Goal: Task Accomplishment & Management: Manage account settings

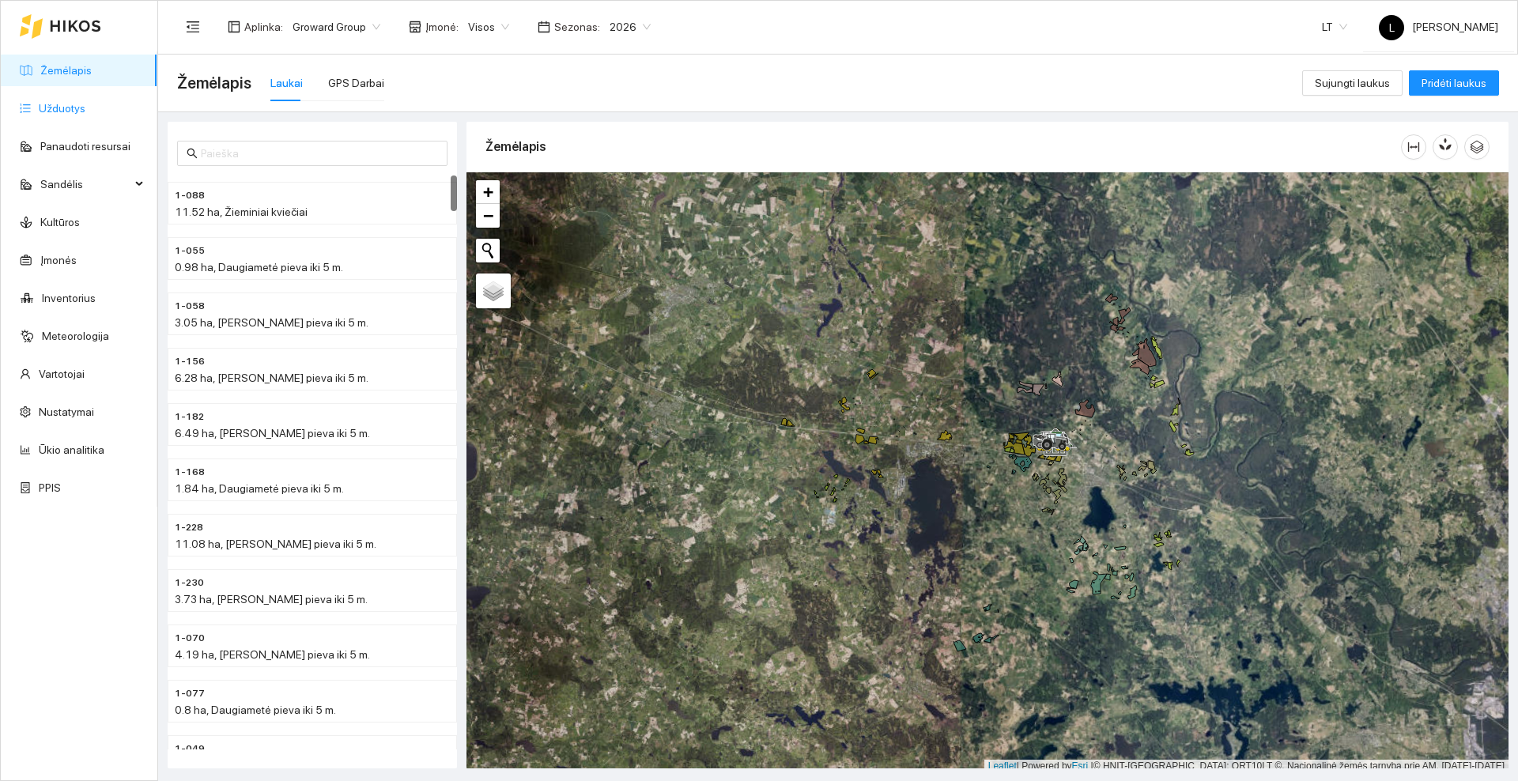
click at [45, 106] on link "Užduotys" at bounding box center [62, 108] width 47 height 13
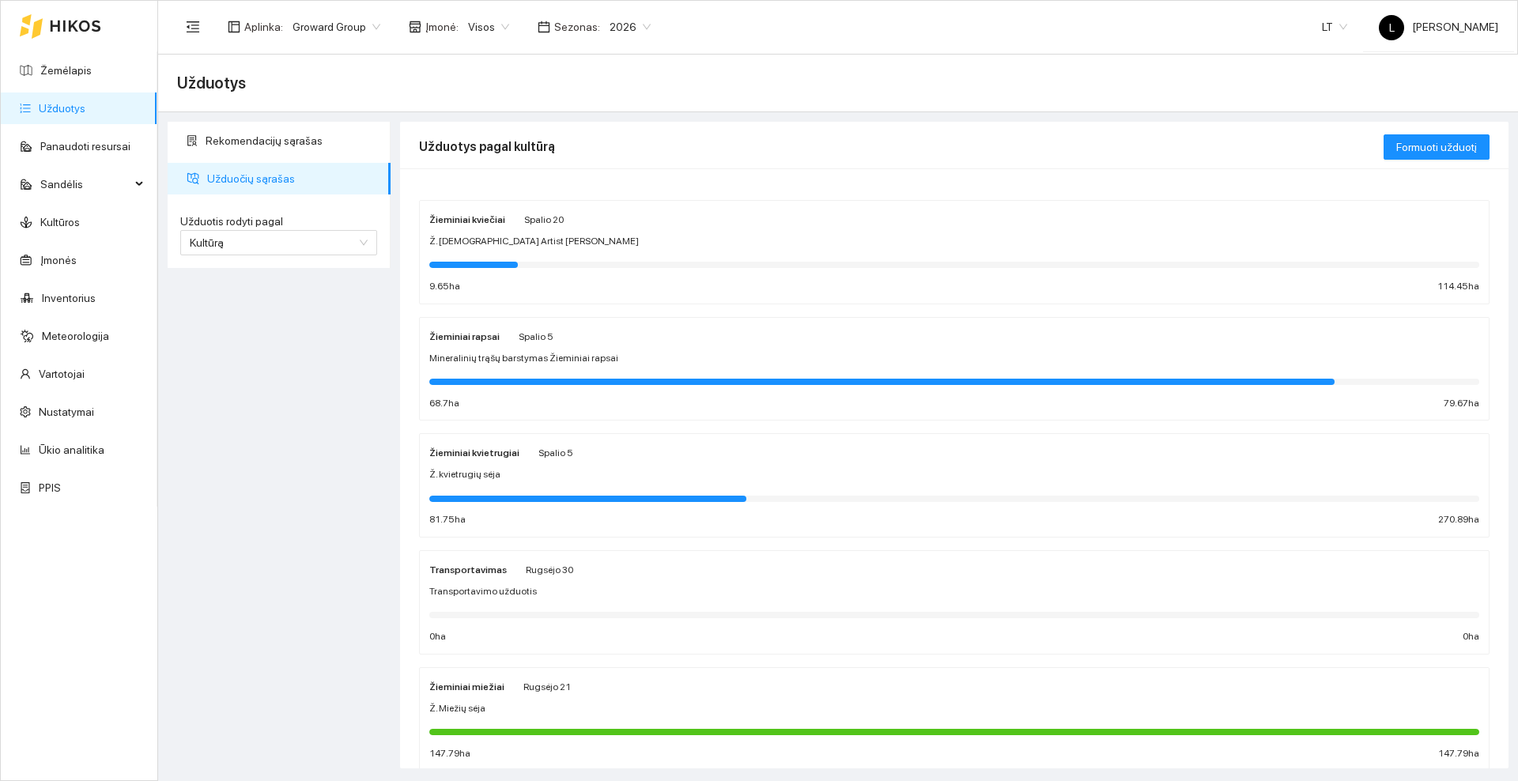
click at [538, 451] on span "Spalio 5" at bounding box center [555, 453] width 35 height 11
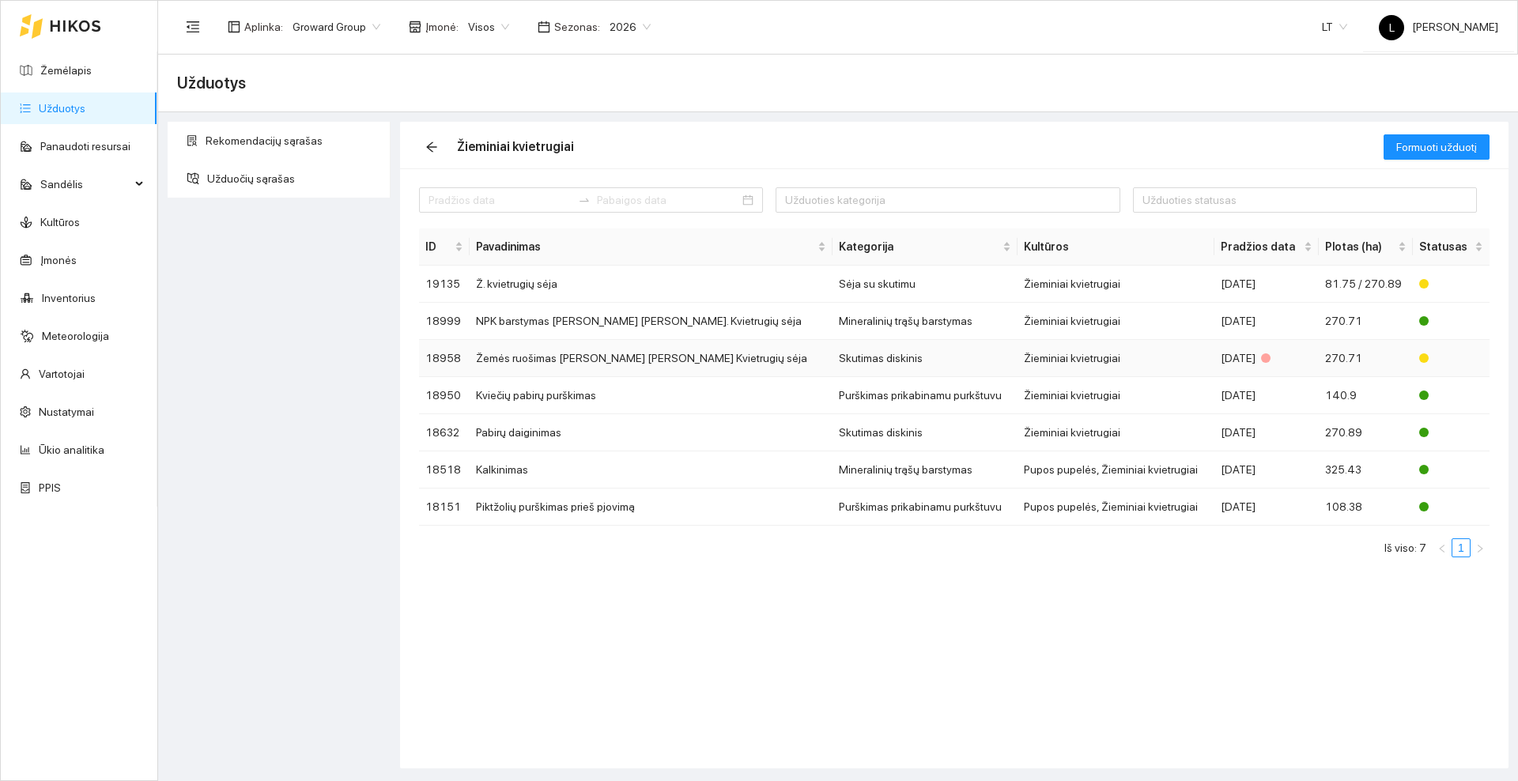
click at [569, 357] on td "Žemės ruošimas [PERSON_NAME] [PERSON_NAME] Kvietrugių sėja" at bounding box center [651, 358] width 363 height 37
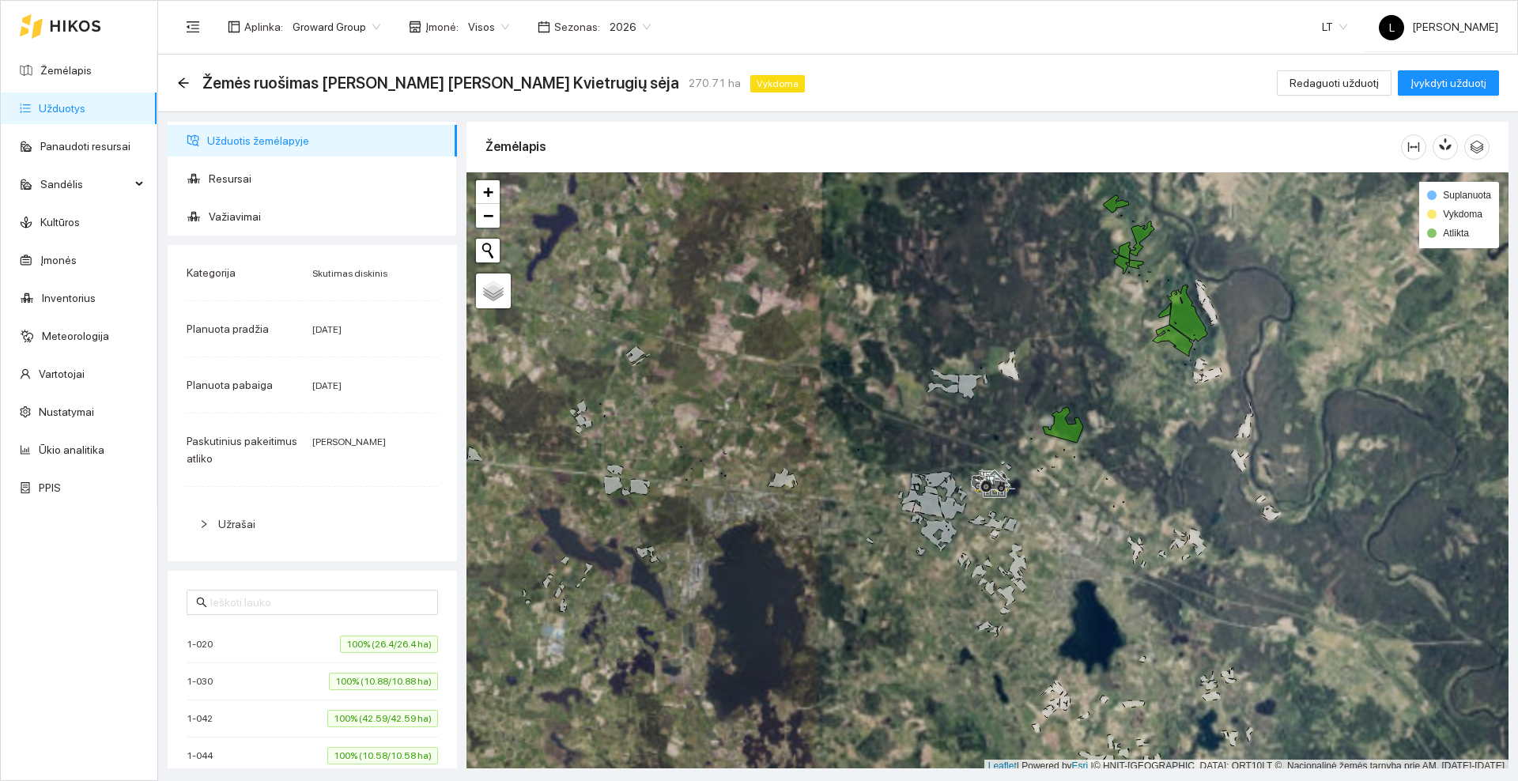
scroll to position [5, 0]
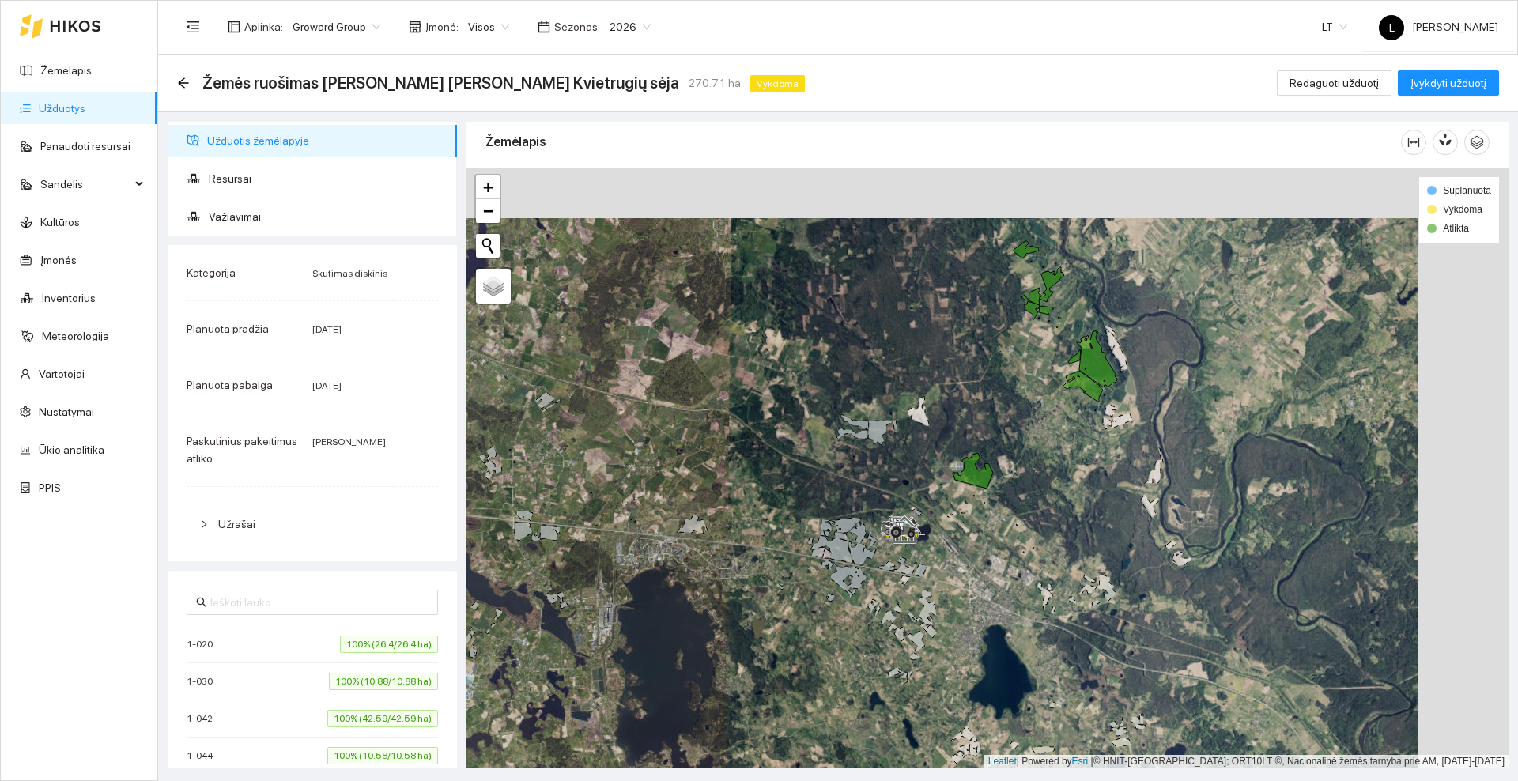
drag, startPoint x: 1075, startPoint y: 313, endPoint x: 984, endPoint y: 364, distance: 103.4
click at [984, 364] on div at bounding box center [987, 468] width 1042 height 601
click at [229, 173] on span "Resursai" at bounding box center [327, 179] width 236 height 32
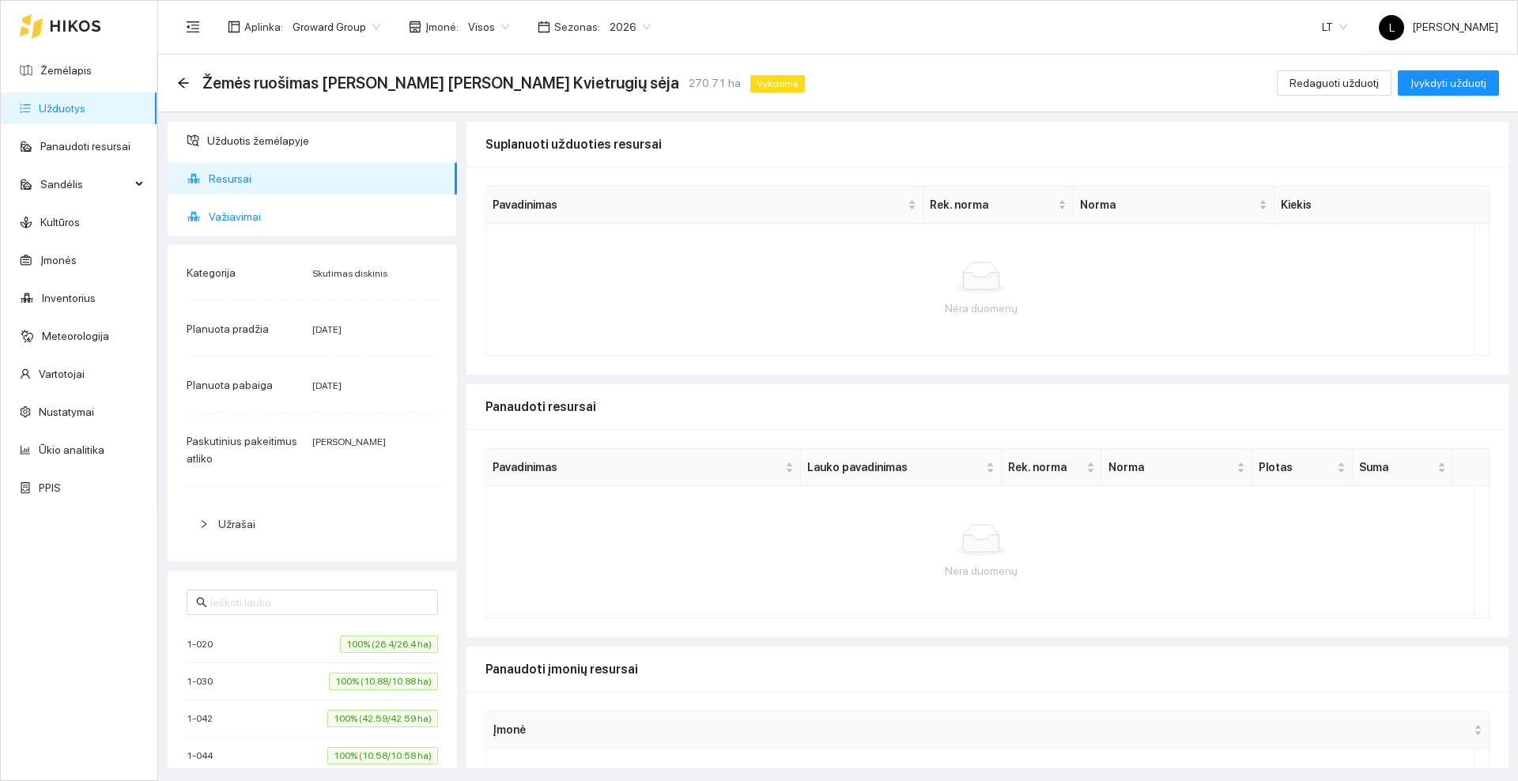
click at [231, 219] on span "Važiavimai" at bounding box center [327, 217] width 236 height 32
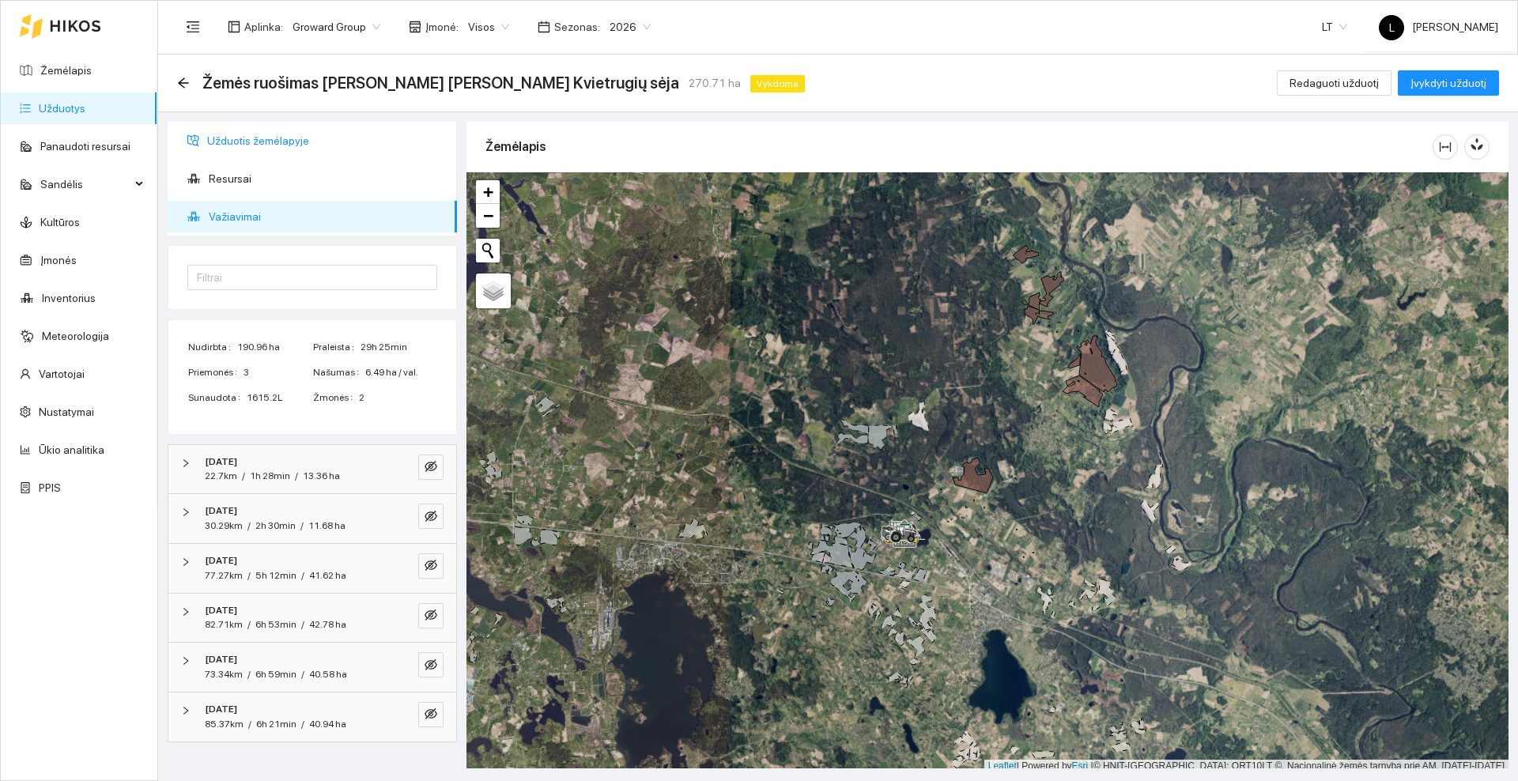
click at [233, 134] on span "Užduotis žemėlapyje" at bounding box center [325, 141] width 237 height 32
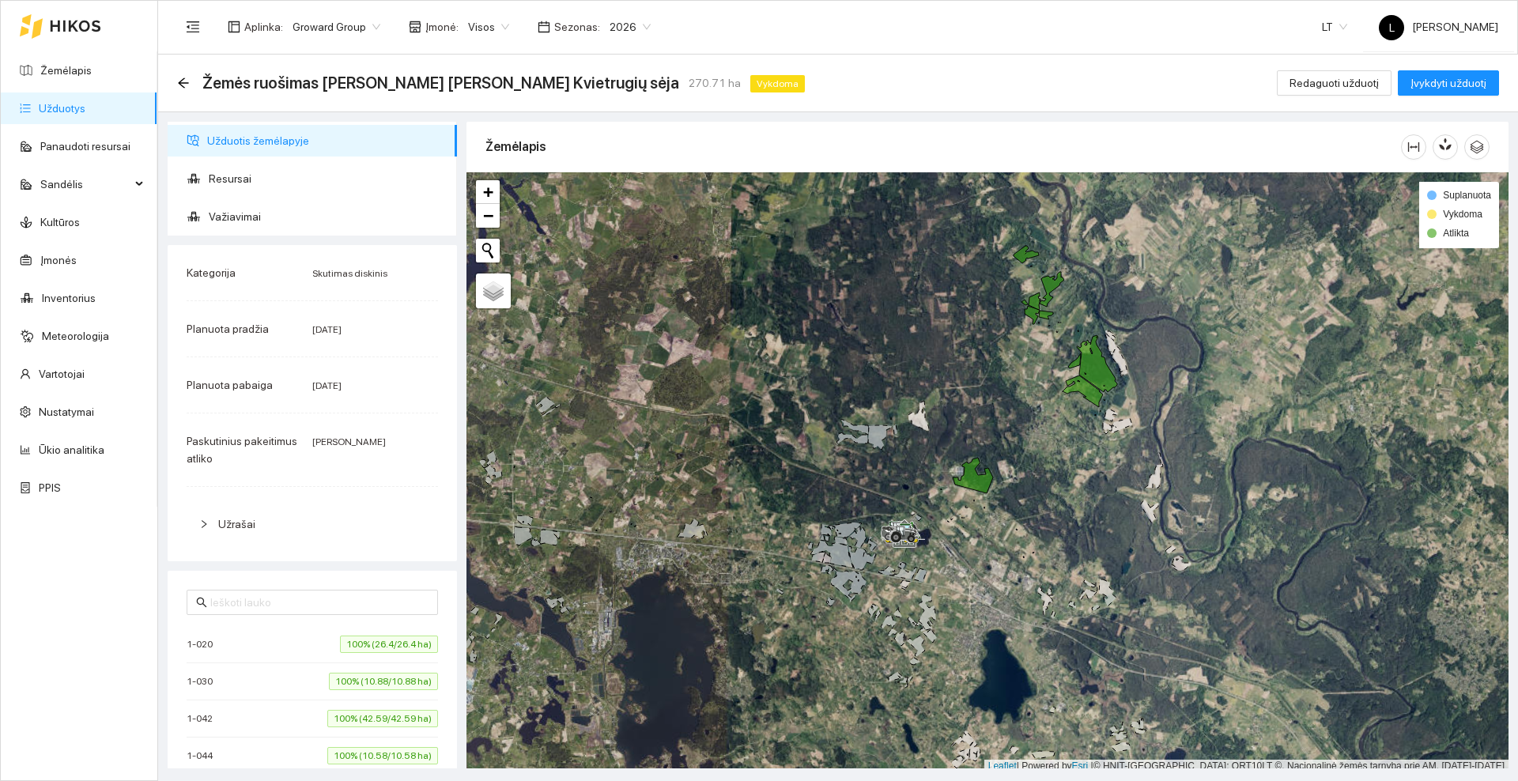
scroll to position [5, 0]
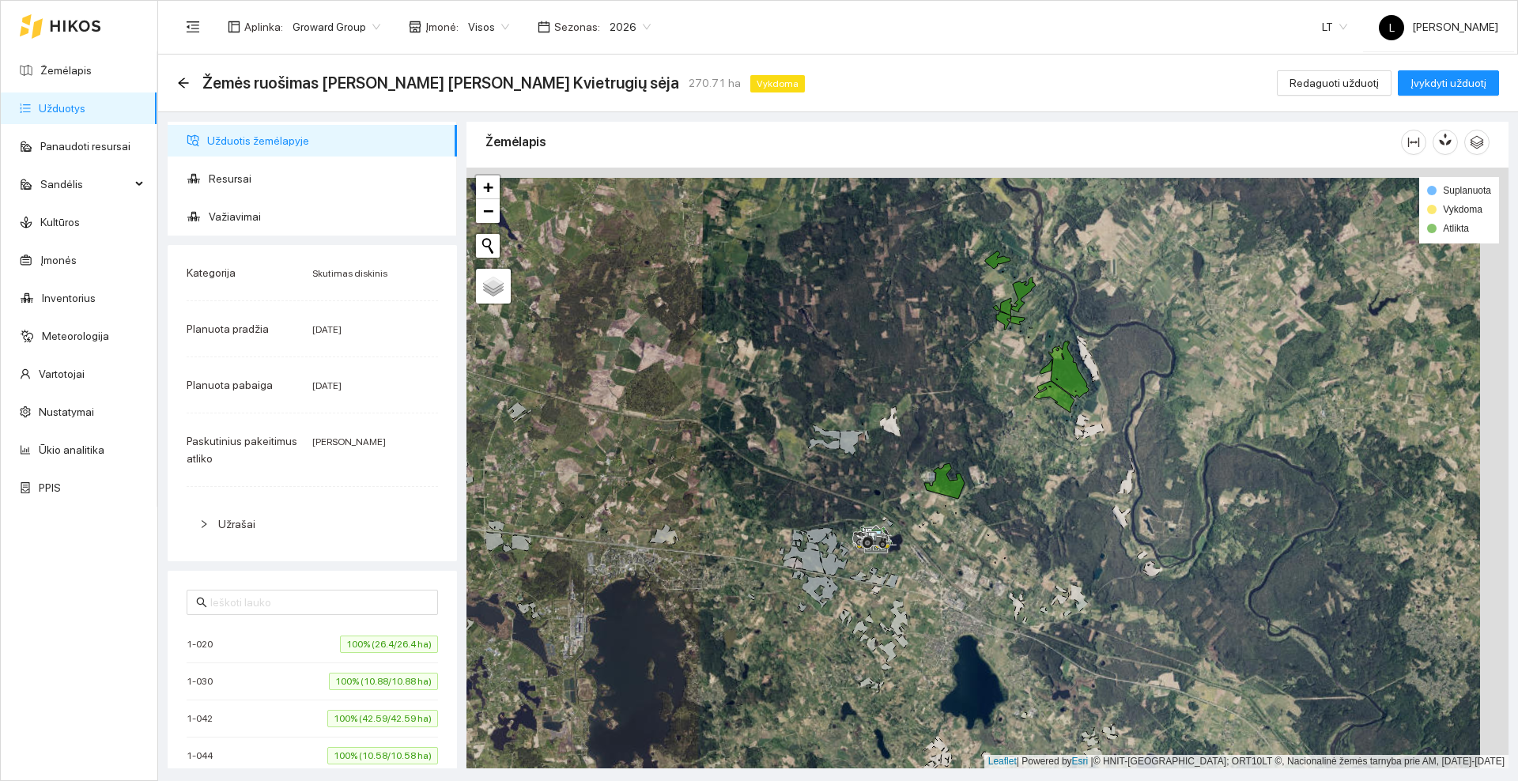
drag, startPoint x: 966, startPoint y: 340, endPoint x: 921, endPoint y: 358, distance: 48.6
click at [921, 358] on div at bounding box center [987, 468] width 1042 height 601
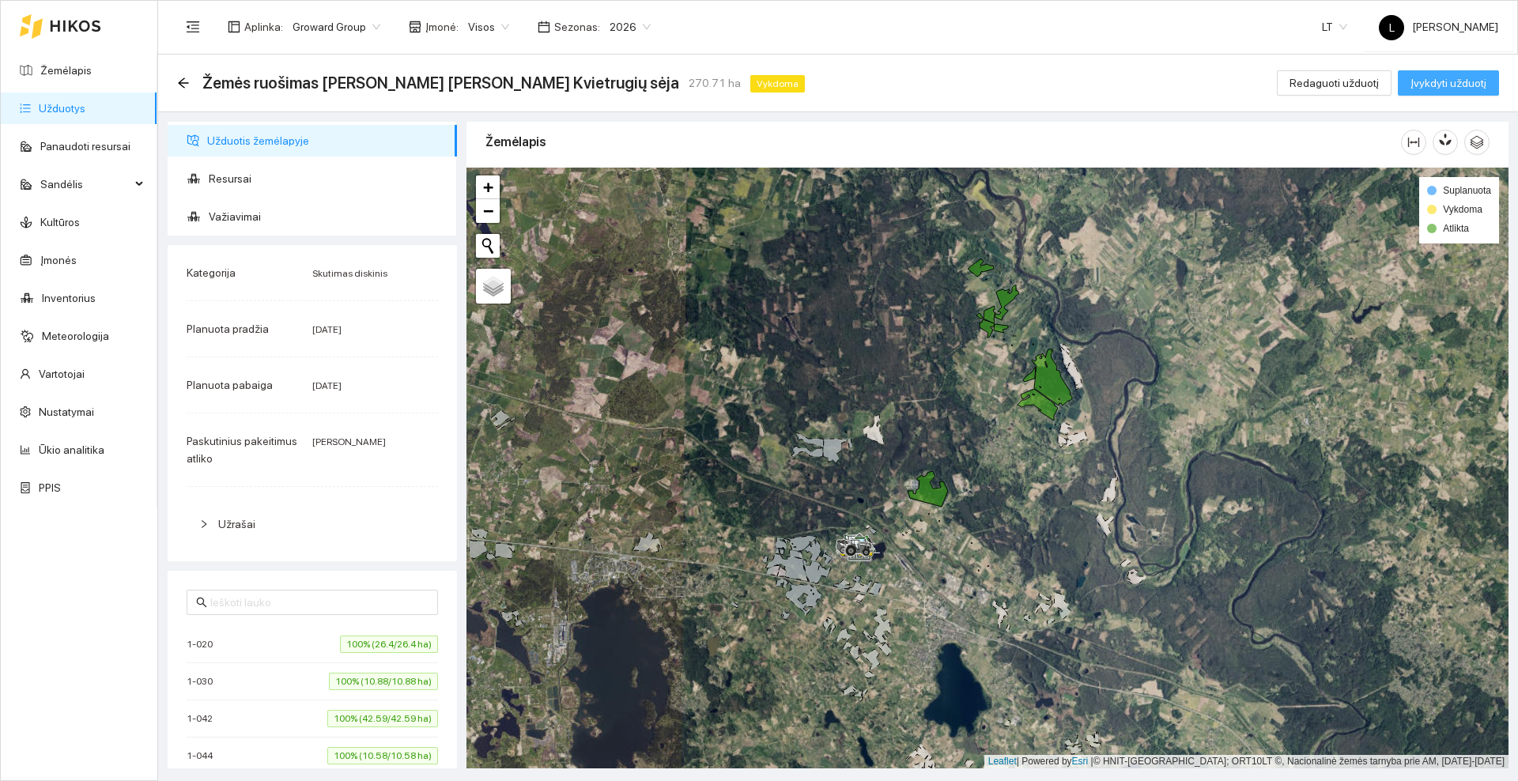
click at [1456, 77] on span "Įvykdyti užduotį" at bounding box center [1449, 82] width 76 height 17
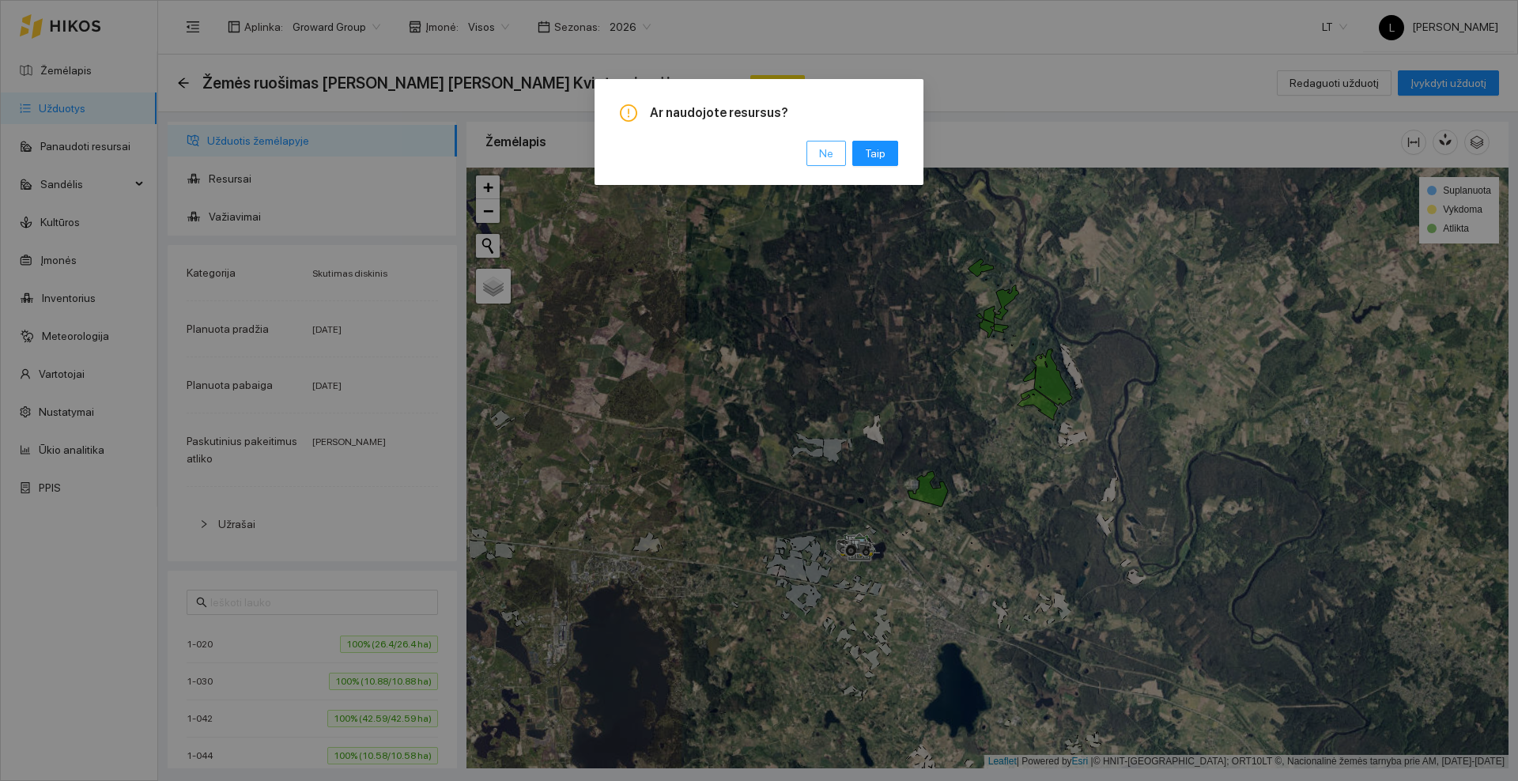
click at [827, 157] on span "Ne" at bounding box center [826, 153] width 14 height 17
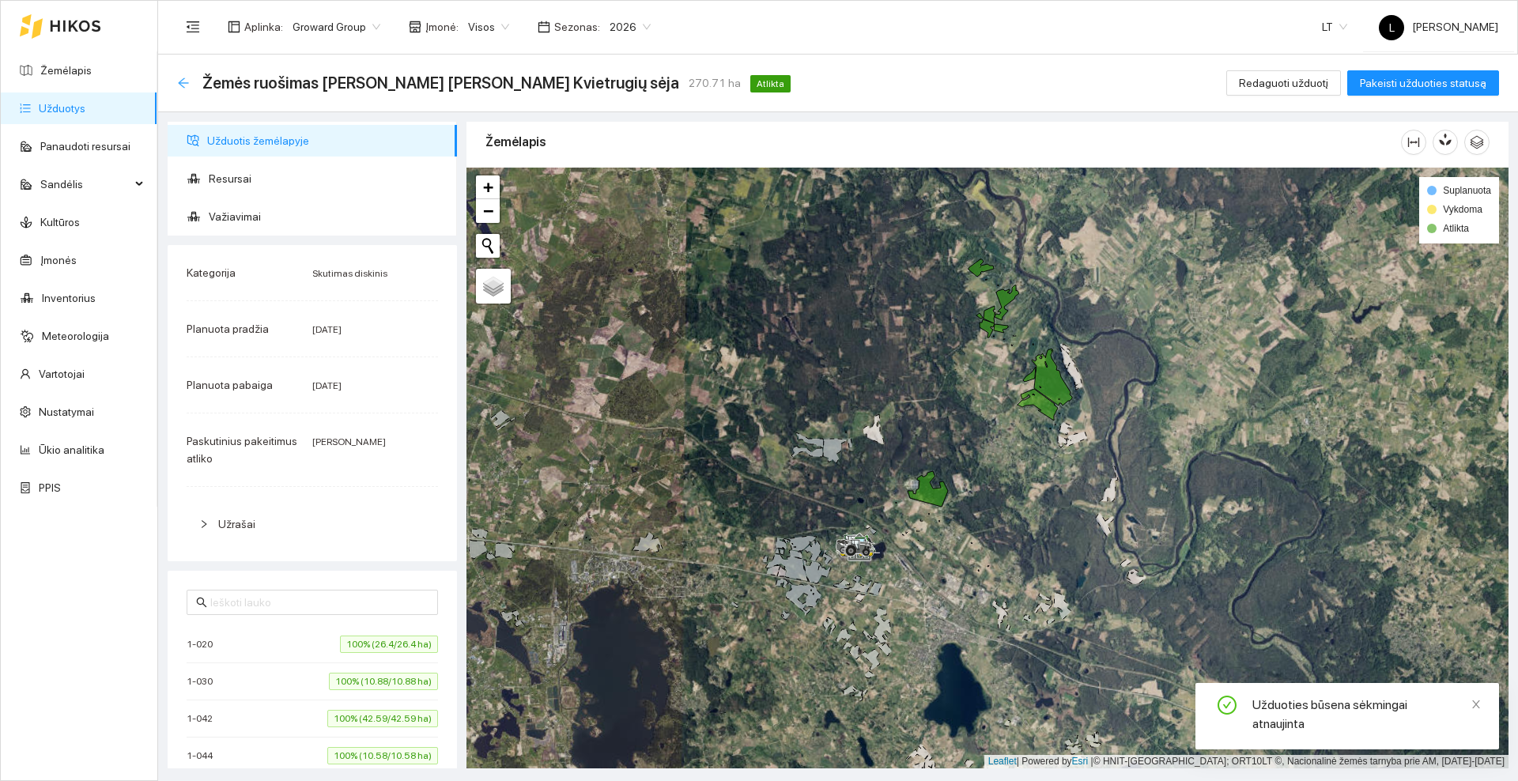
click at [179, 85] on icon "arrow-left" at bounding box center [183, 83] width 13 height 13
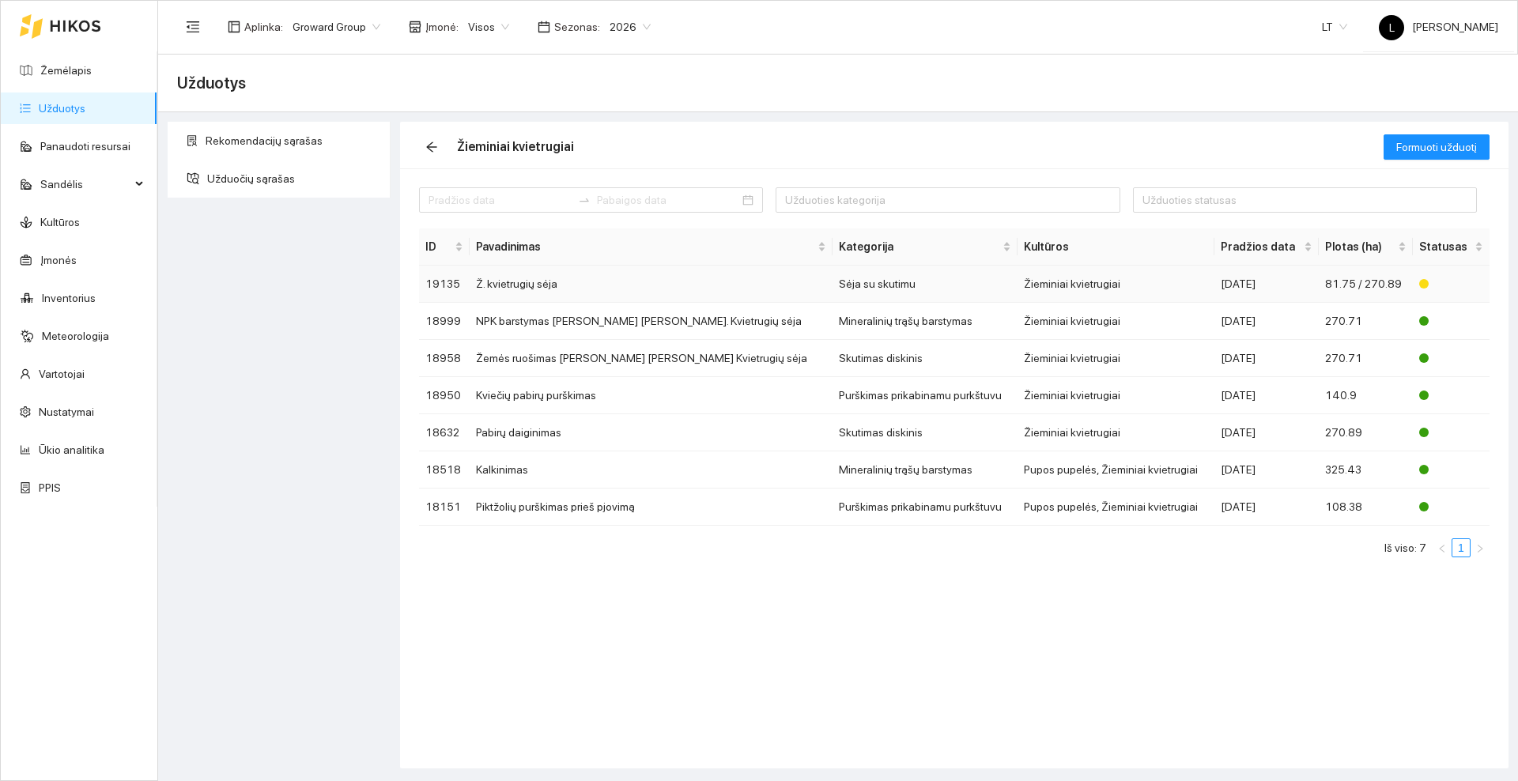
click at [553, 285] on td "Ž. kvietrugių sėja" at bounding box center [651, 284] width 363 height 37
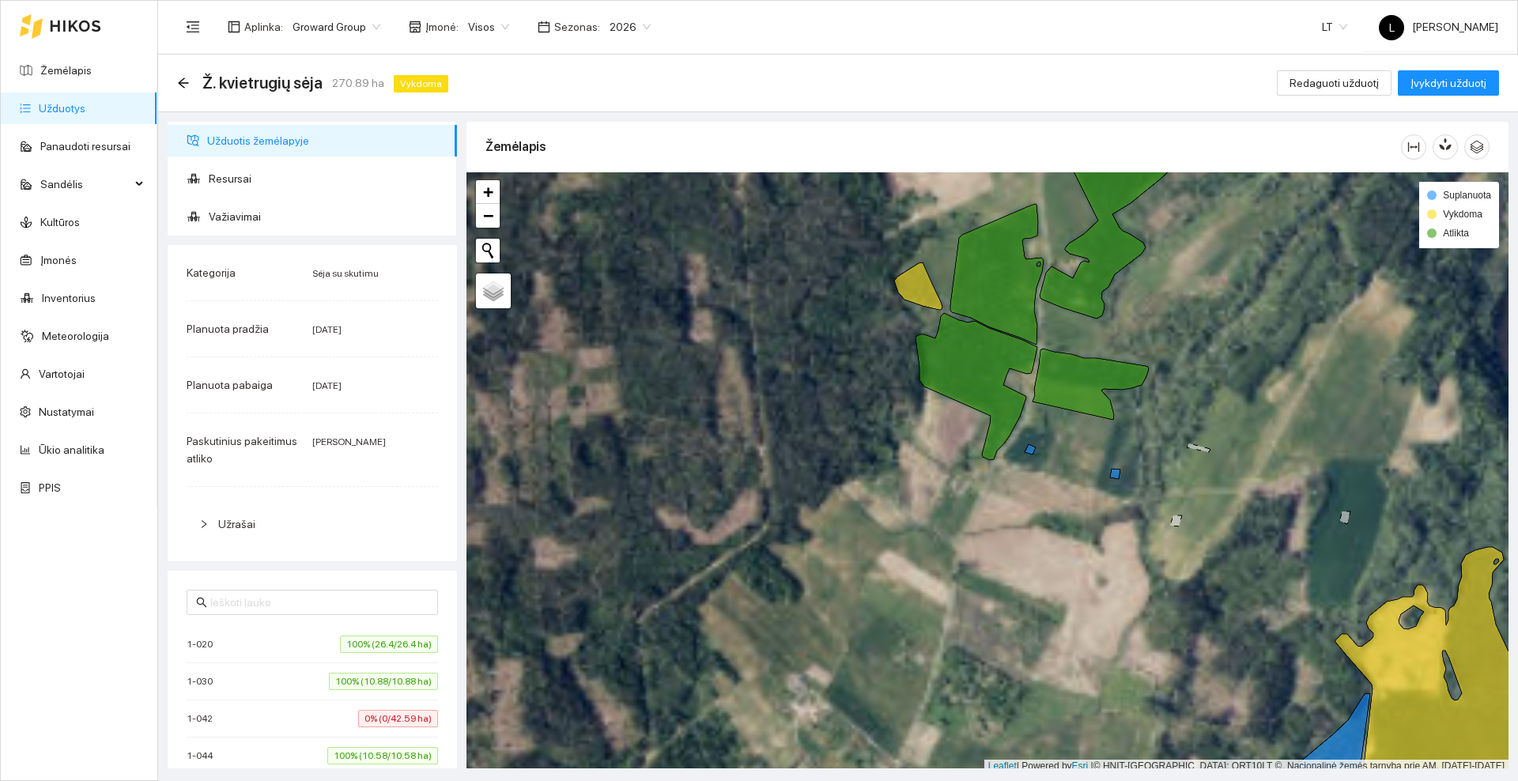
scroll to position [5, 0]
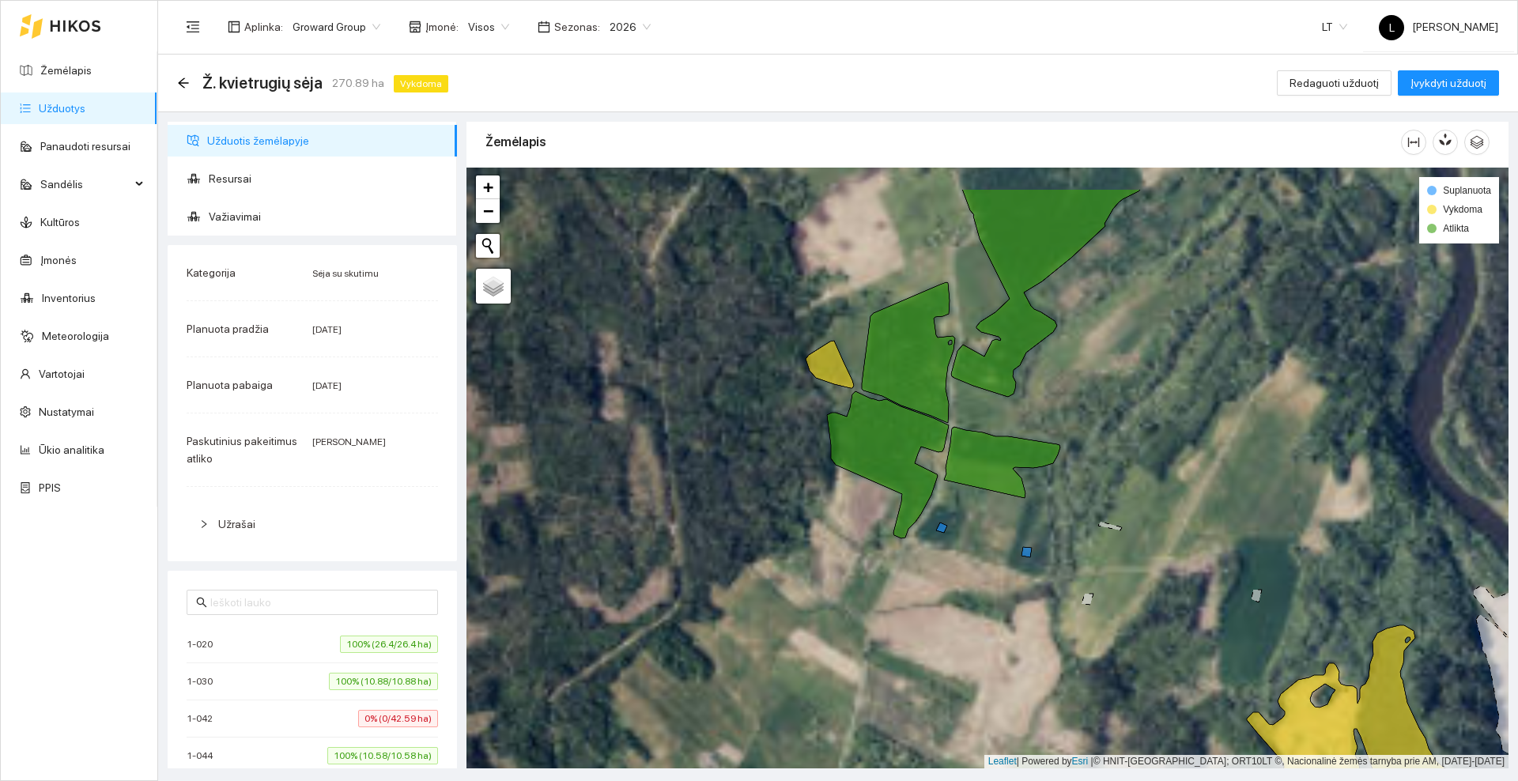
drag, startPoint x: 949, startPoint y: 244, endPoint x: 855, endPoint y: 336, distance: 131.9
click at [855, 336] on div at bounding box center [987, 468] width 1042 height 601
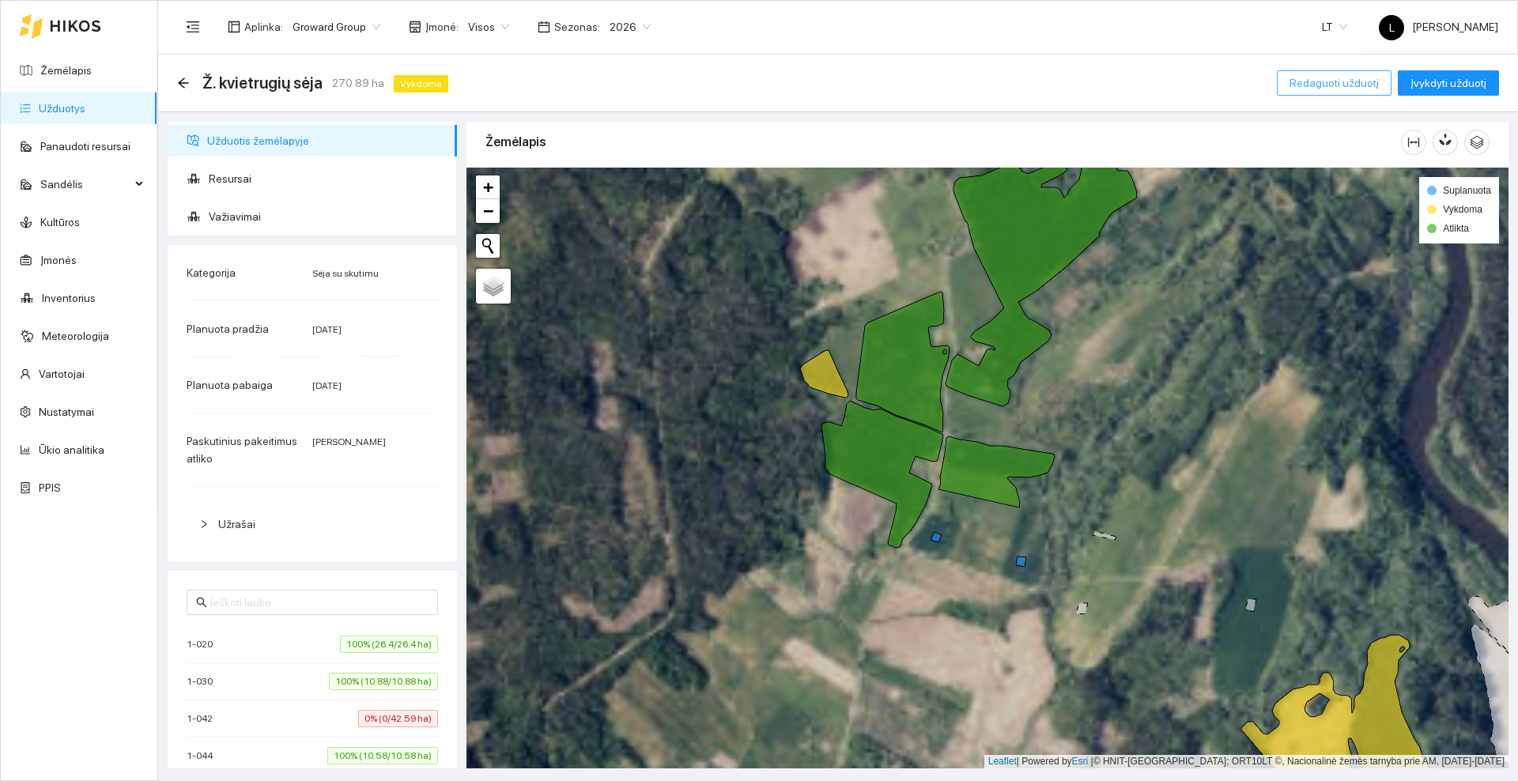
click at [1343, 81] on span "Redaguoti užduotį" at bounding box center [1334, 82] width 89 height 17
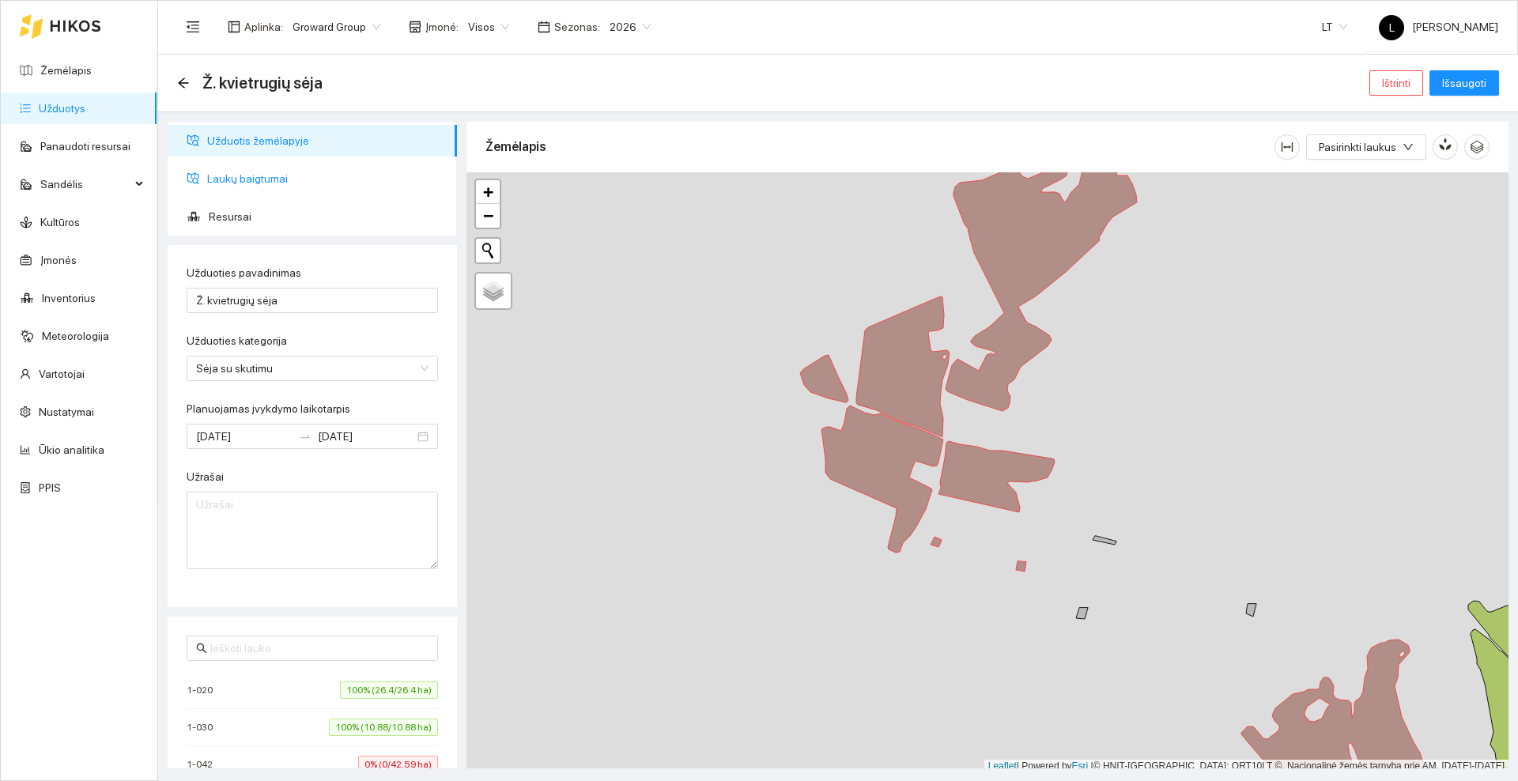
click at [241, 187] on span "Laukų baigtumai" at bounding box center [325, 179] width 237 height 32
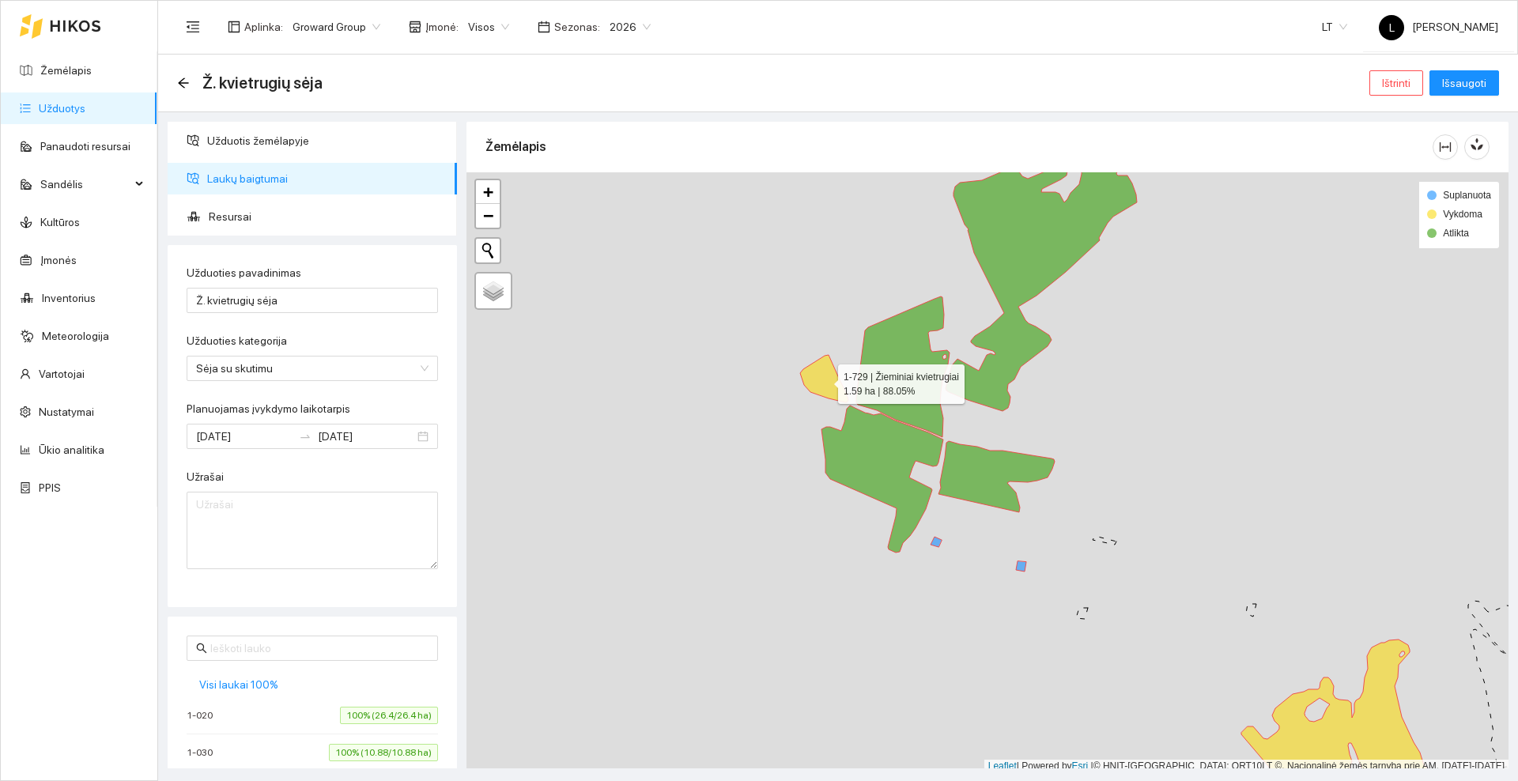
scroll to position [5, 0]
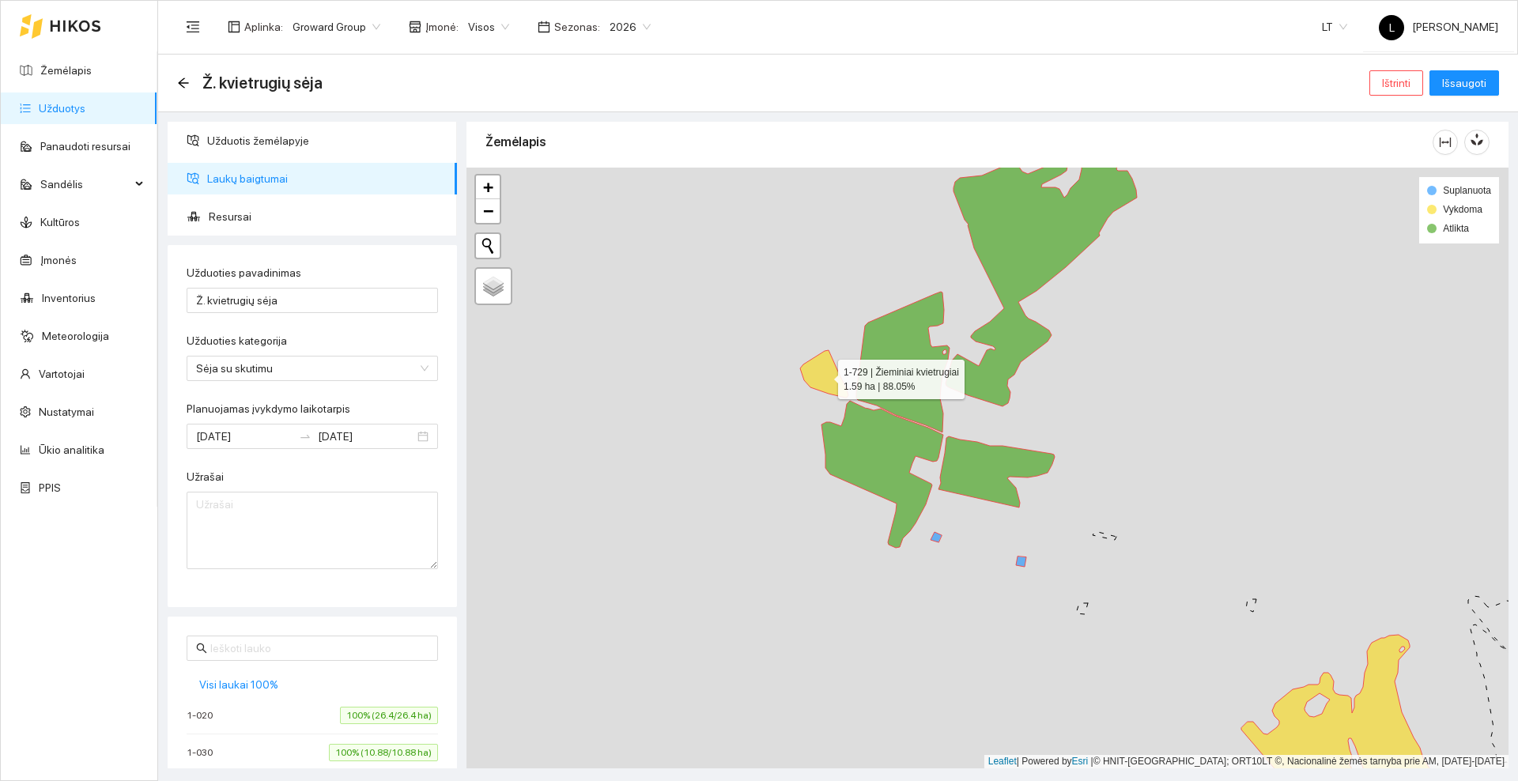
click at [824, 379] on icon at bounding box center [824, 373] width 48 height 47
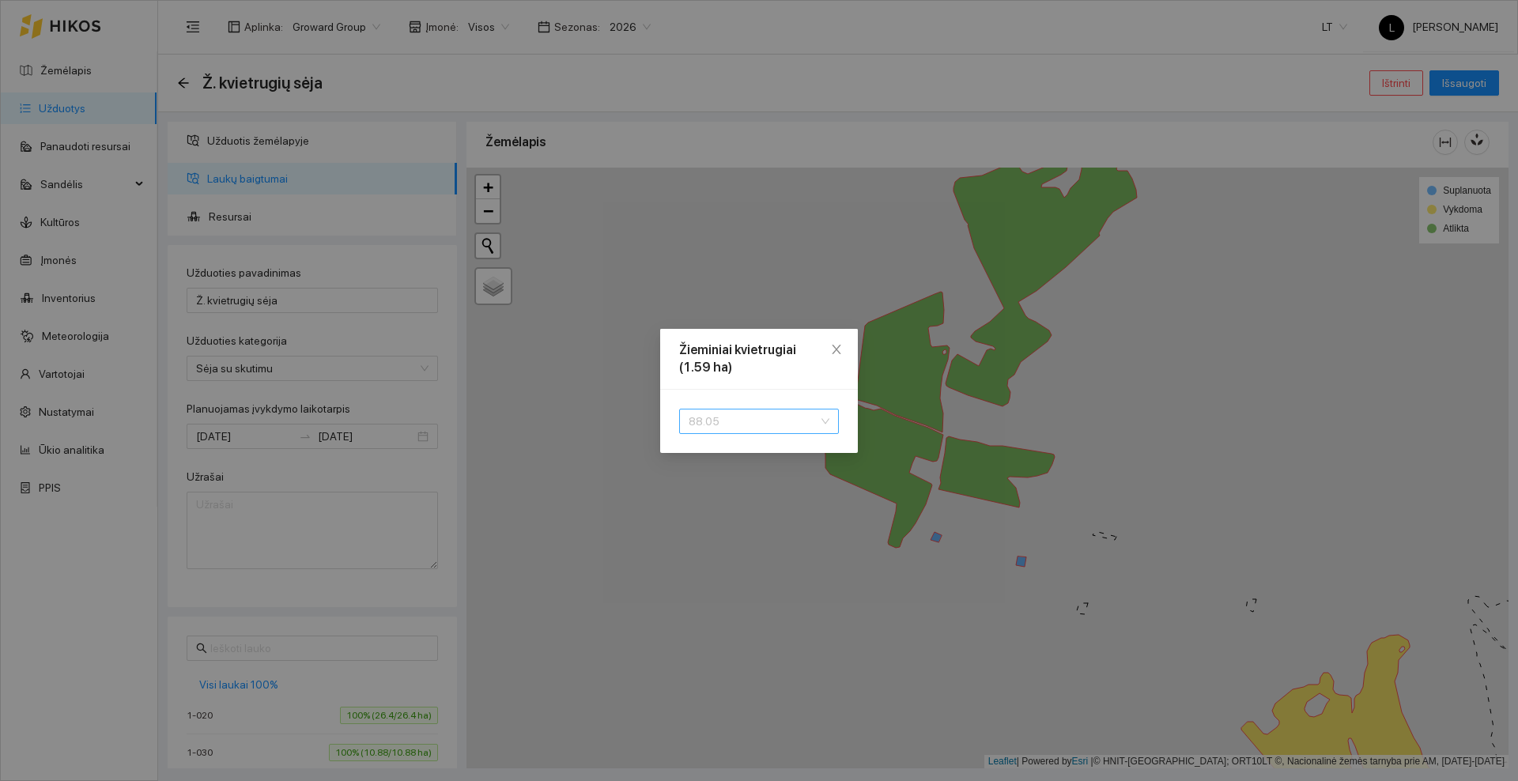
click at [752, 418] on span "88.05" at bounding box center [759, 422] width 141 height 24
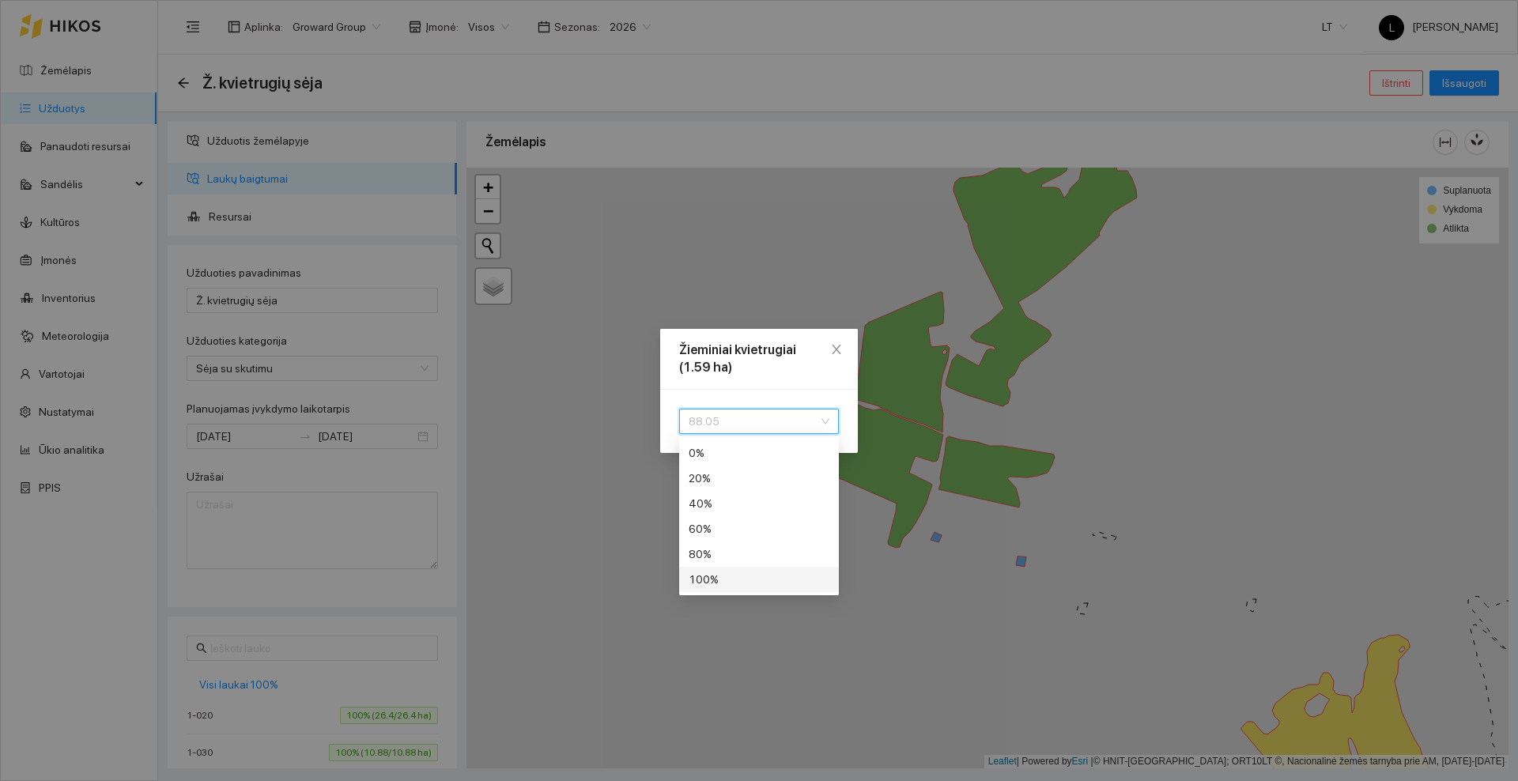
click at [723, 584] on div "100 %" at bounding box center [759, 579] width 141 height 17
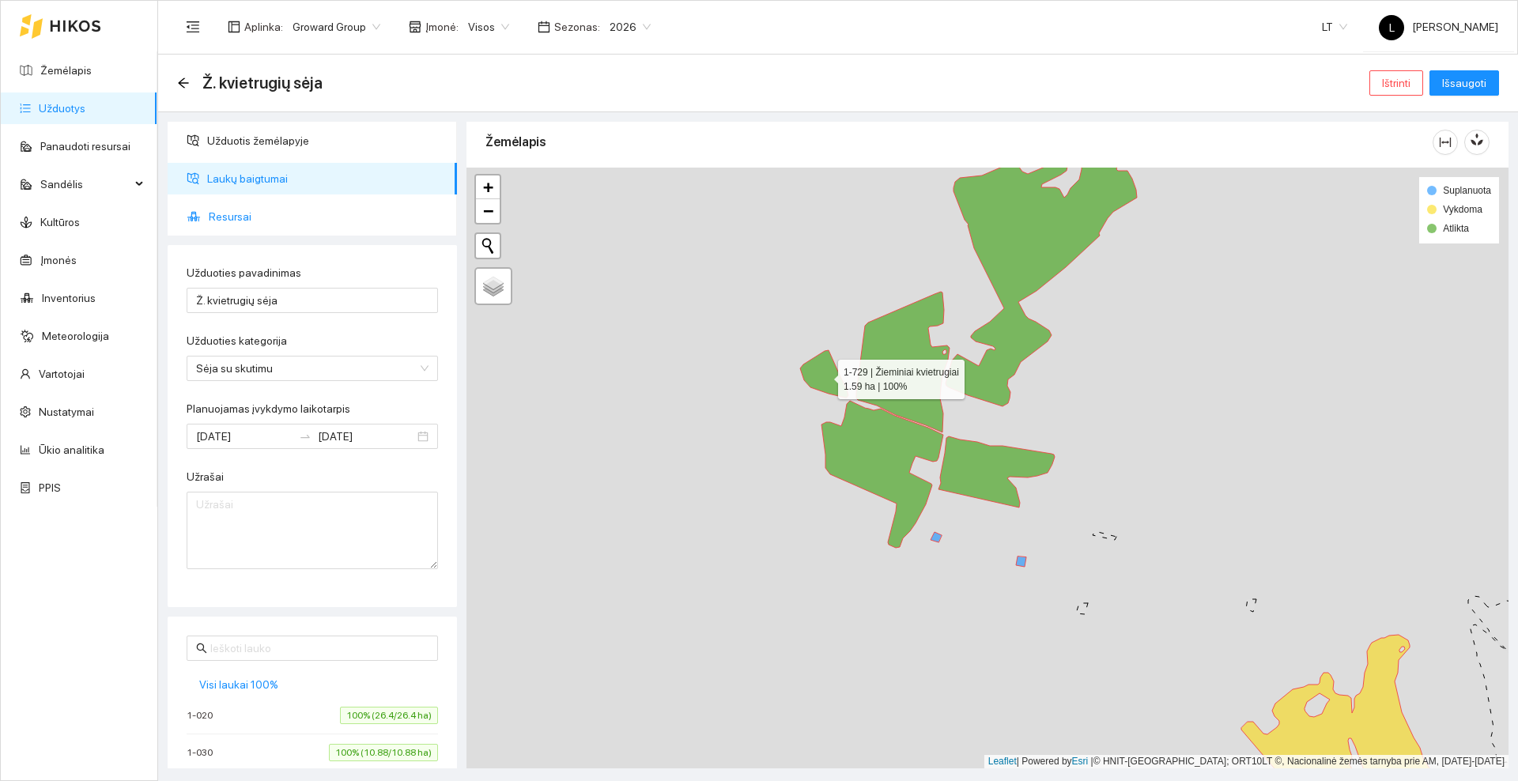
click at [245, 210] on span "Resursai" at bounding box center [327, 217] width 236 height 32
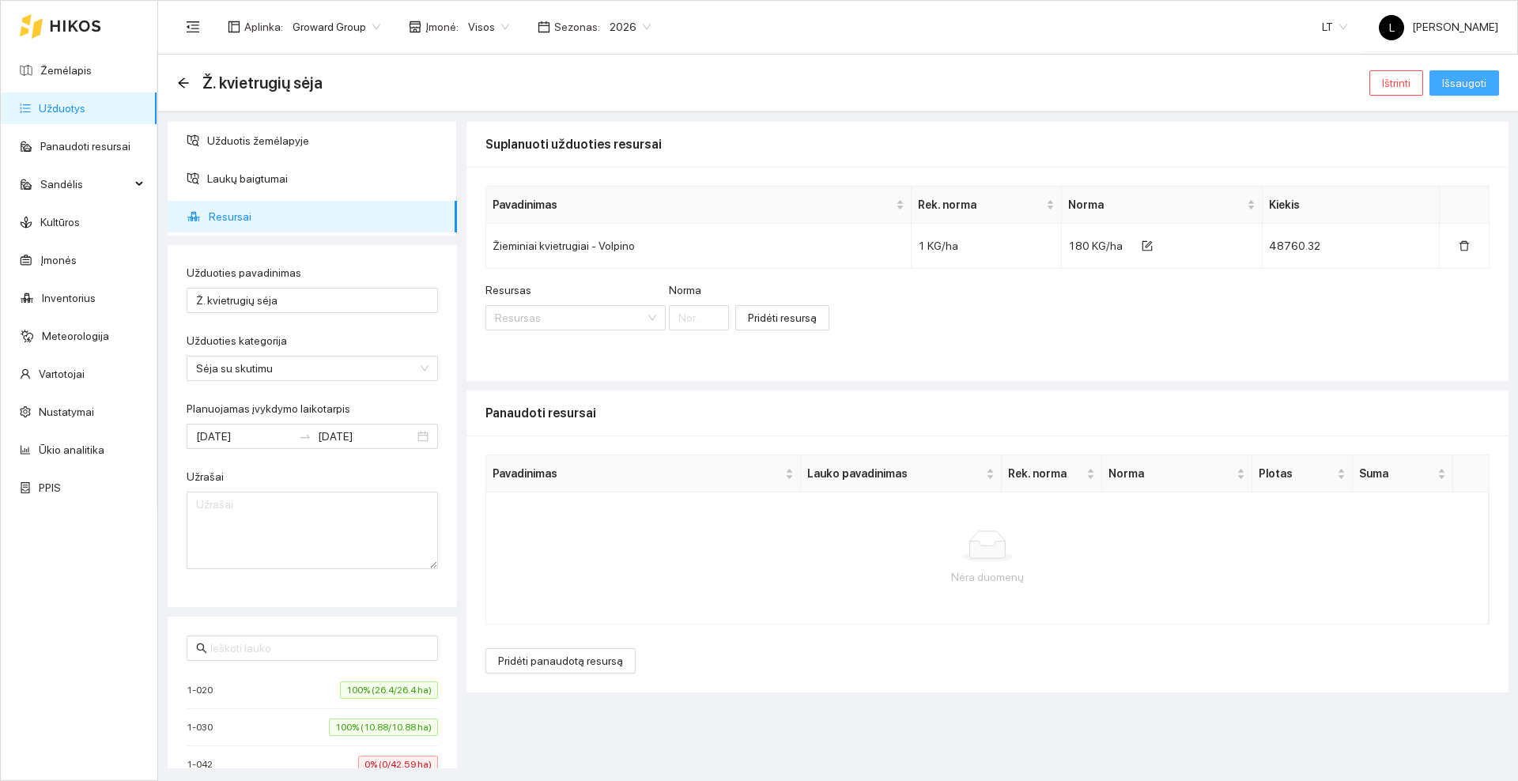
click at [1484, 90] on span "Išsaugoti" at bounding box center [1464, 82] width 44 height 17
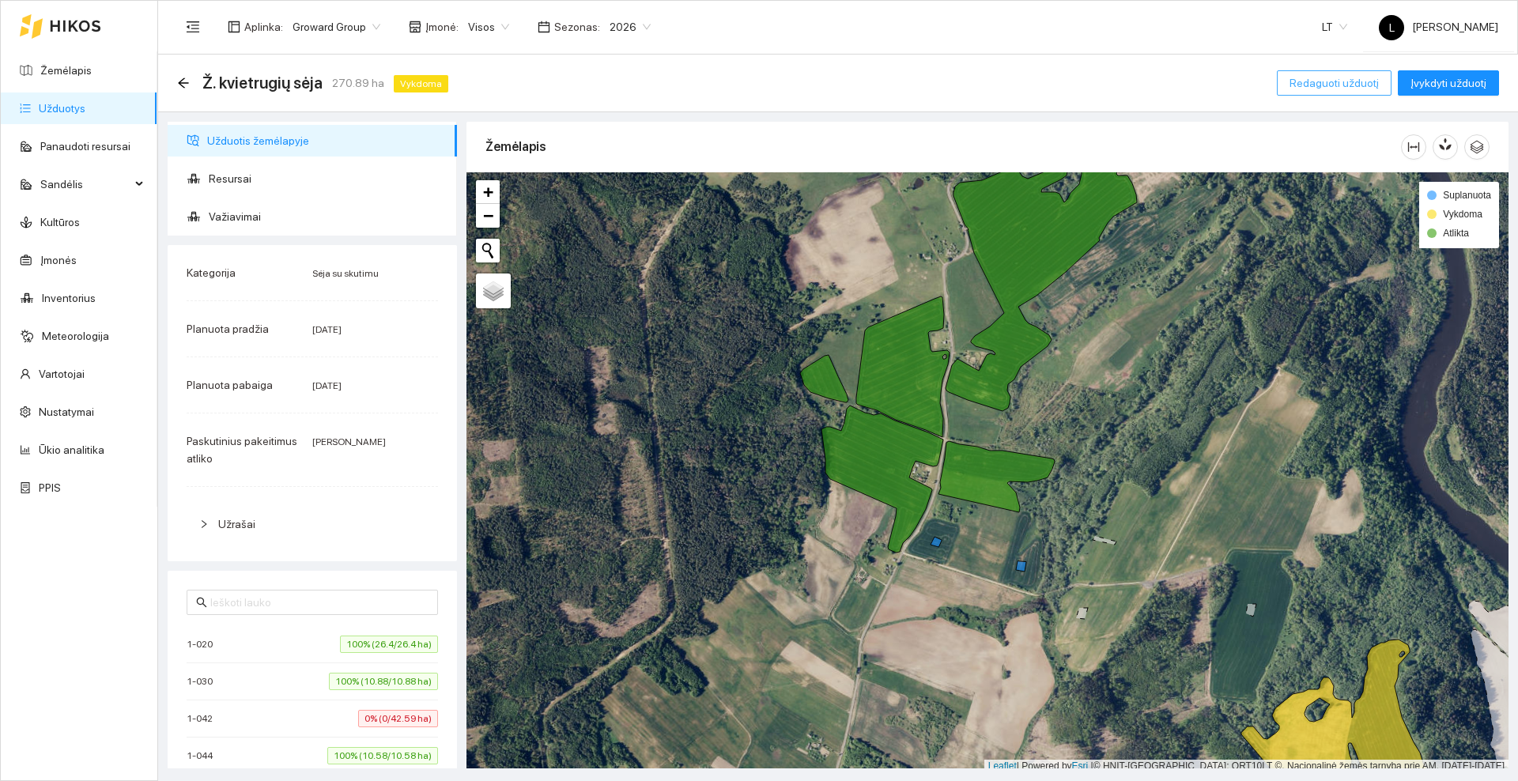
click at [1305, 77] on span "Redaguoti užduotį" at bounding box center [1334, 82] width 89 height 17
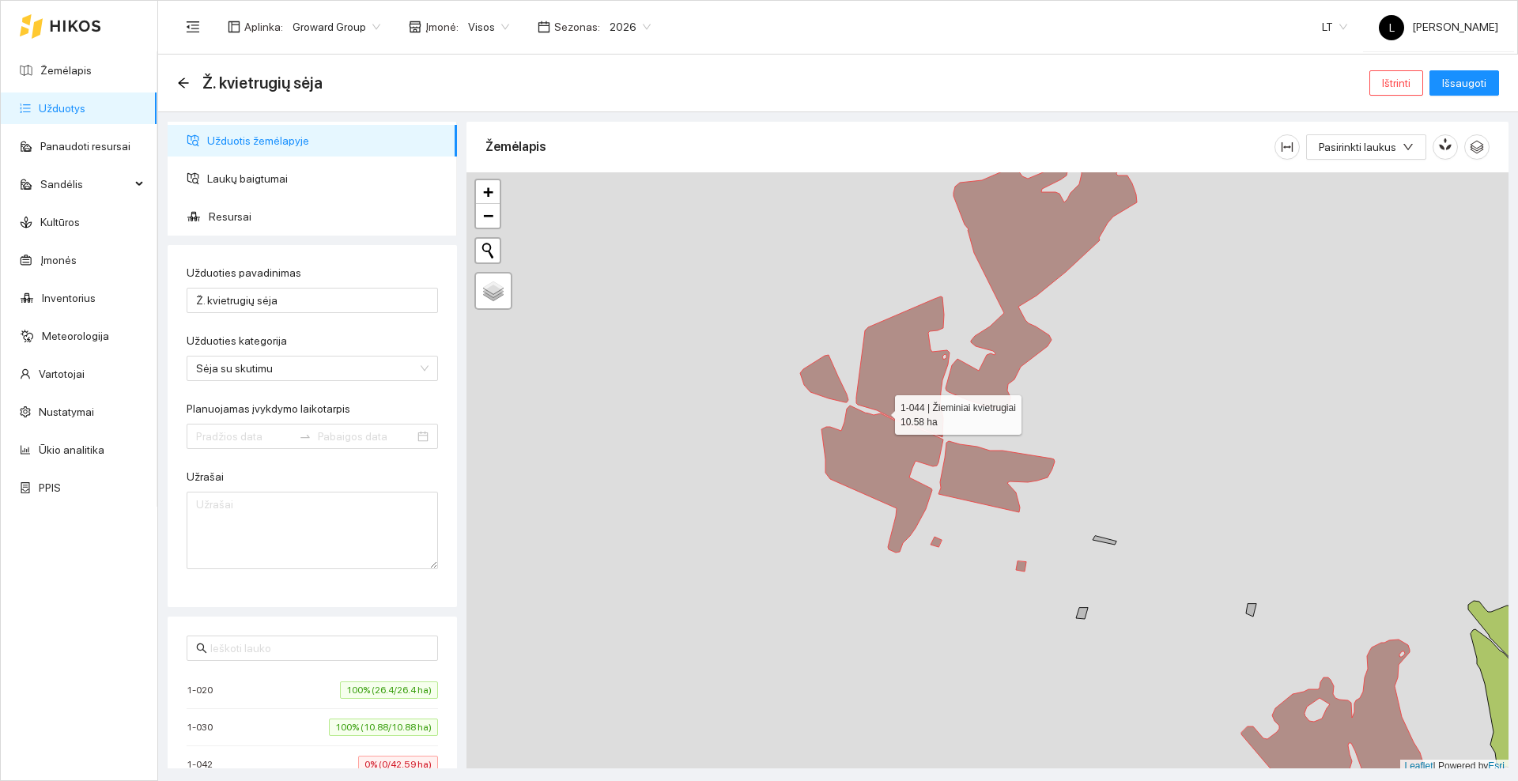
type input "[DATE]"
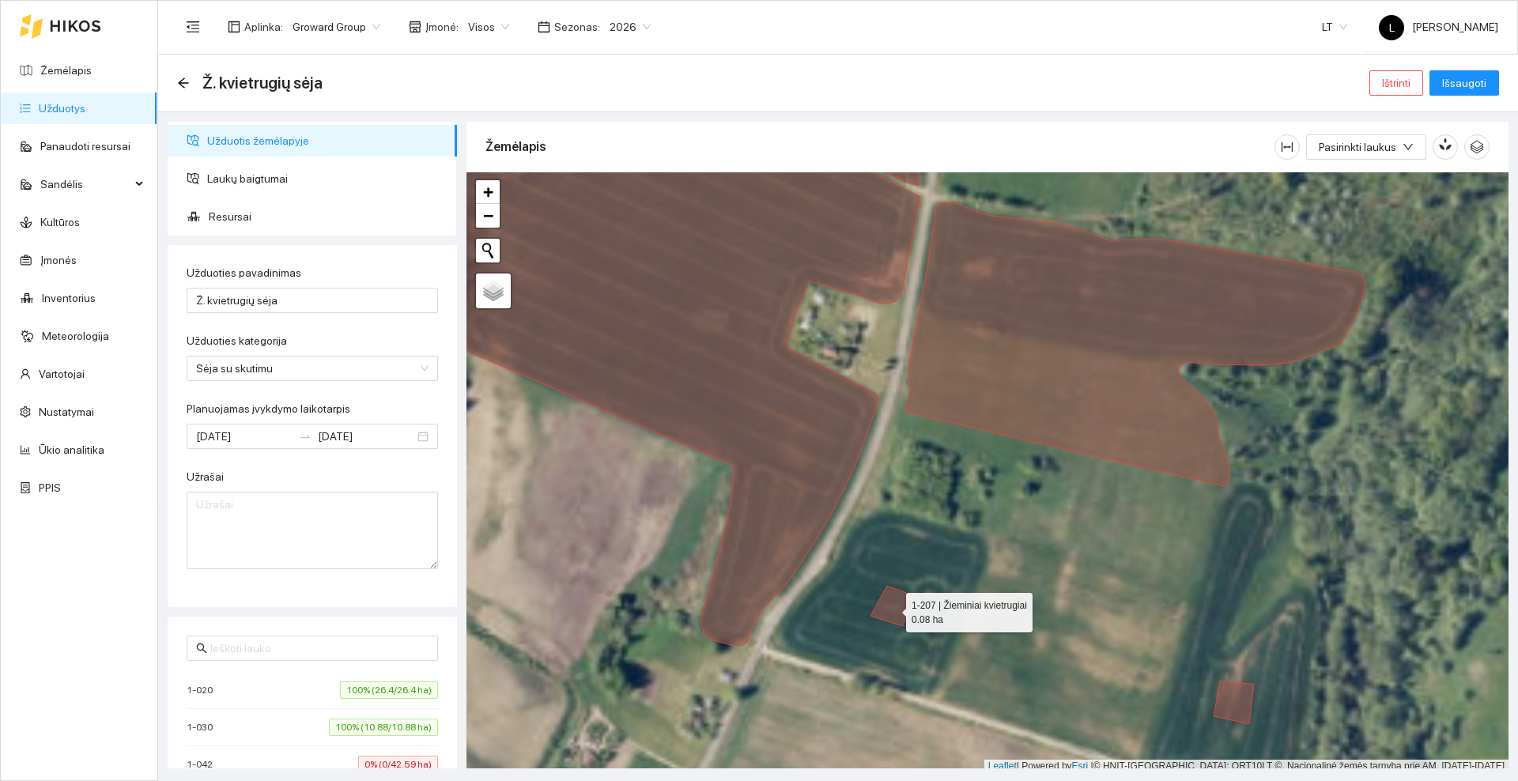
click at [889, 620] on div at bounding box center [987, 472] width 1042 height 601
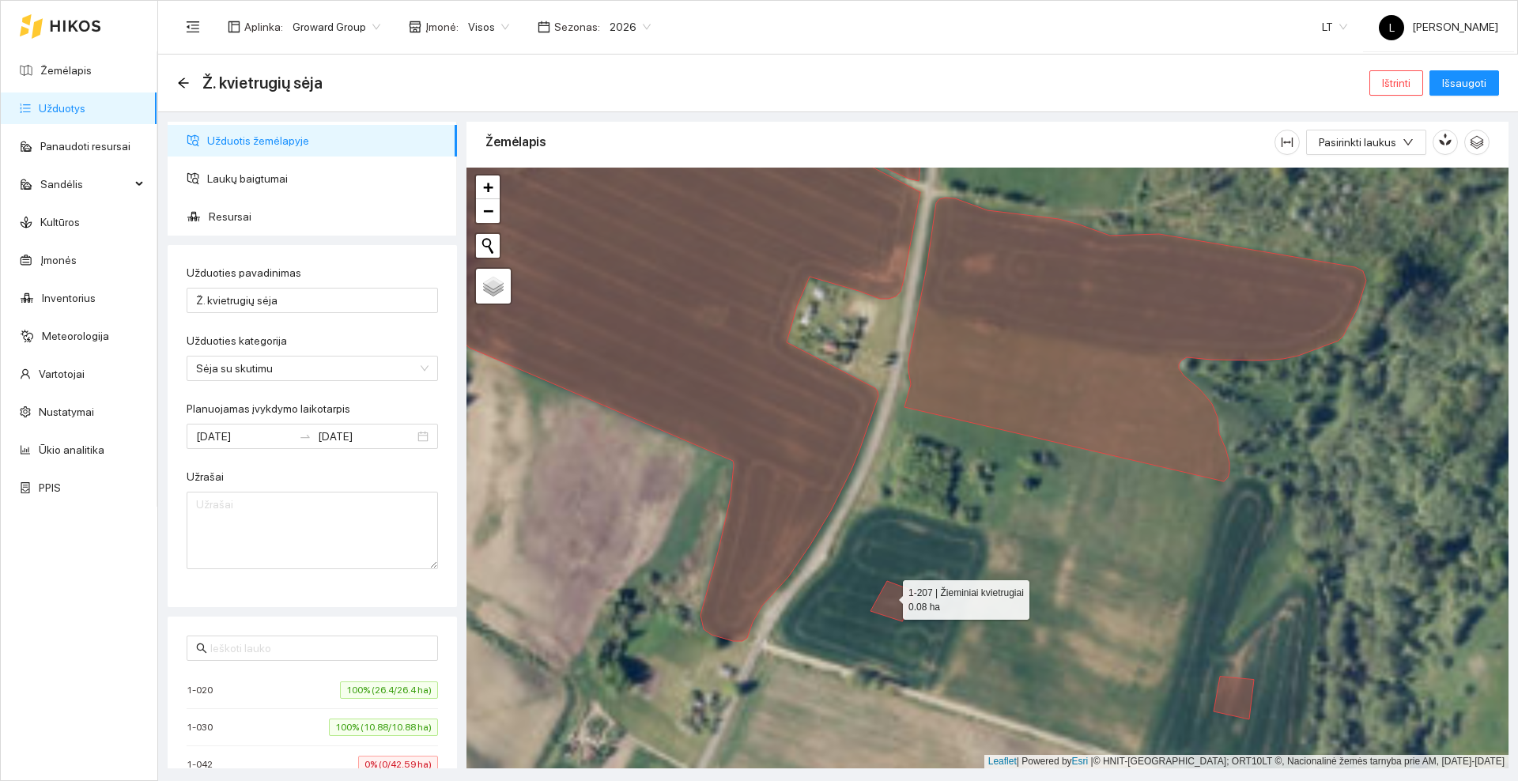
click at [889, 596] on icon at bounding box center [893, 601] width 44 height 40
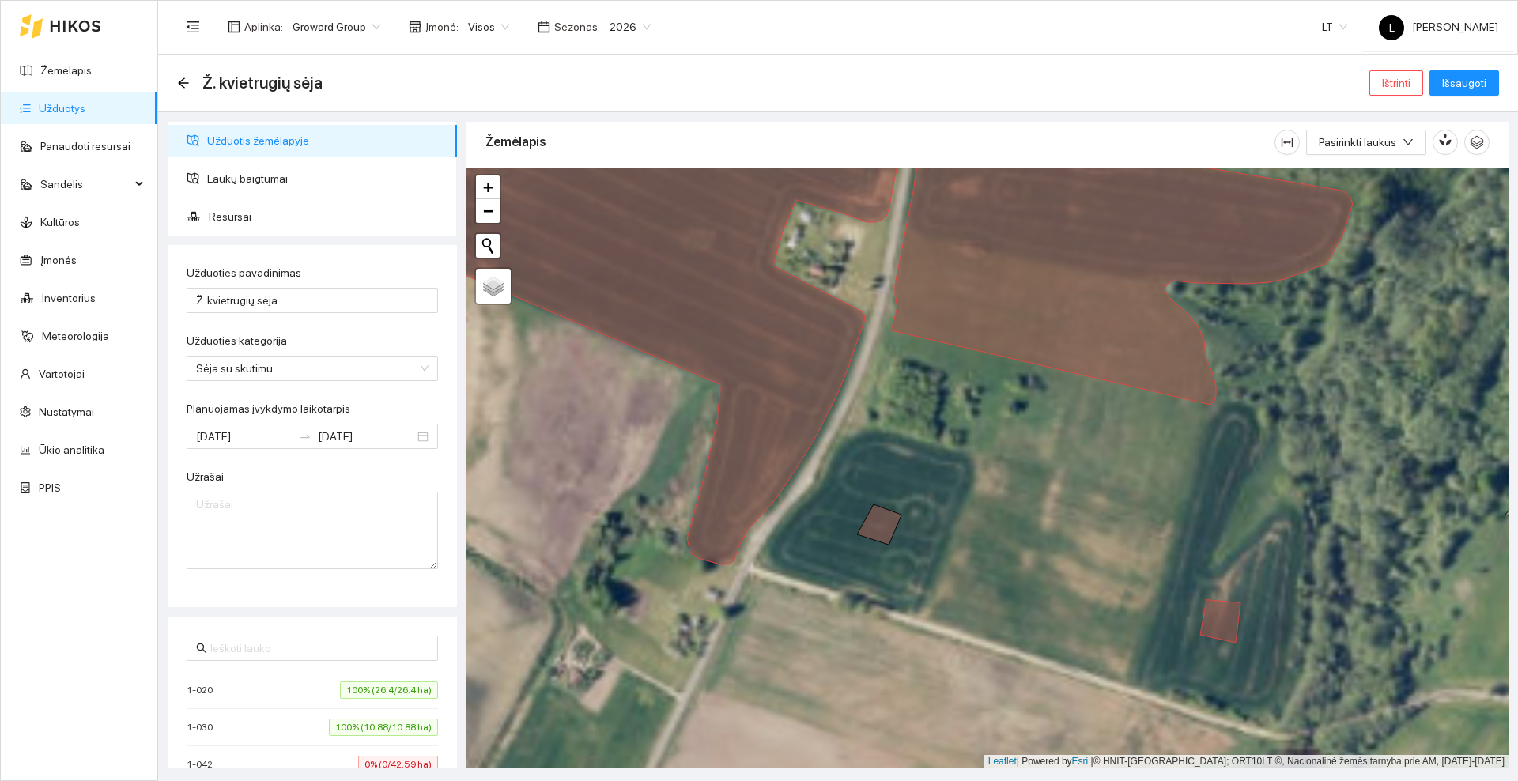
drag, startPoint x: 1051, startPoint y: 621, endPoint x: 975, endPoint y: 397, distance: 237.0
click at [975, 397] on div at bounding box center [987, 468] width 1042 height 601
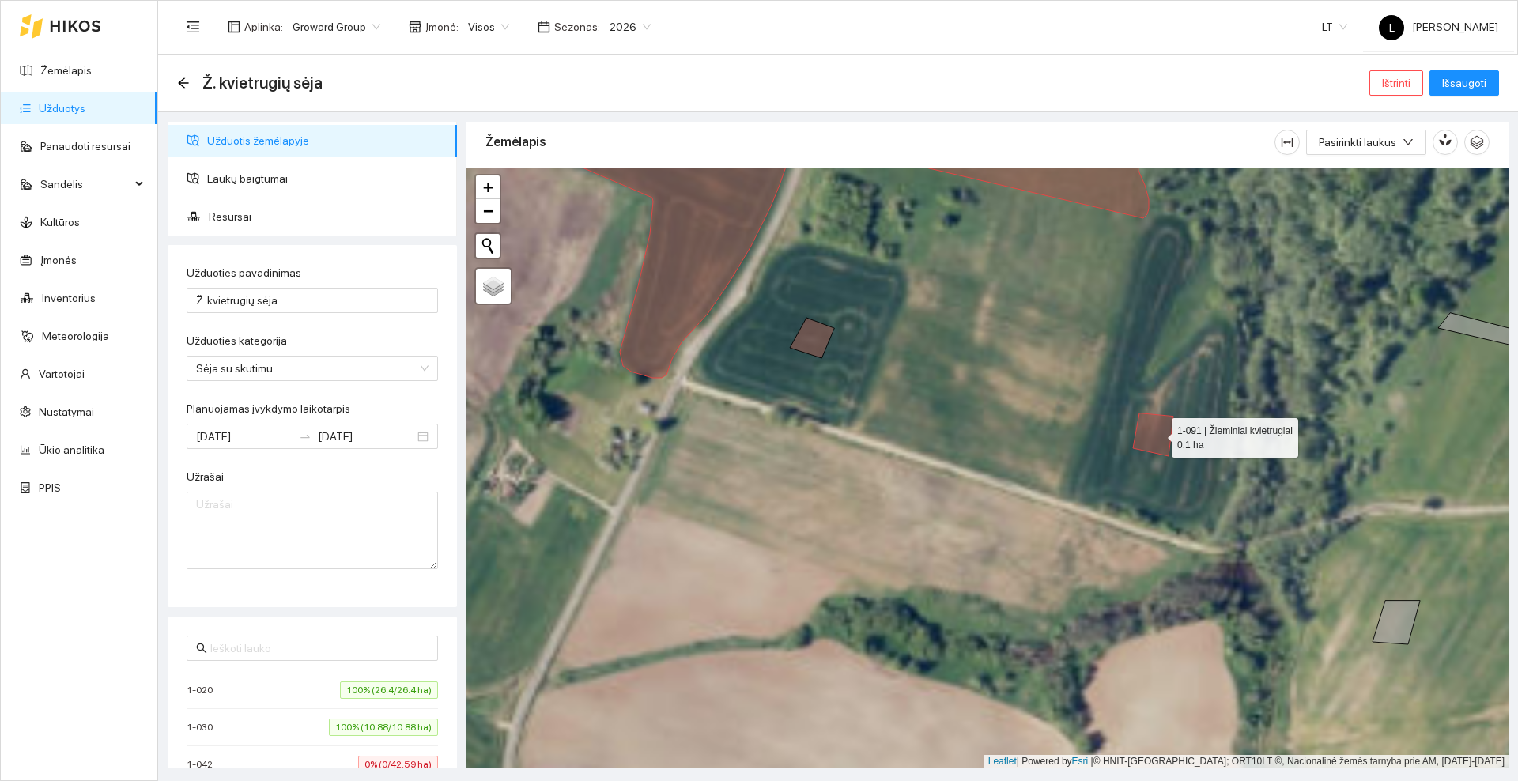
click at [1158, 434] on icon at bounding box center [1153, 435] width 40 height 43
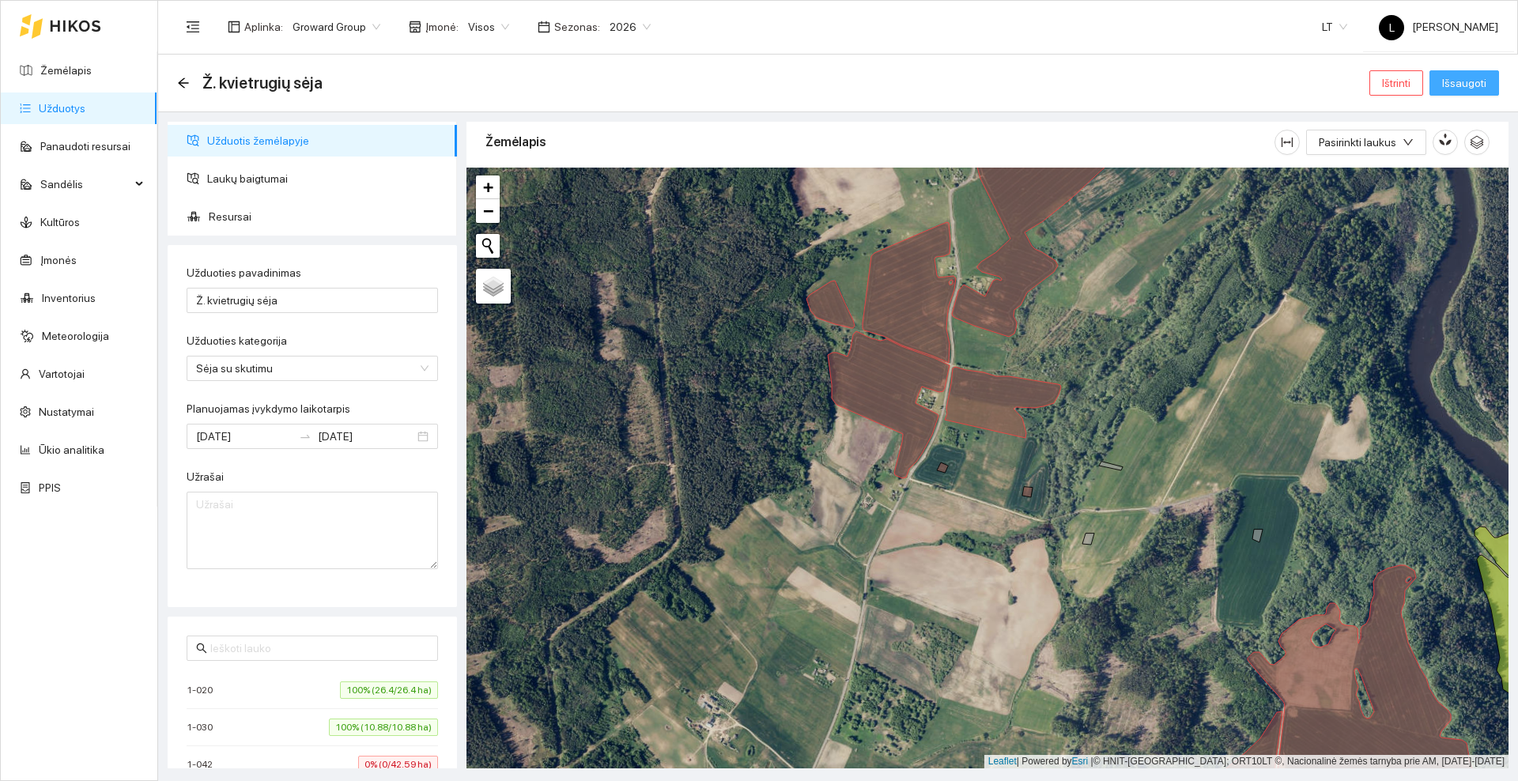
click at [1471, 82] on span "Išsaugoti" at bounding box center [1464, 82] width 44 height 17
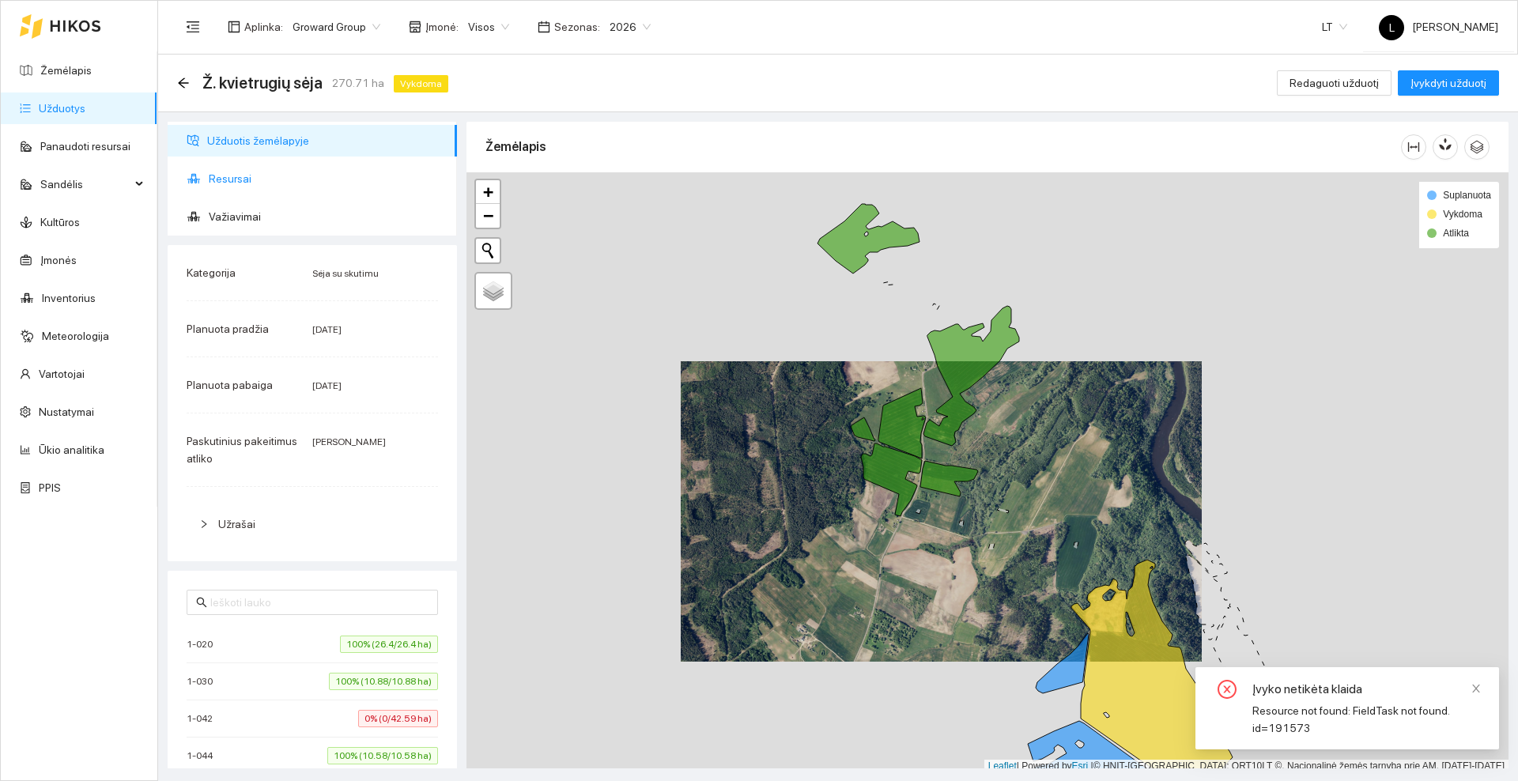
click at [223, 170] on span "Resursai" at bounding box center [327, 179] width 236 height 32
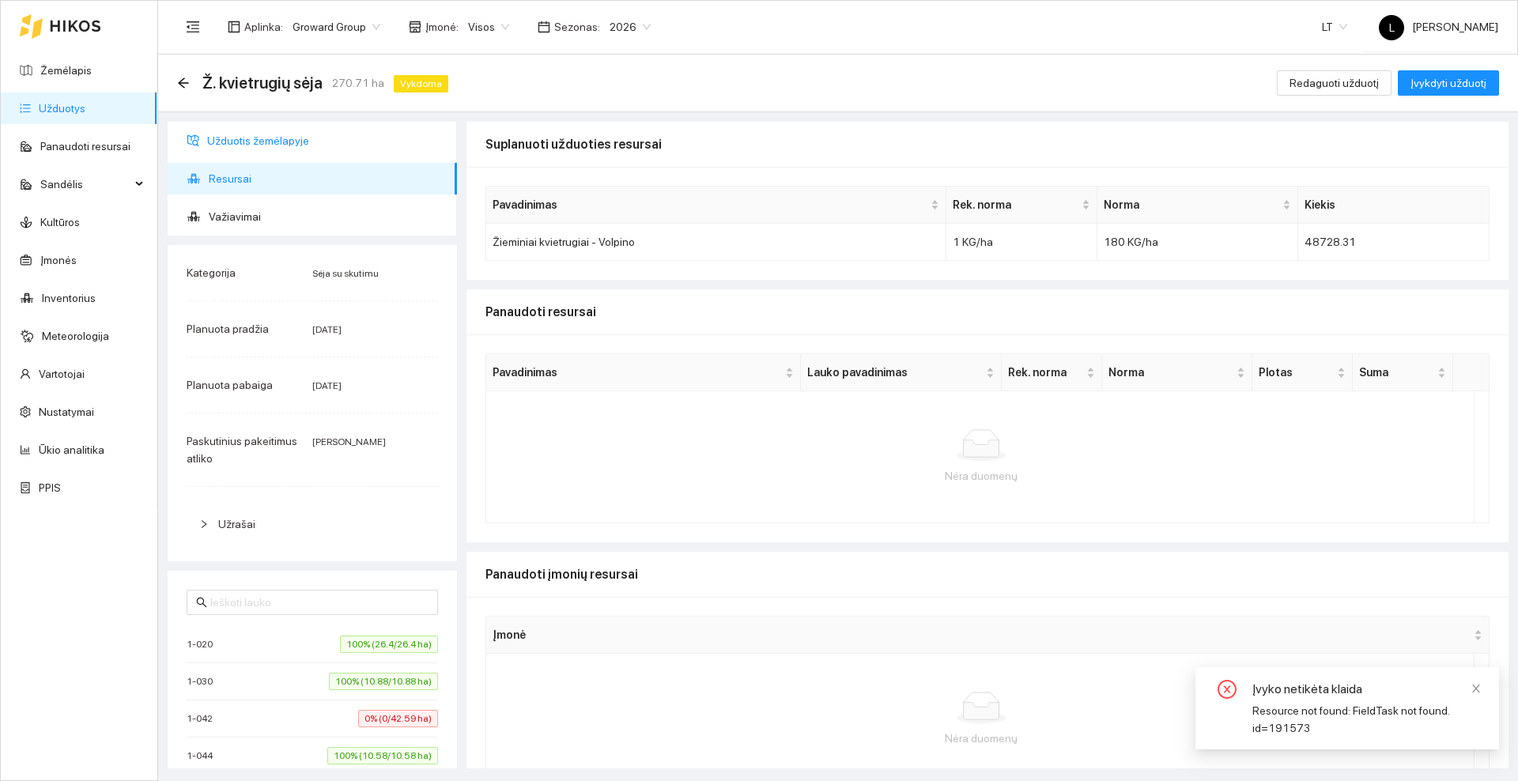
click at [222, 135] on span "Užduotis žemėlapyje" at bounding box center [325, 141] width 237 height 32
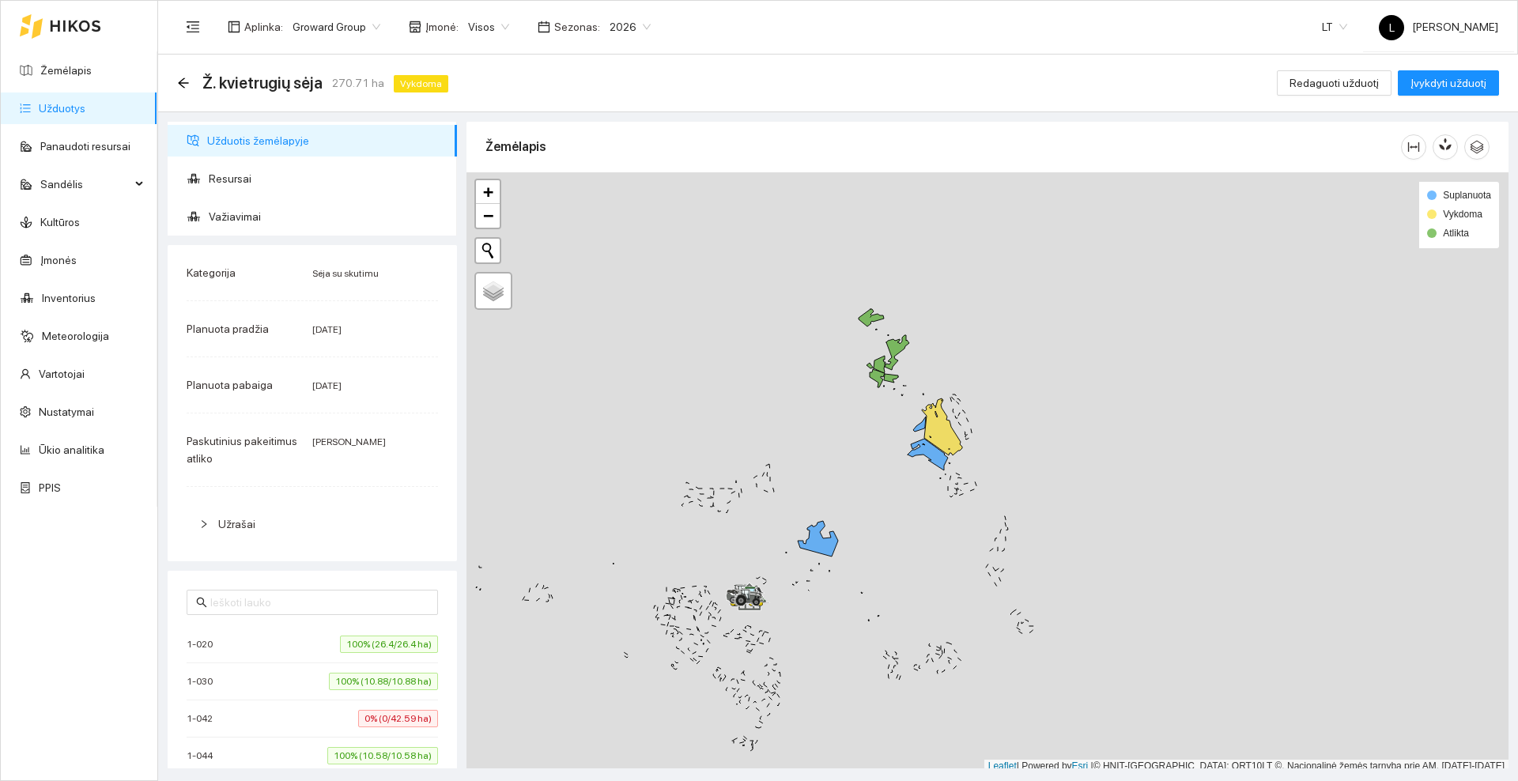
scroll to position [5, 0]
drag, startPoint x: 851, startPoint y: 470, endPoint x: 869, endPoint y: 411, distance: 62.0
click at [869, 411] on div at bounding box center [987, 468] width 1042 height 601
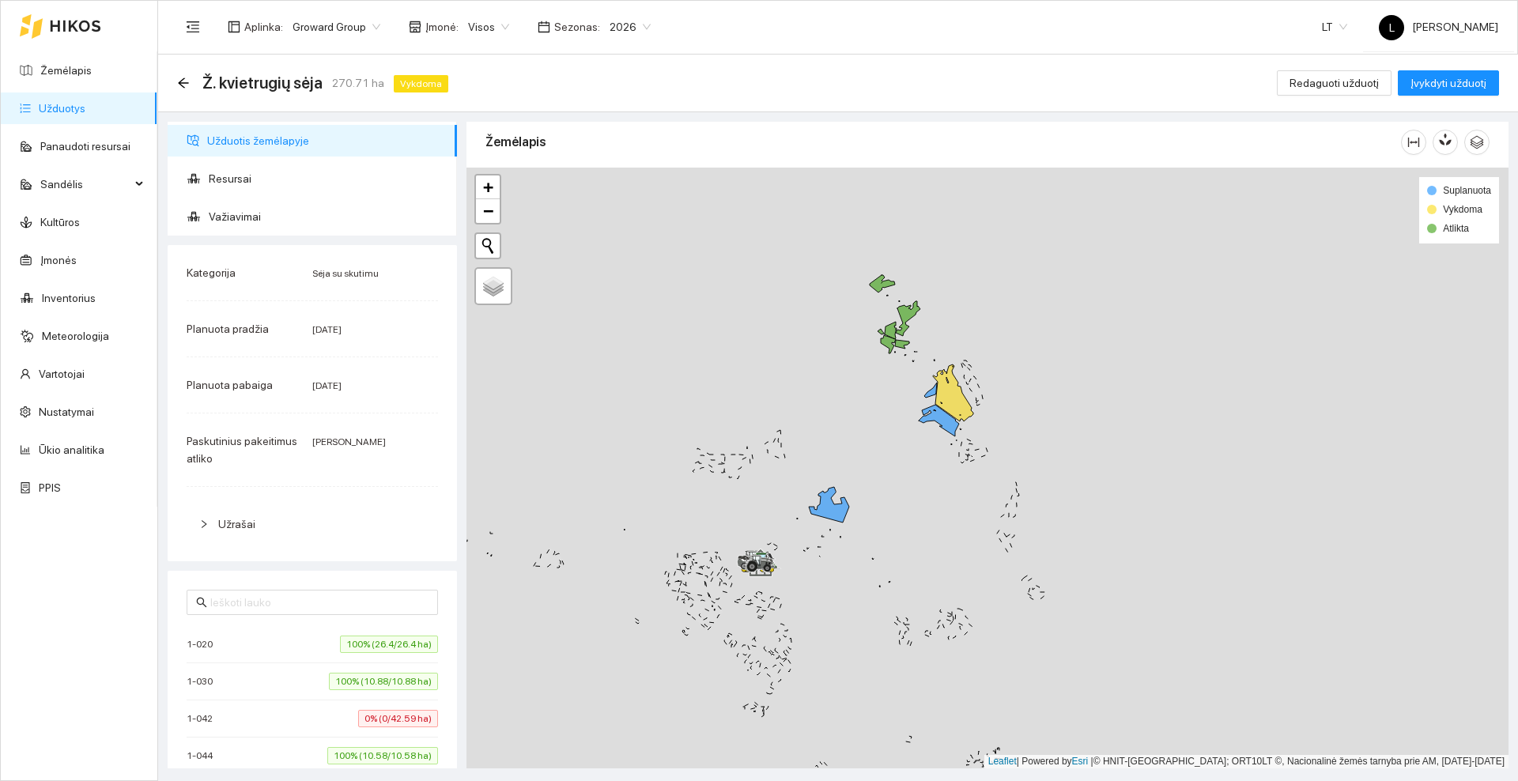
click at [74, 18] on div at bounding box center [60, 26] width 81 height 51
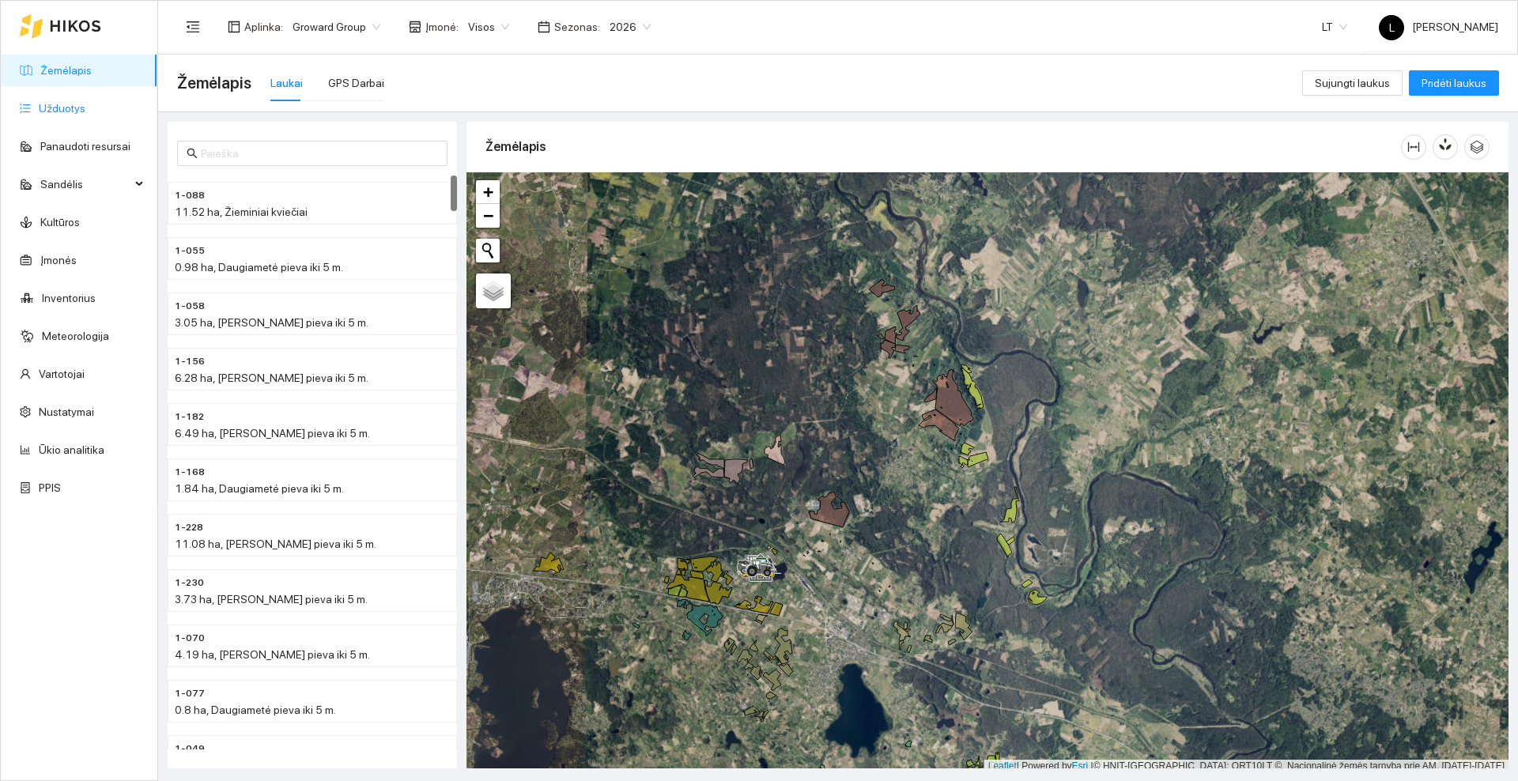
click at [73, 111] on link "Užduotys" at bounding box center [62, 108] width 47 height 13
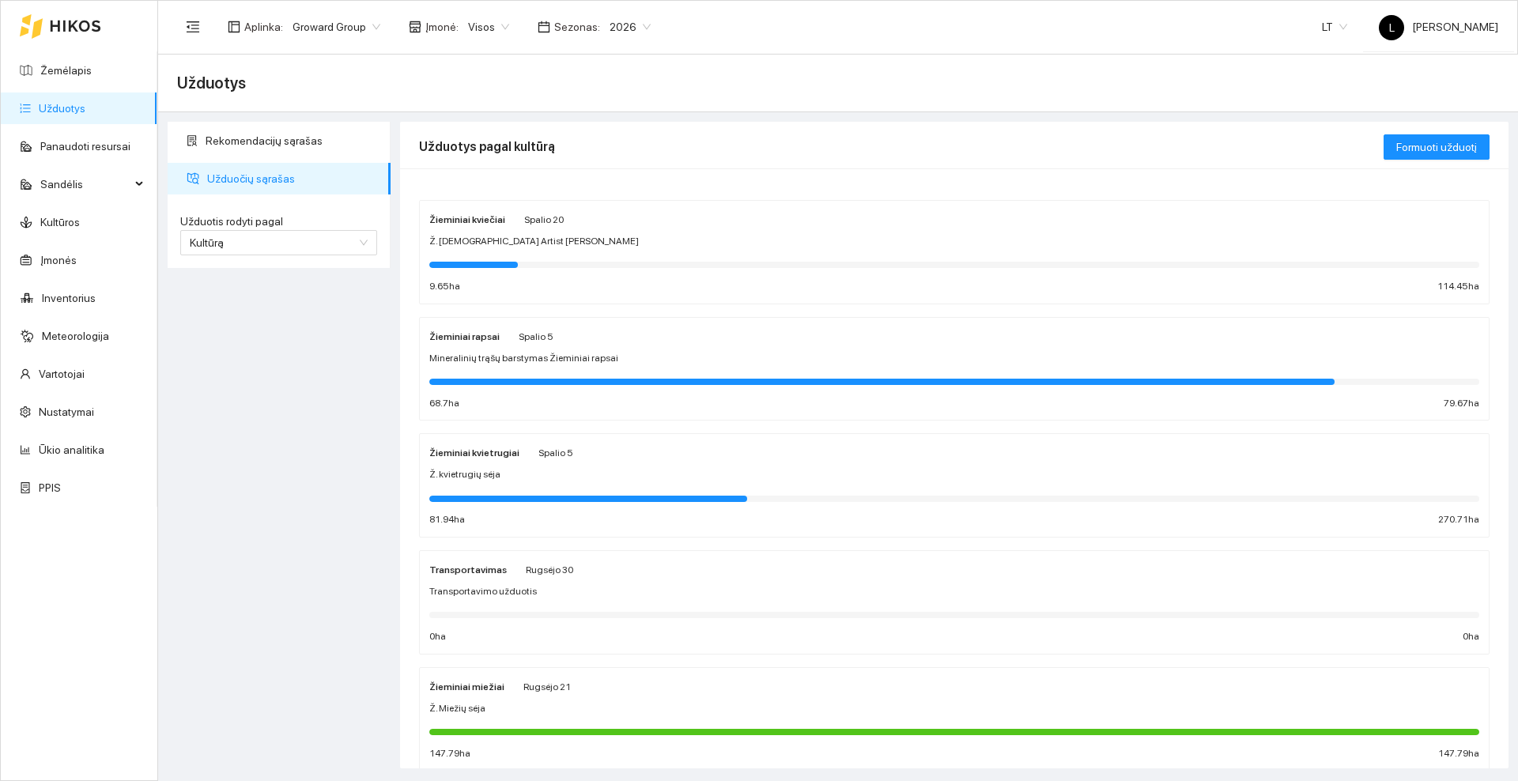
click at [523, 245] on div "Ž. [DEMOGRAPHIC_DATA] Artist [PERSON_NAME]" at bounding box center [954, 241] width 1050 height 15
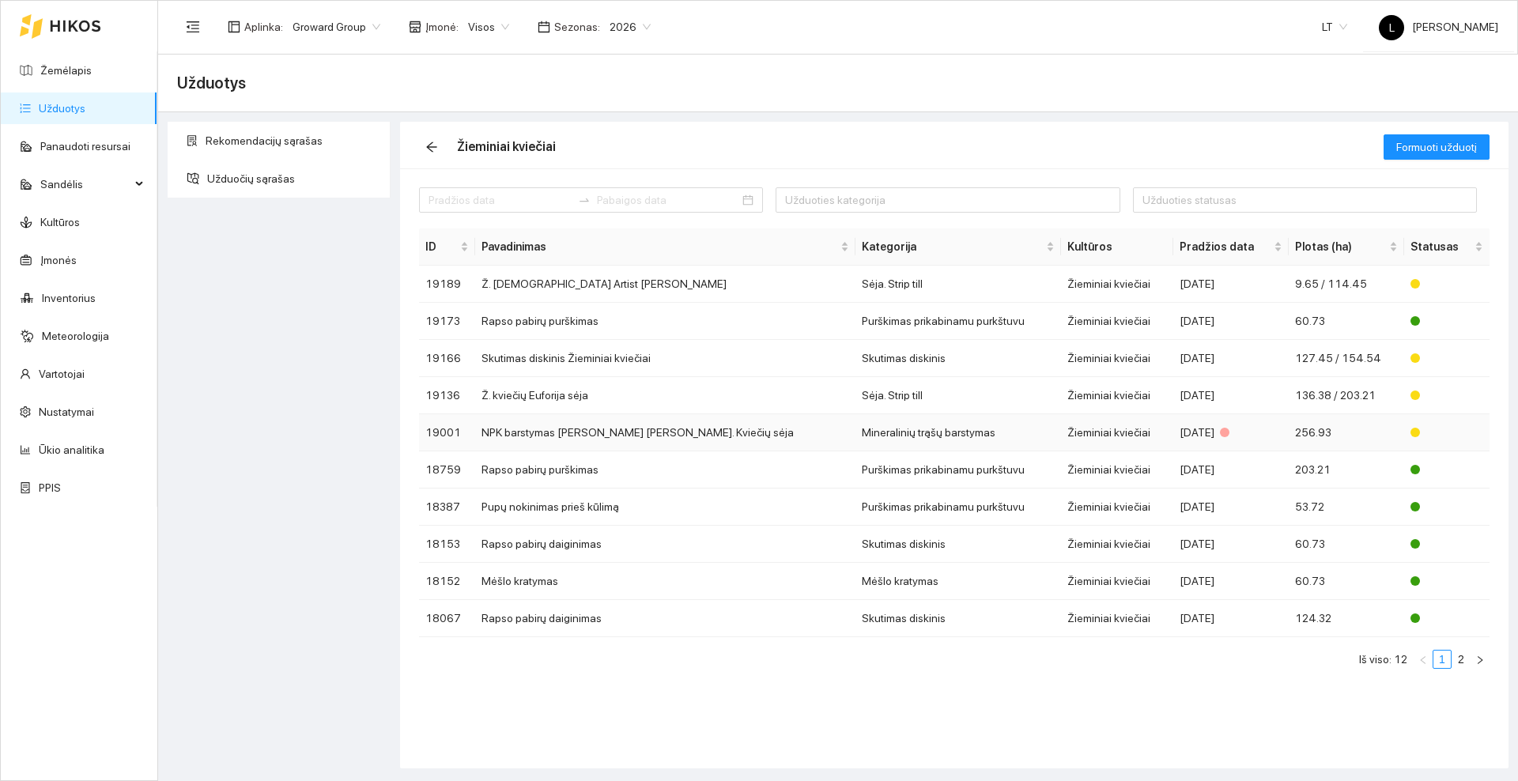
click at [580, 434] on td "NPK barstymas [PERSON_NAME] [PERSON_NAME]. Kviečių sėja" at bounding box center [665, 432] width 380 height 37
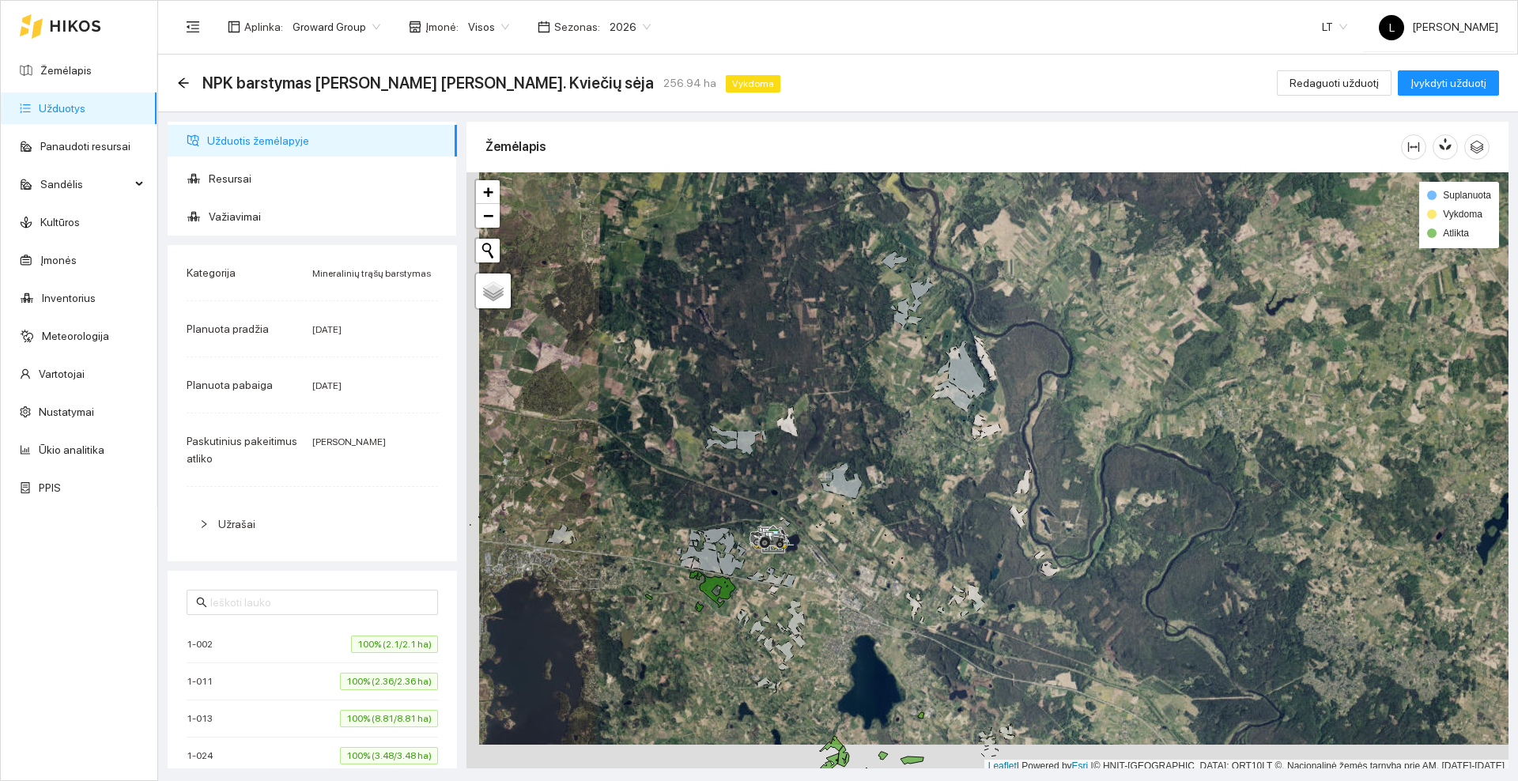
scroll to position [5, 0]
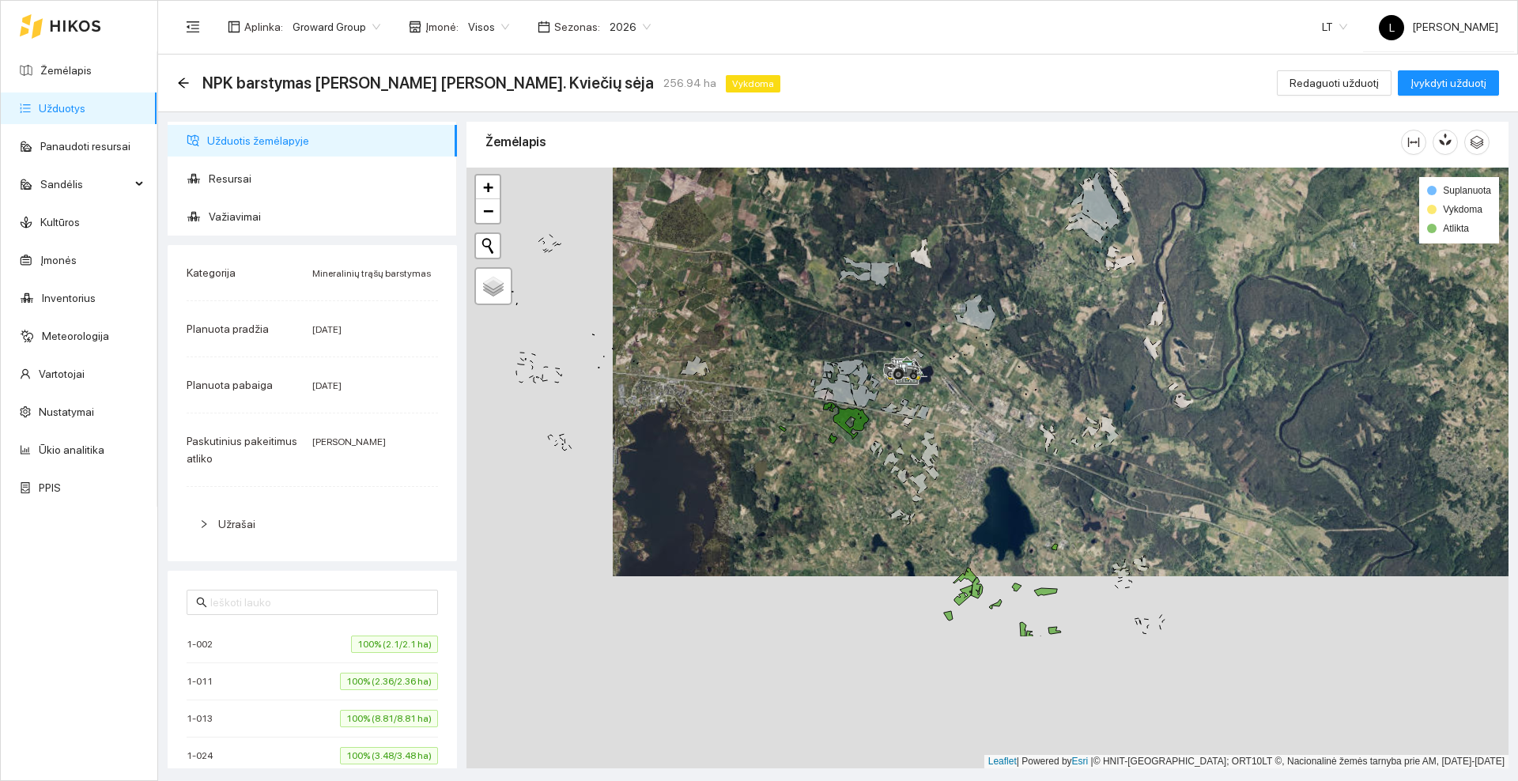
drag, startPoint x: 715, startPoint y: 679, endPoint x: 861, endPoint y: 487, distance: 241.5
click at [861, 487] on div at bounding box center [987, 468] width 1042 height 601
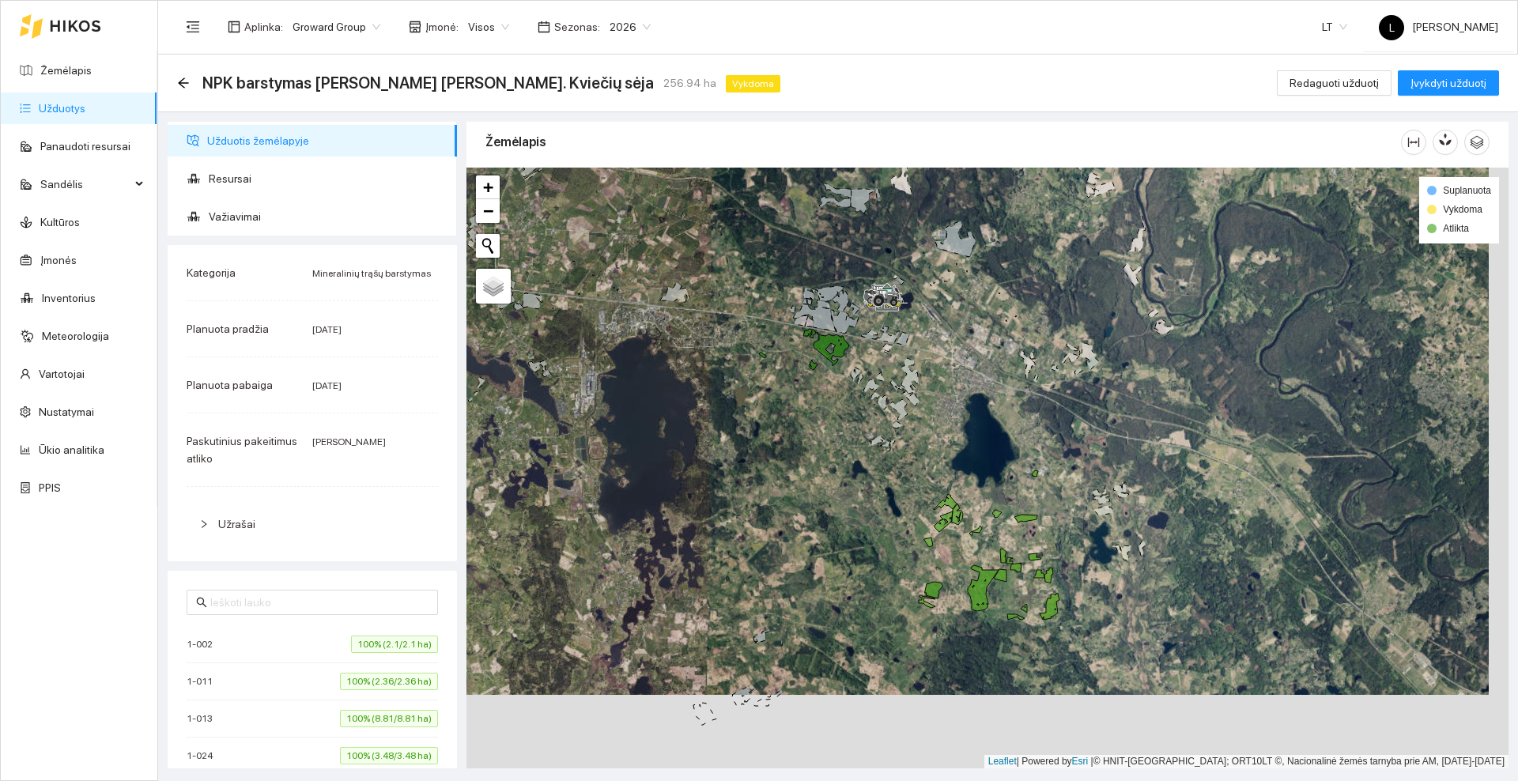
drag, startPoint x: 867, startPoint y: 577, endPoint x: 846, endPoint y: 498, distance: 81.9
click at [846, 498] on div at bounding box center [987, 468] width 1042 height 601
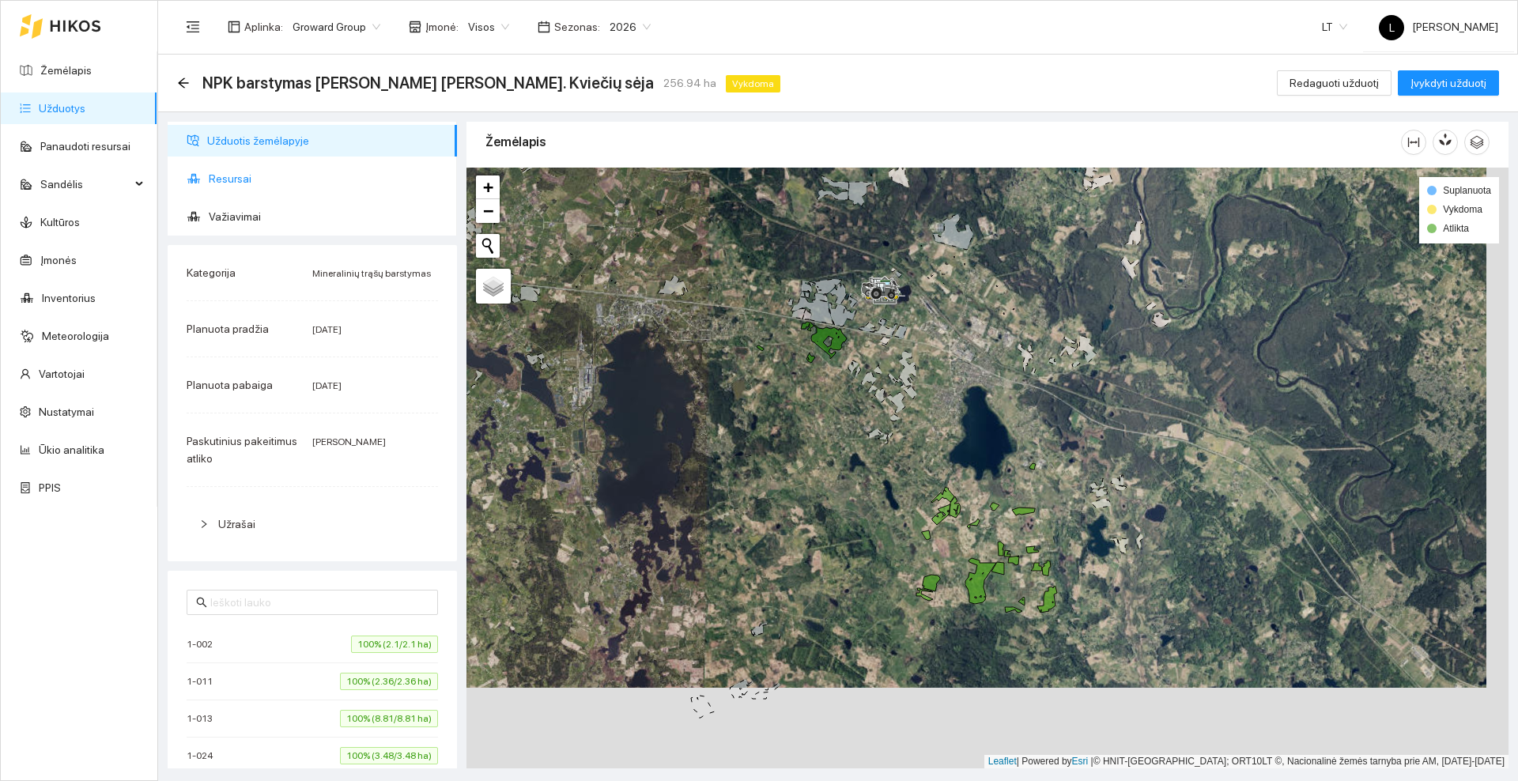
click at [272, 168] on span "Resursai" at bounding box center [327, 179] width 236 height 32
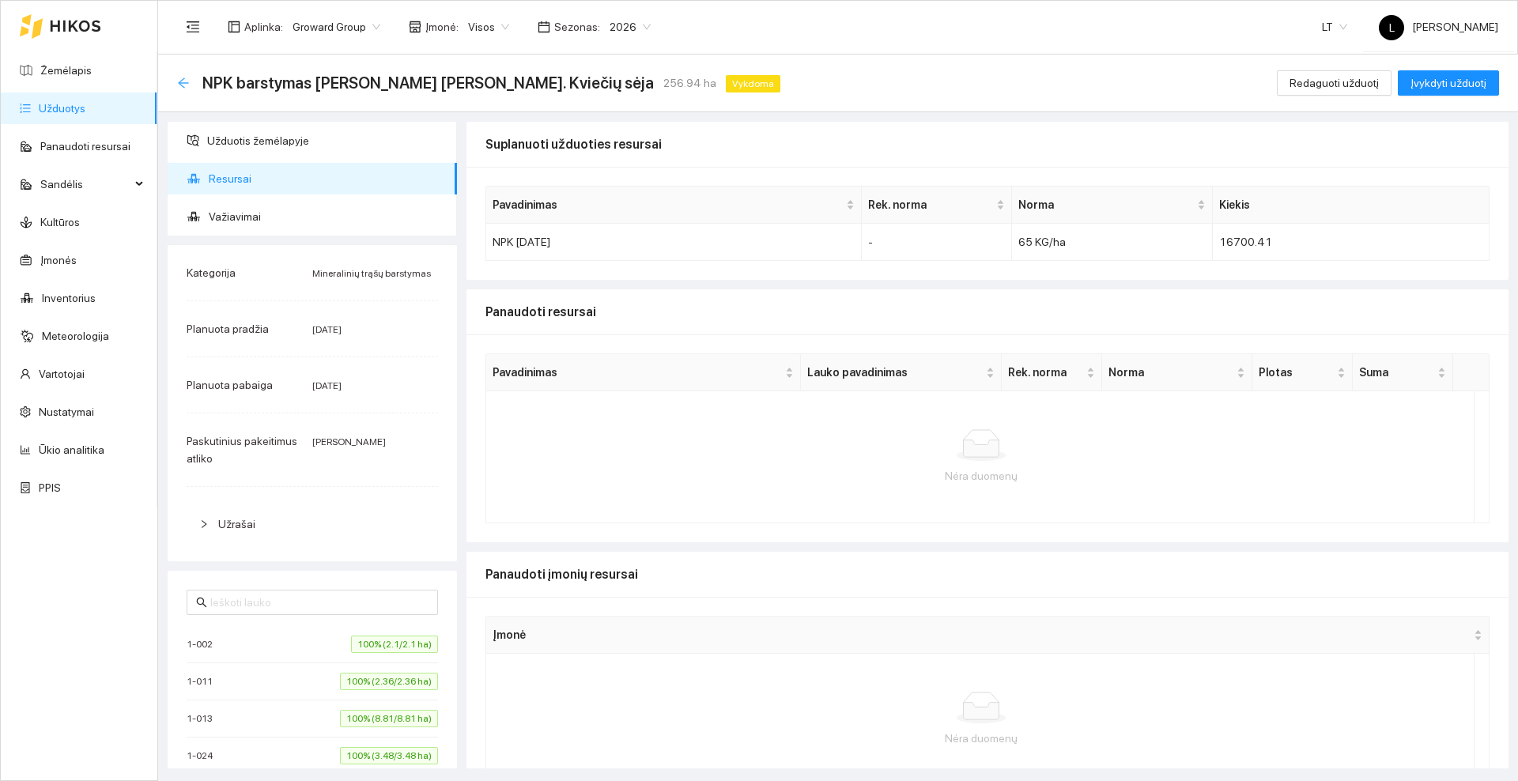
click at [189, 78] on icon "arrow-left" at bounding box center [183, 83] width 13 height 13
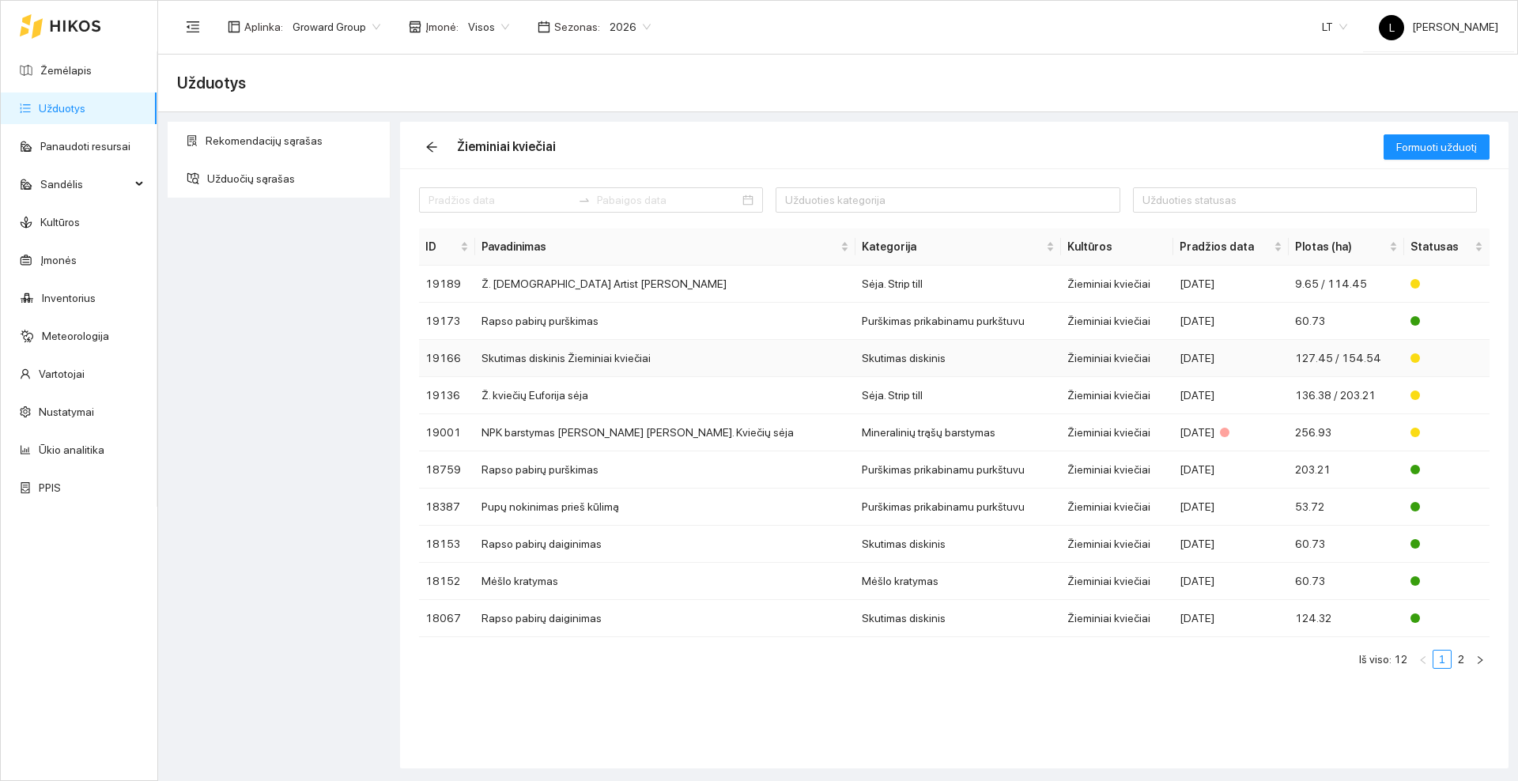
click at [620, 361] on td "Skutimas diskinis Žieminiai kviečiai" at bounding box center [665, 358] width 380 height 37
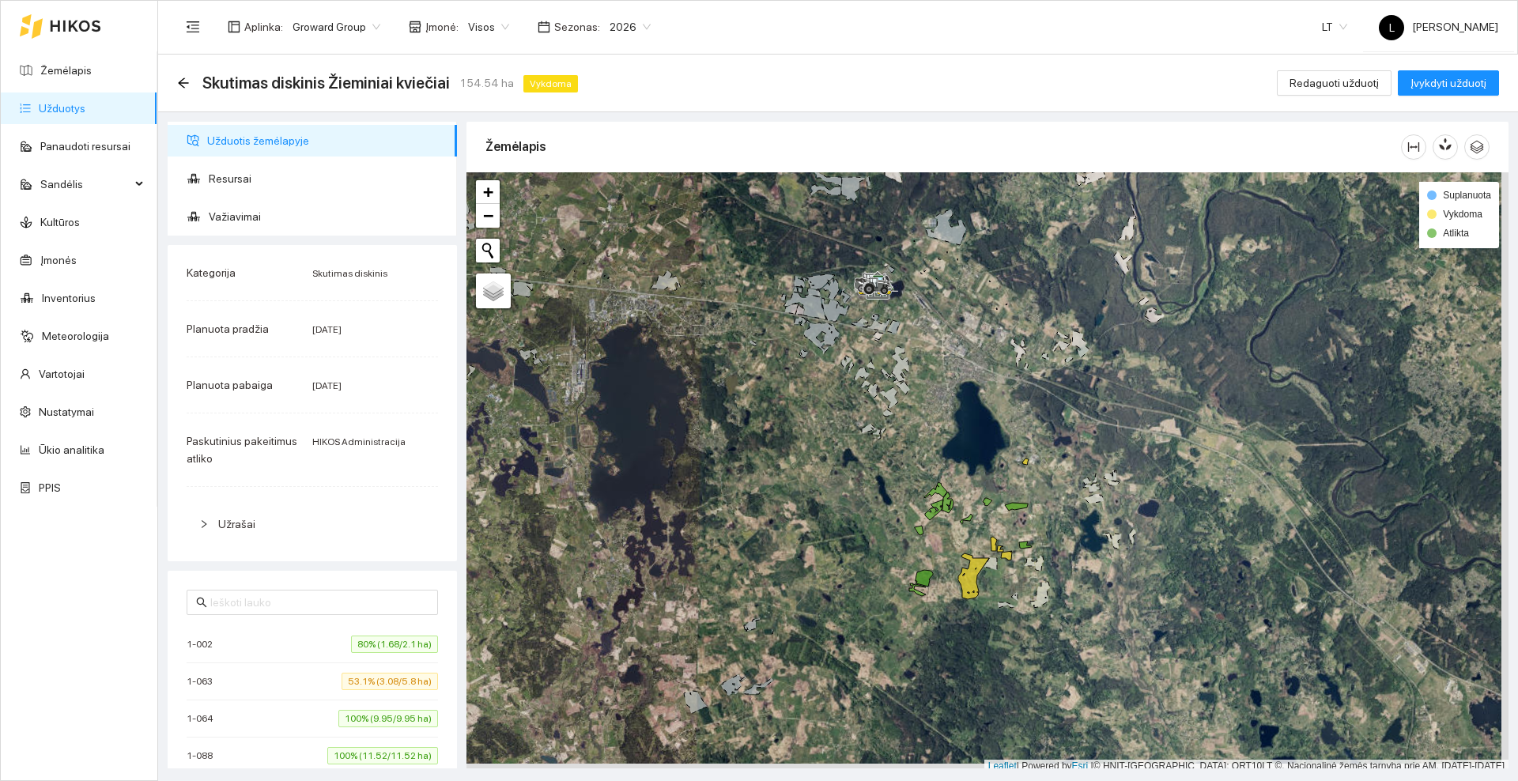
scroll to position [5, 0]
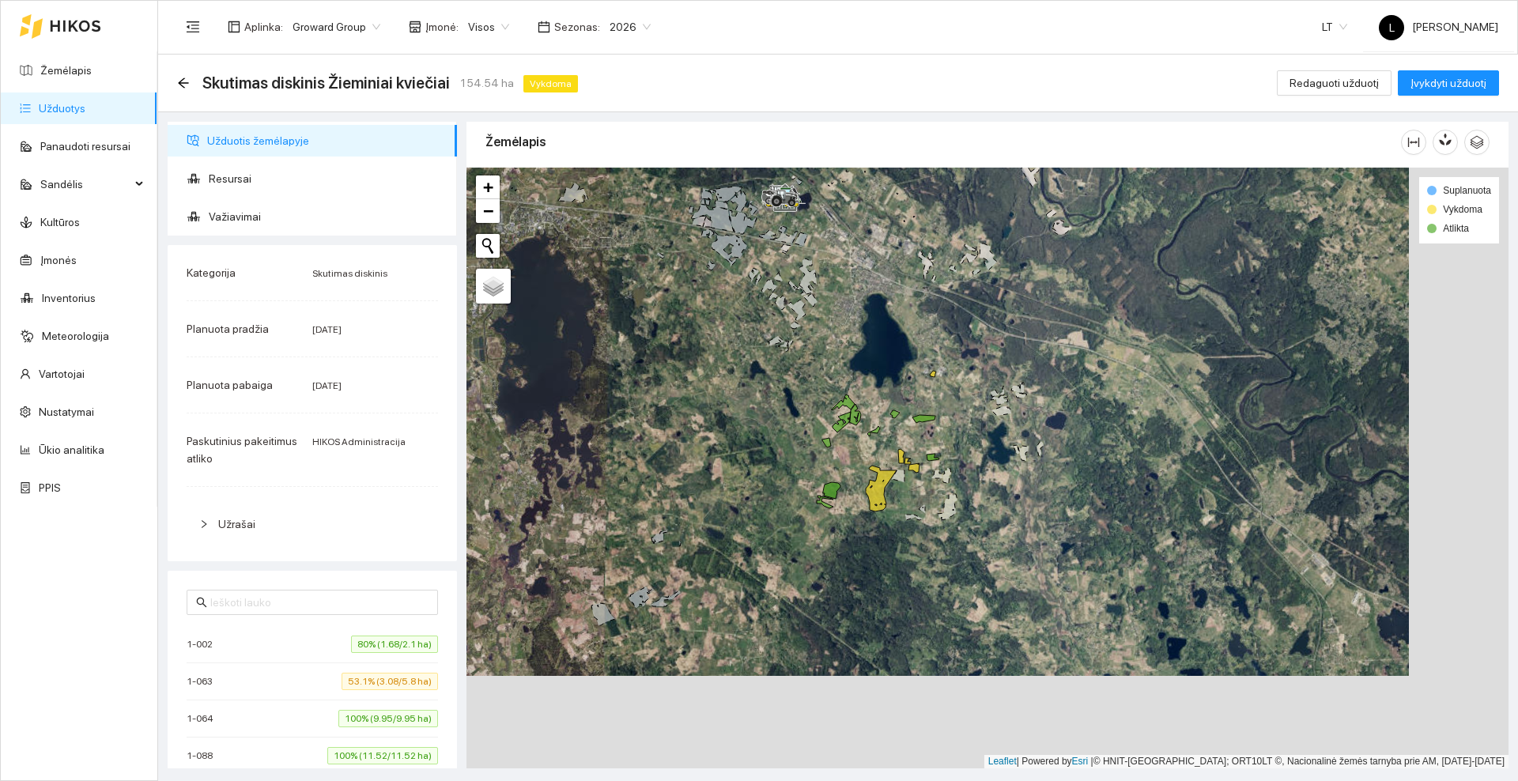
drag, startPoint x: 871, startPoint y: 477, endPoint x: 779, endPoint y: 394, distance: 124.3
click at [779, 394] on div at bounding box center [987, 468] width 1042 height 601
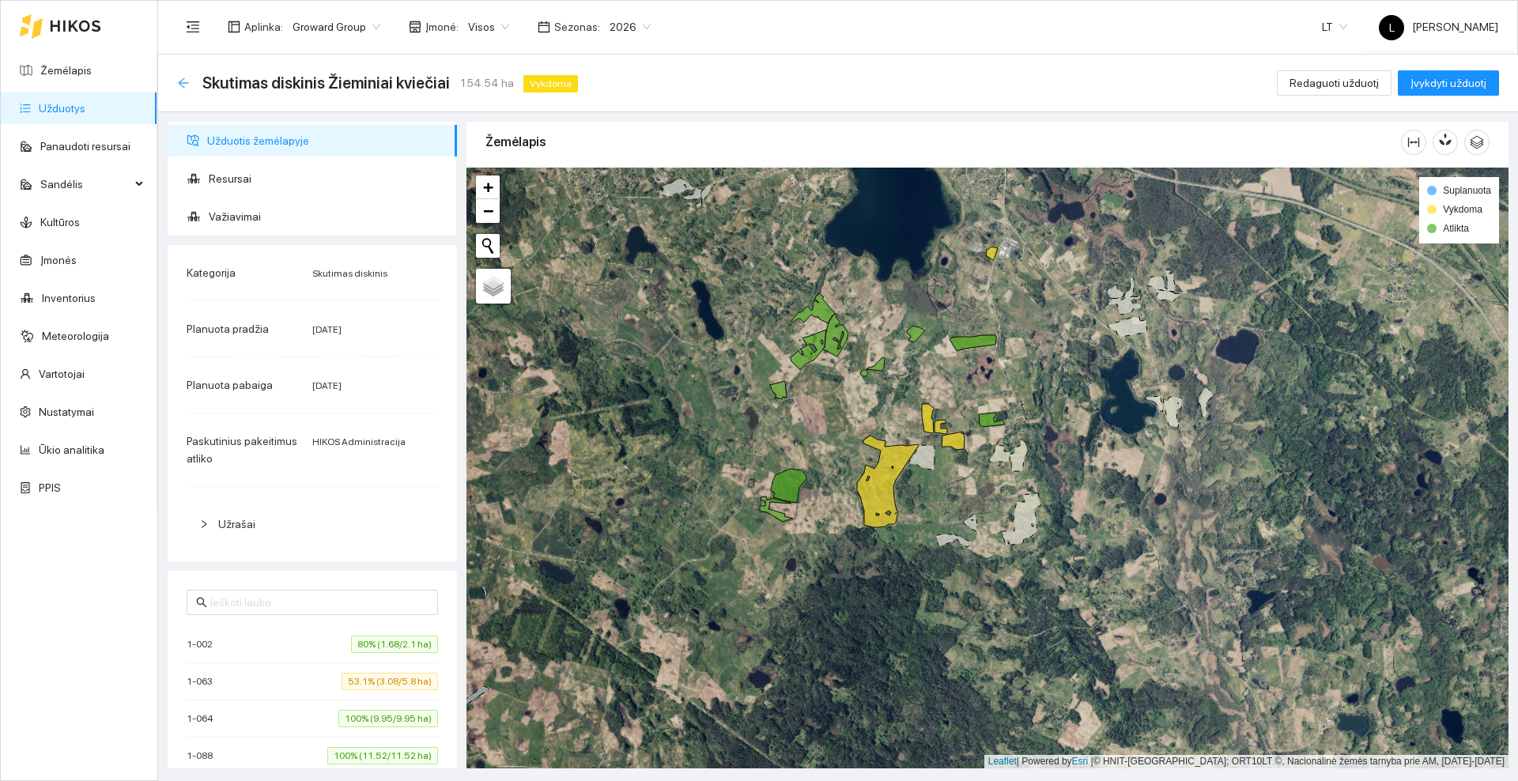
click at [183, 88] on icon "arrow-left" at bounding box center [183, 83] width 13 height 13
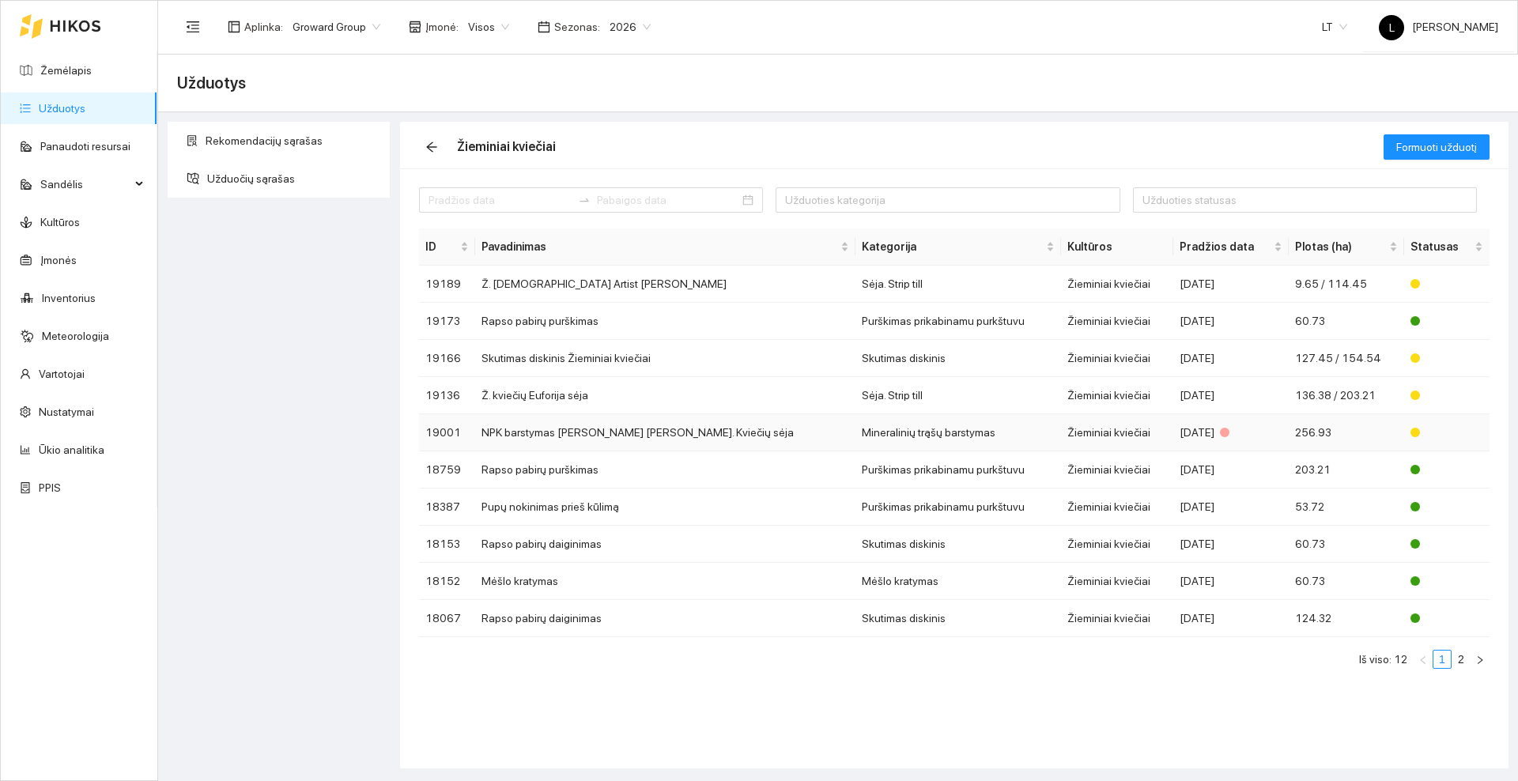
click at [577, 427] on td "NPK barstymas [PERSON_NAME] [PERSON_NAME]. Kviečių sėja" at bounding box center [665, 432] width 380 height 37
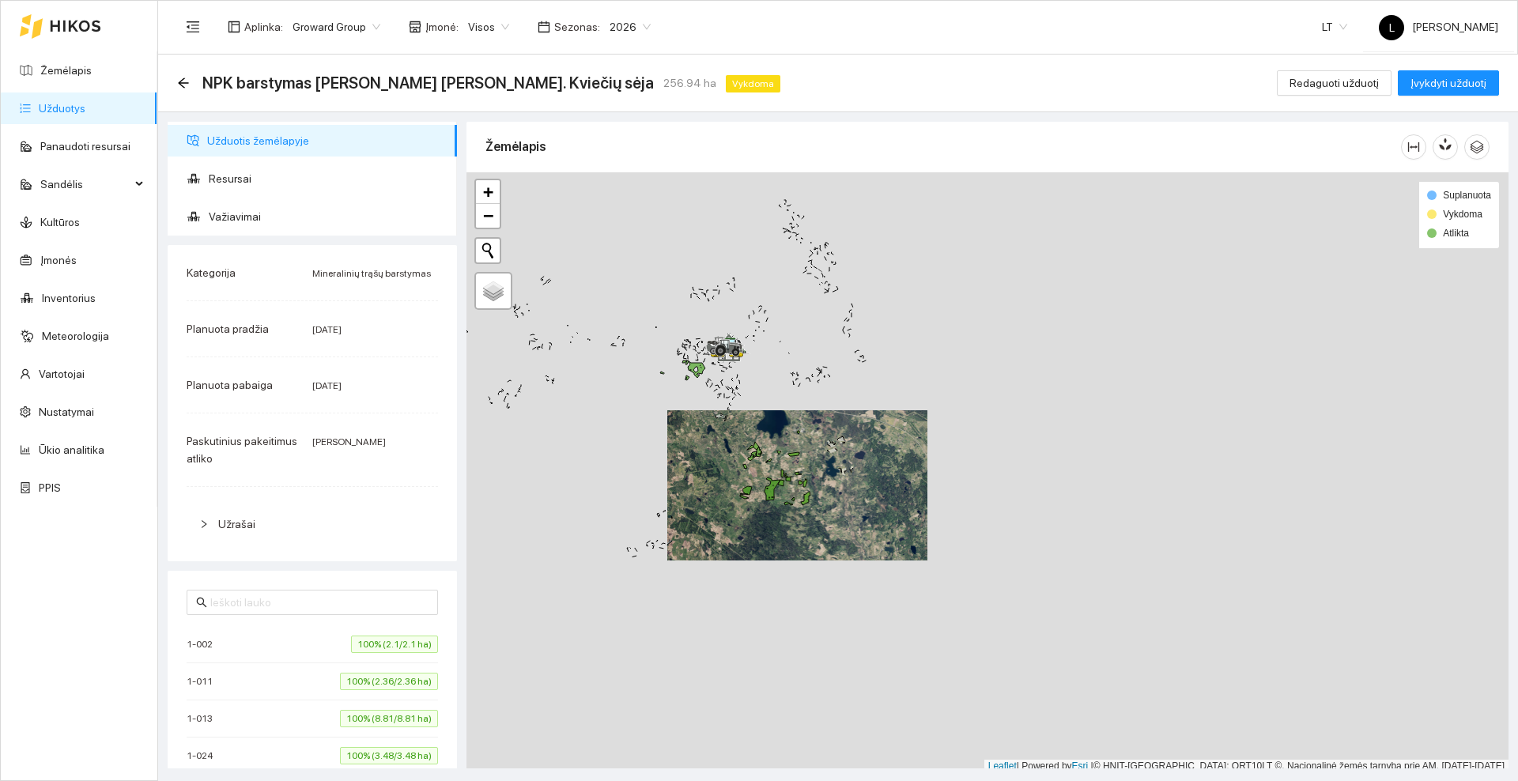
scroll to position [5, 0]
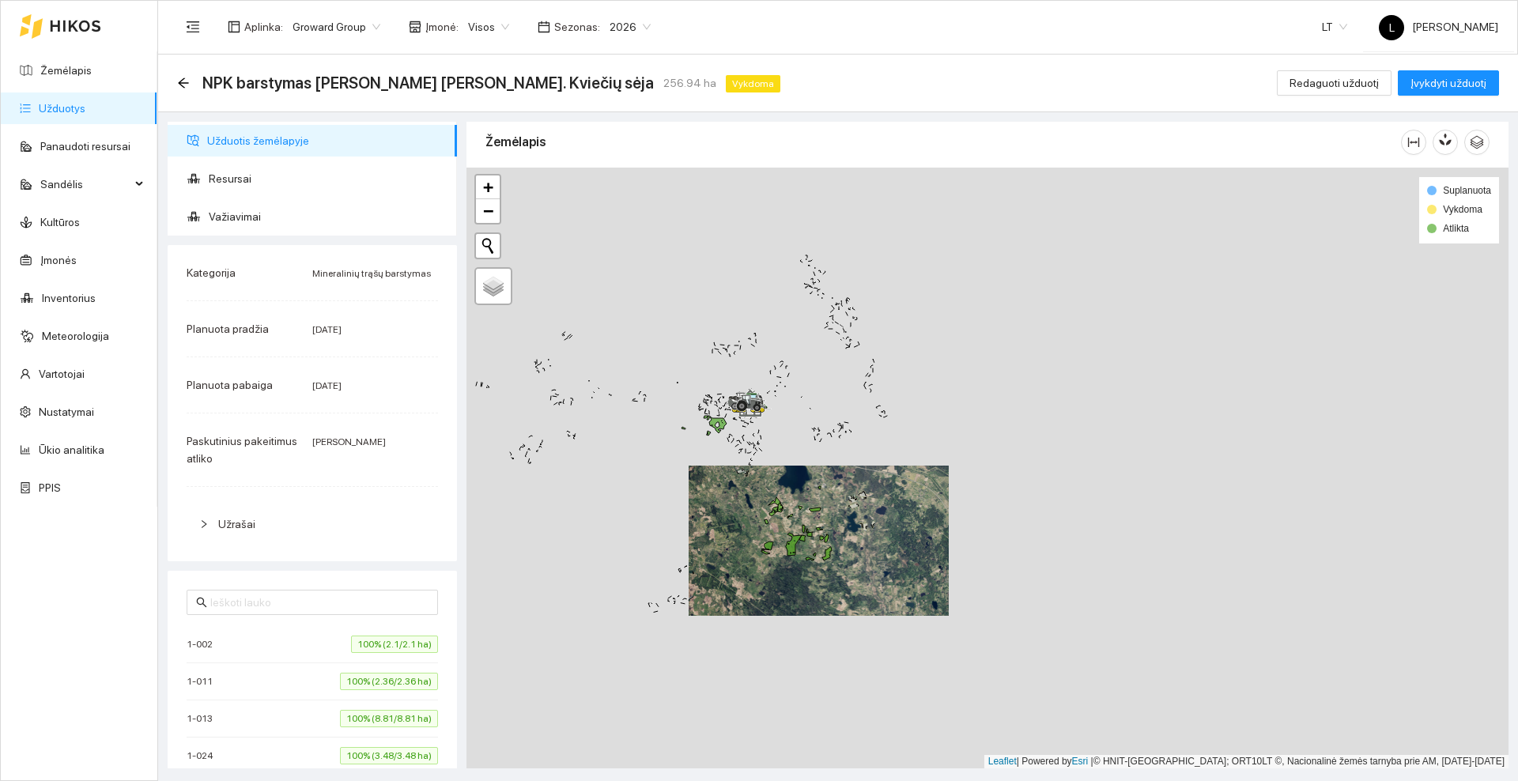
drag, startPoint x: 686, startPoint y: 444, endPoint x: 708, endPoint y: 504, distance: 63.8
click at [708, 504] on div at bounding box center [987, 468] width 1042 height 601
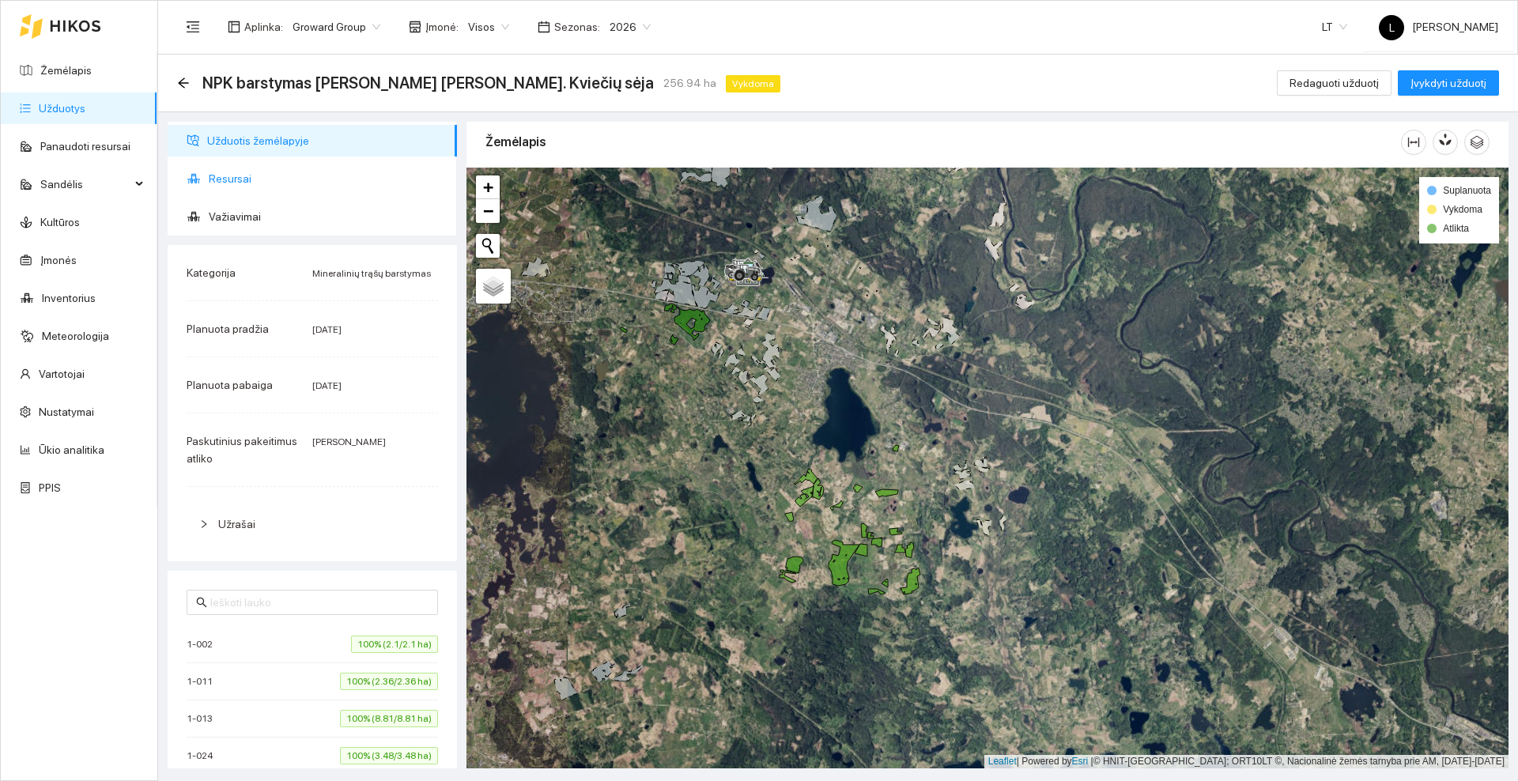
click at [229, 180] on span "Resursai" at bounding box center [327, 179] width 236 height 32
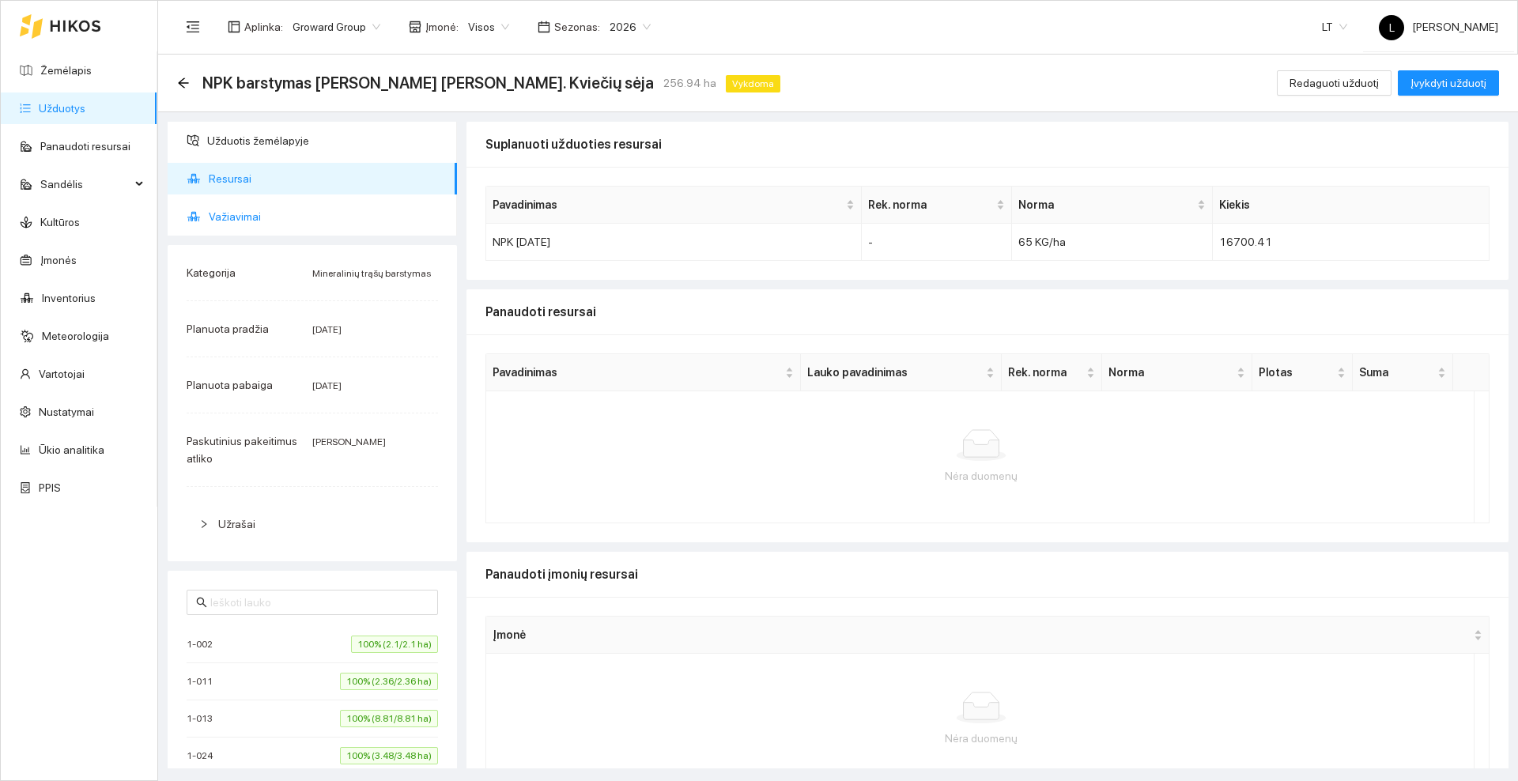
click at [239, 220] on span "Važiavimai" at bounding box center [327, 217] width 236 height 32
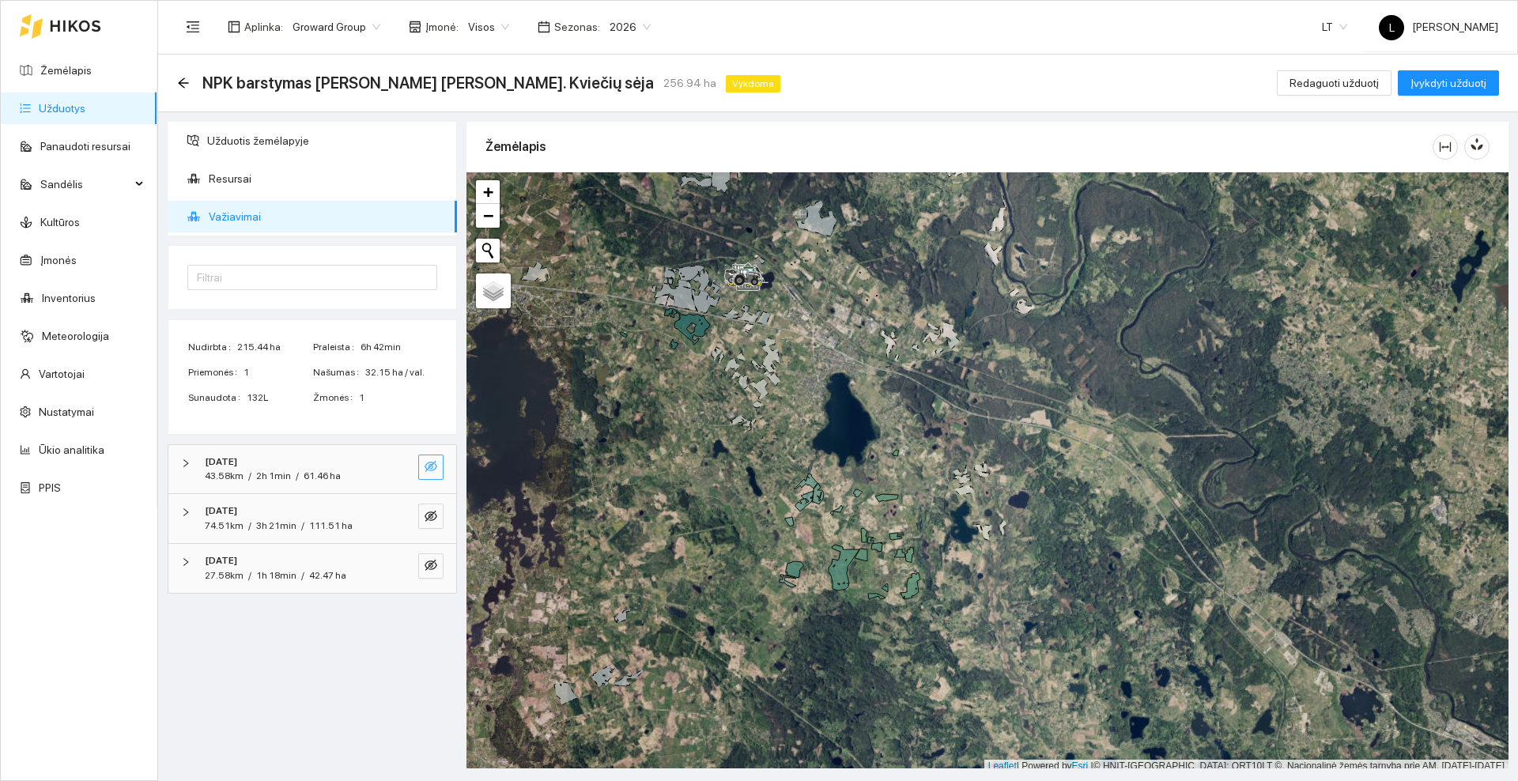
click at [432, 469] on icon "eye-invisible" at bounding box center [431, 466] width 13 height 13
click at [433, 519] on icon "eye-invisible" at bounding box center [431, 516] width 13 height 11
click at [430, 565] on icon "eye-invisible" at bounding box center [431, 565] width 13 height 11
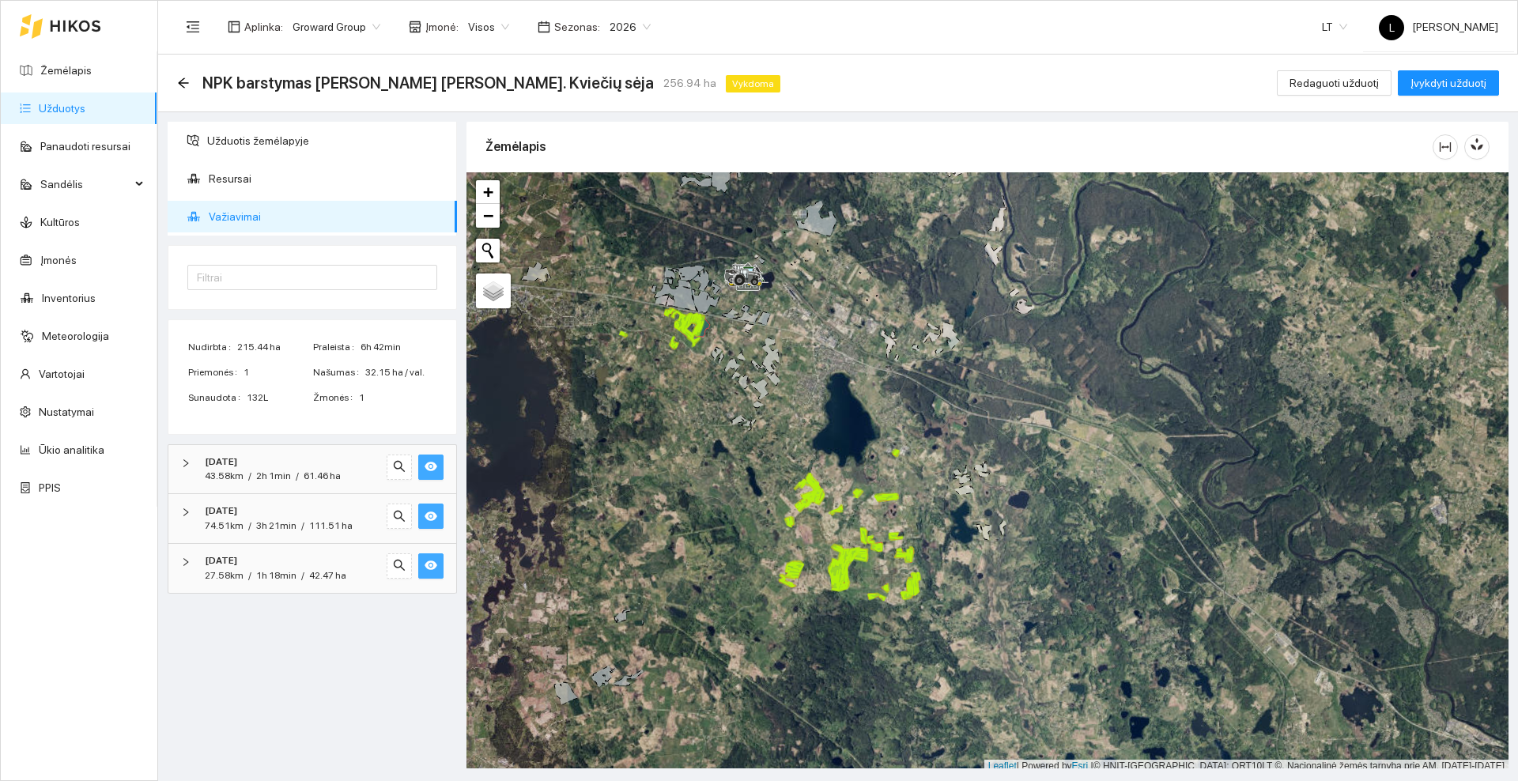
click at [430, 565] on icon "eye" at bounding box center [431, 565] width 13 height 9
click at [434, 517] on icon "eye" at bounding box center [431, 516] width 13 height 9
click at [434, 467] on icon "eye" at bounding box center [431, 466] width 13 height 9
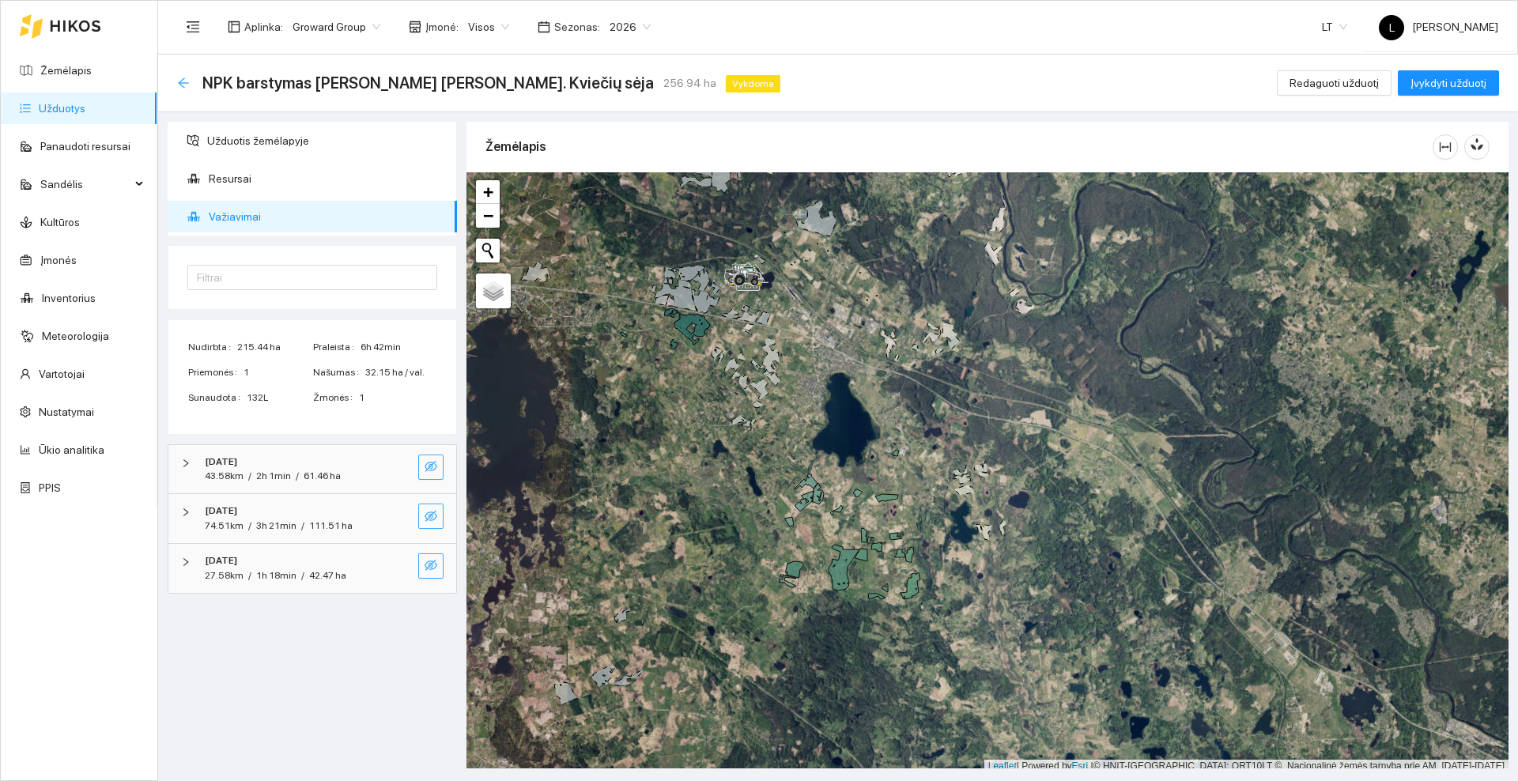
click at [187, 80] on icon "arrow-left" at bounding box center [183, 83] width 13 height 13
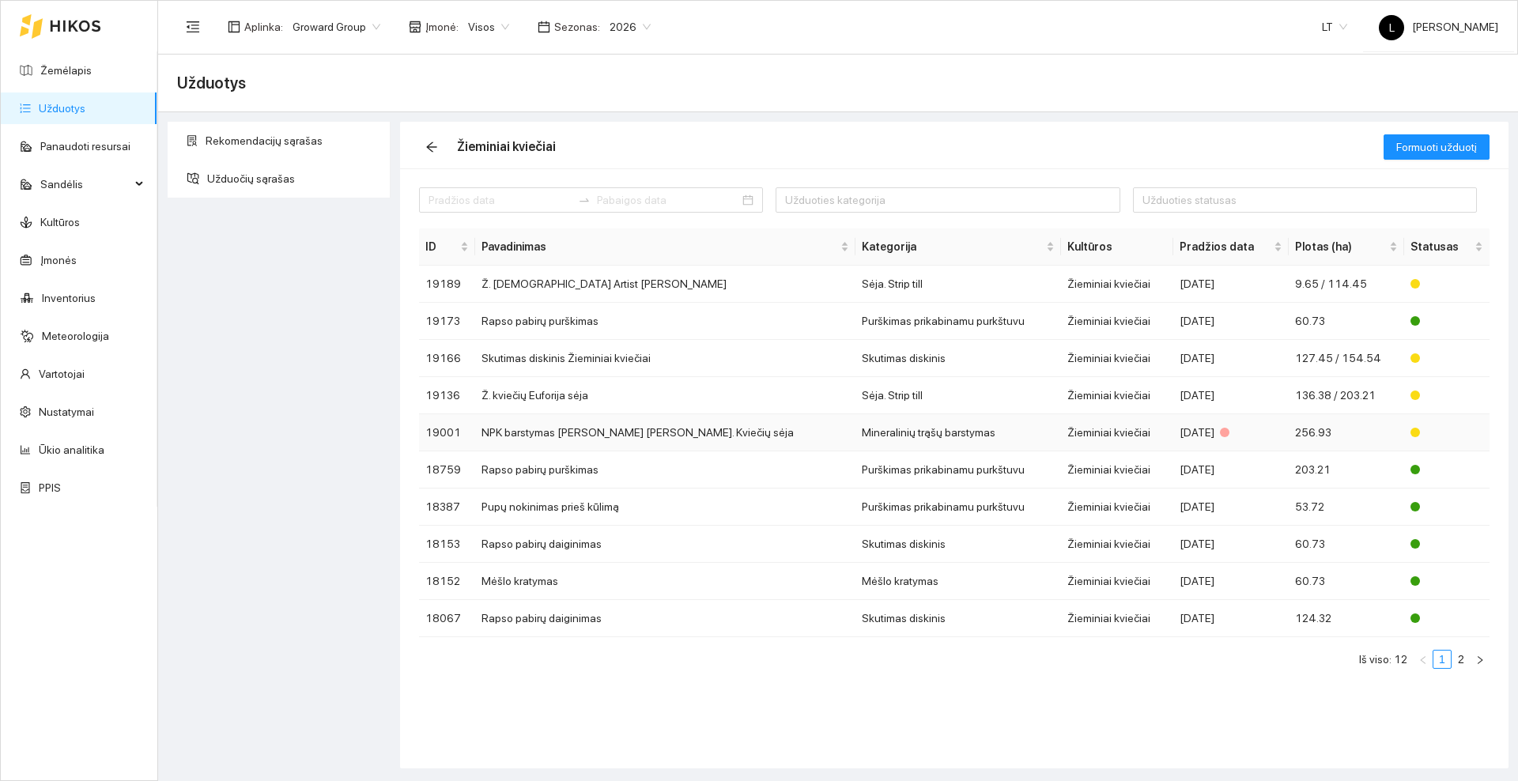
click at [538, 434] on td "NPK barstymas [PERSON_NAME] [PERSON_NAME]. Kviečių sėja" at bounding box center [665, 432] width 380 height 37
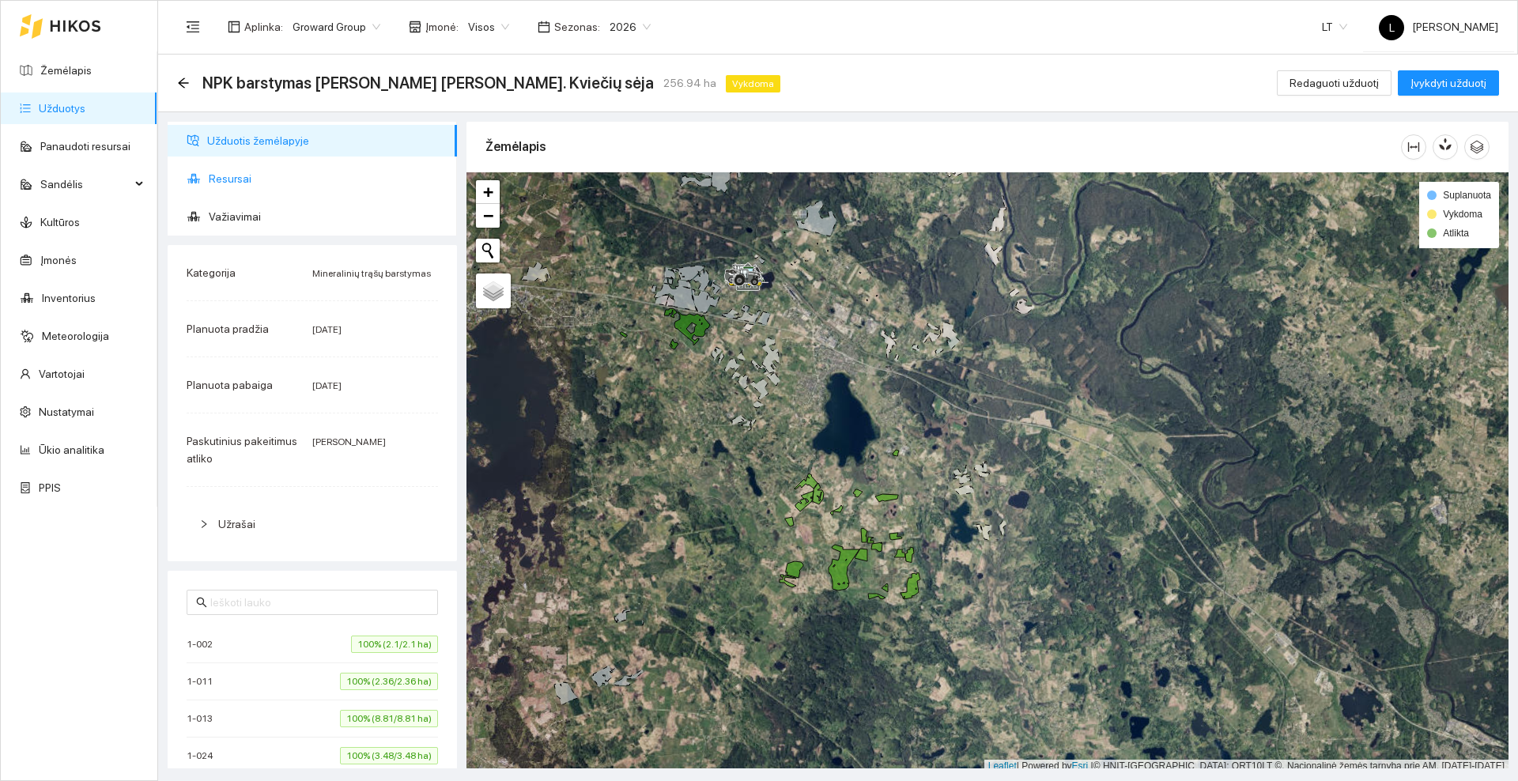
click at [255, 179] on span "Resursai" at bounding box center [327, 179] width 236 height 32
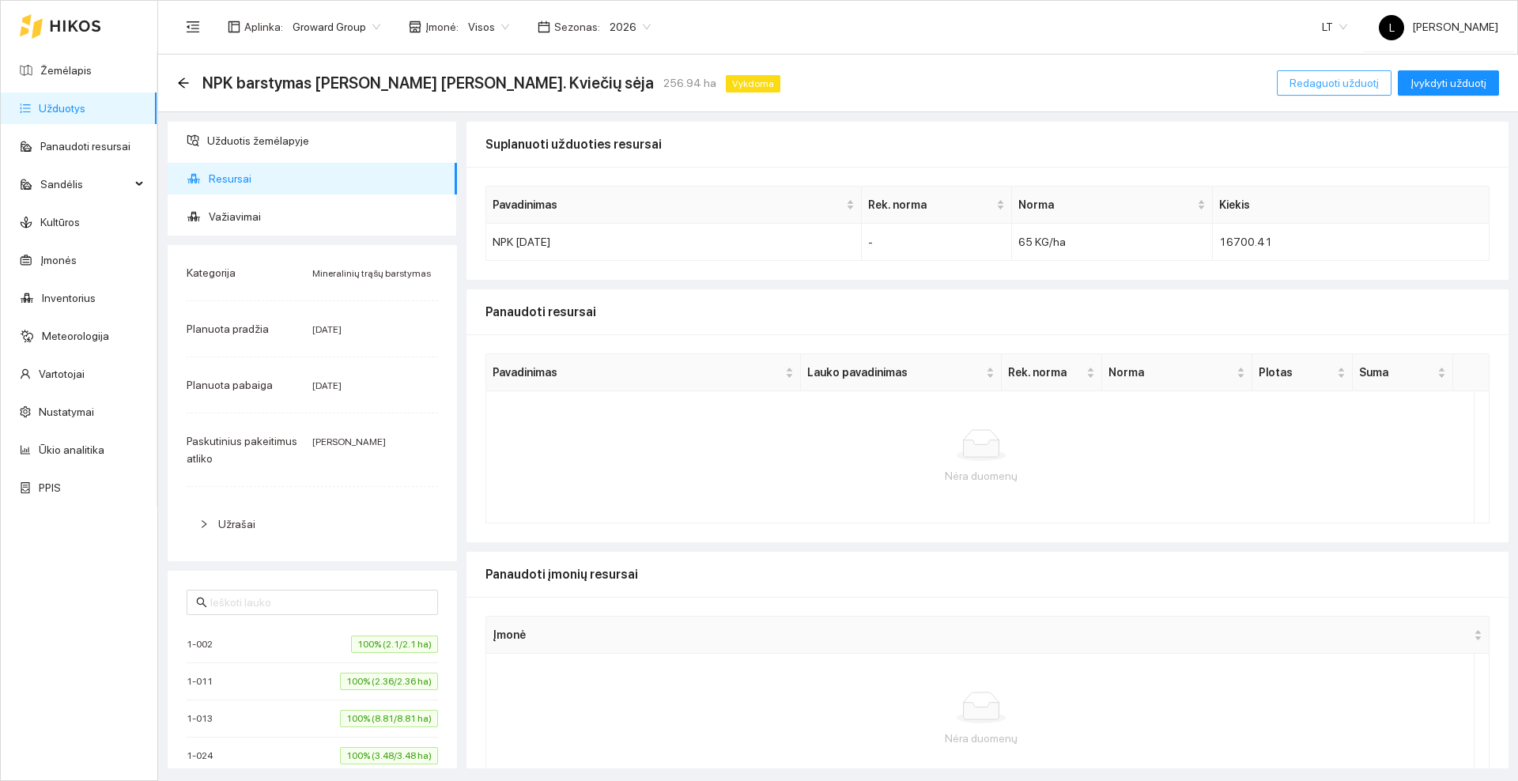
click at [1327, 82] on span "Redaguoti užduotį" at bounding box center [1334, 82] width 89 height 17
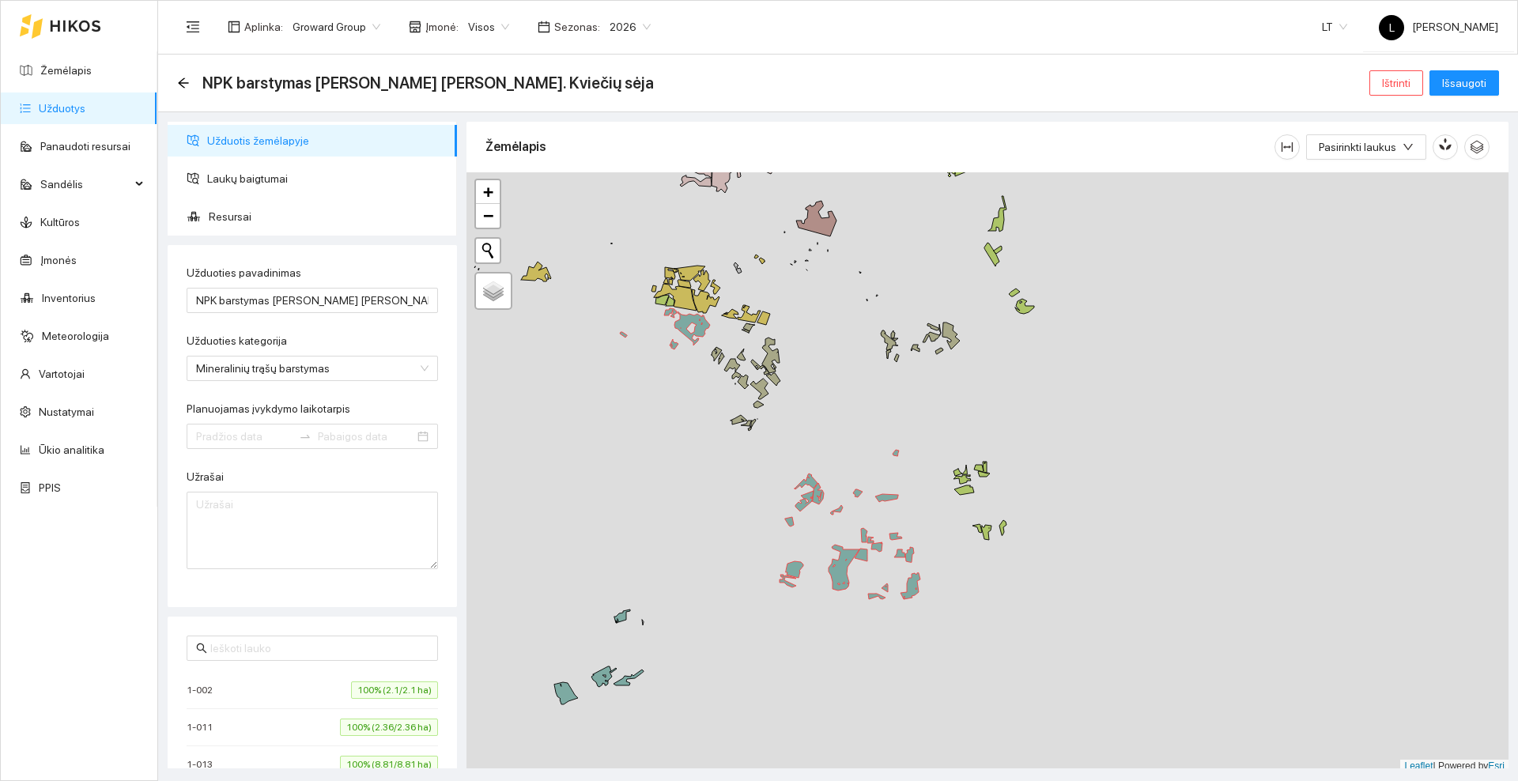
type input "[DATE]"
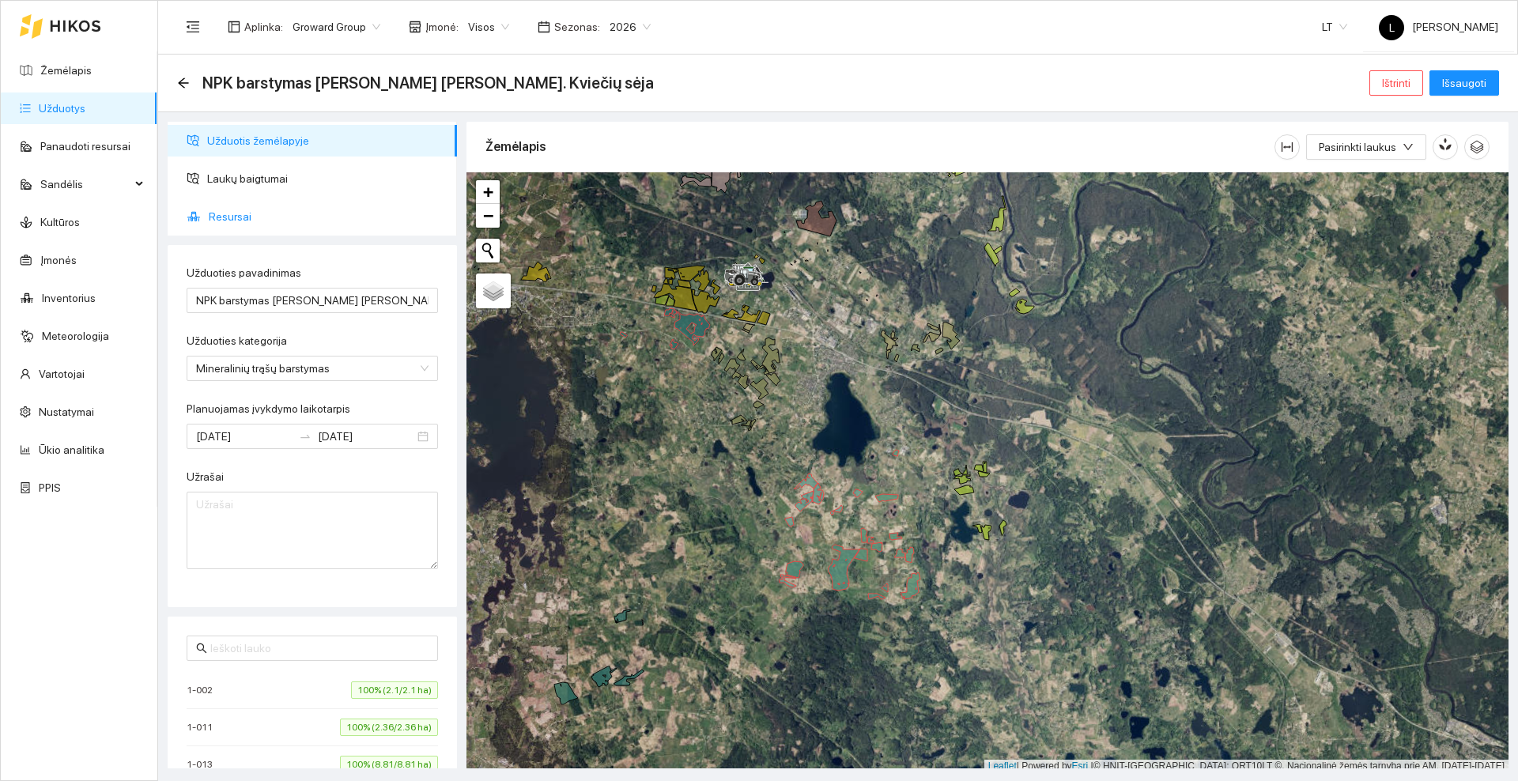
click at [233, 213] on span "Resursai" at bounding box center [327, 217] width 236 height 32
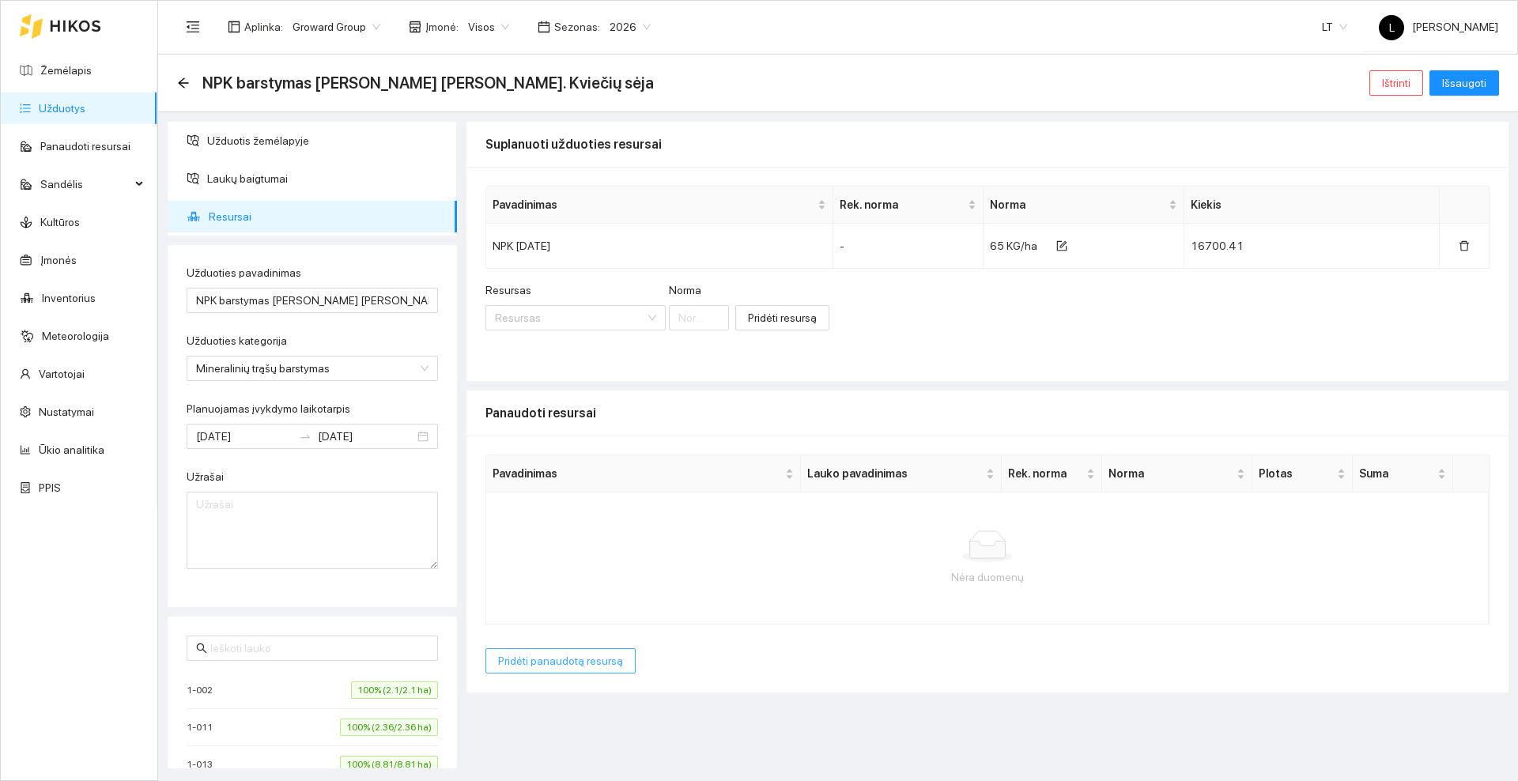
click at [568, 662] on span "Pridėti panaudotą resursą" at bounding box center [560, 660] width 125 height 17
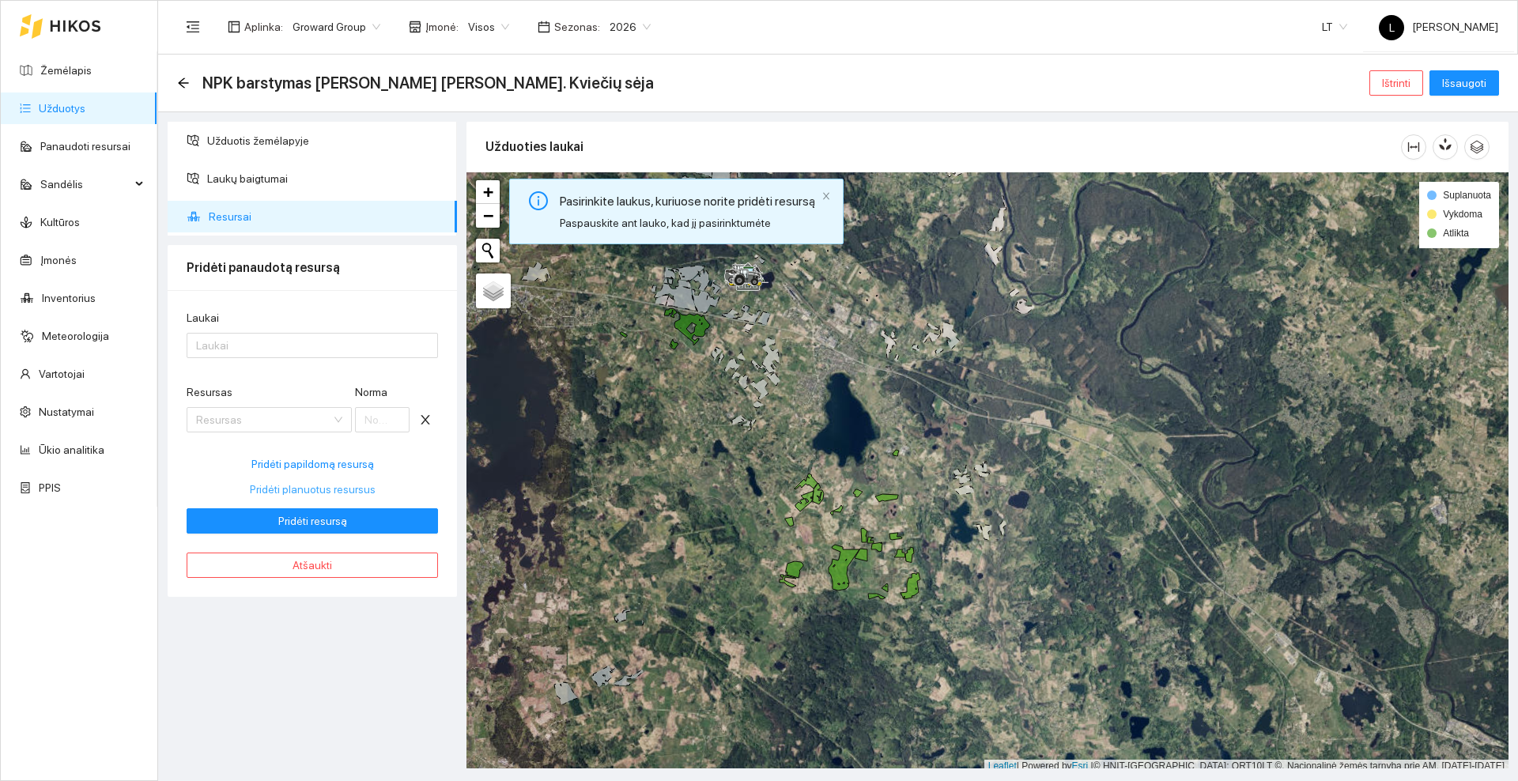
click at [296, 485] on span "Pridėti planuotus resursus" at bounding box center [313, 489] width 126 height 17
type input "65"
click at [276, 342] on div at bounding box center [305, 345] width 228 height 19
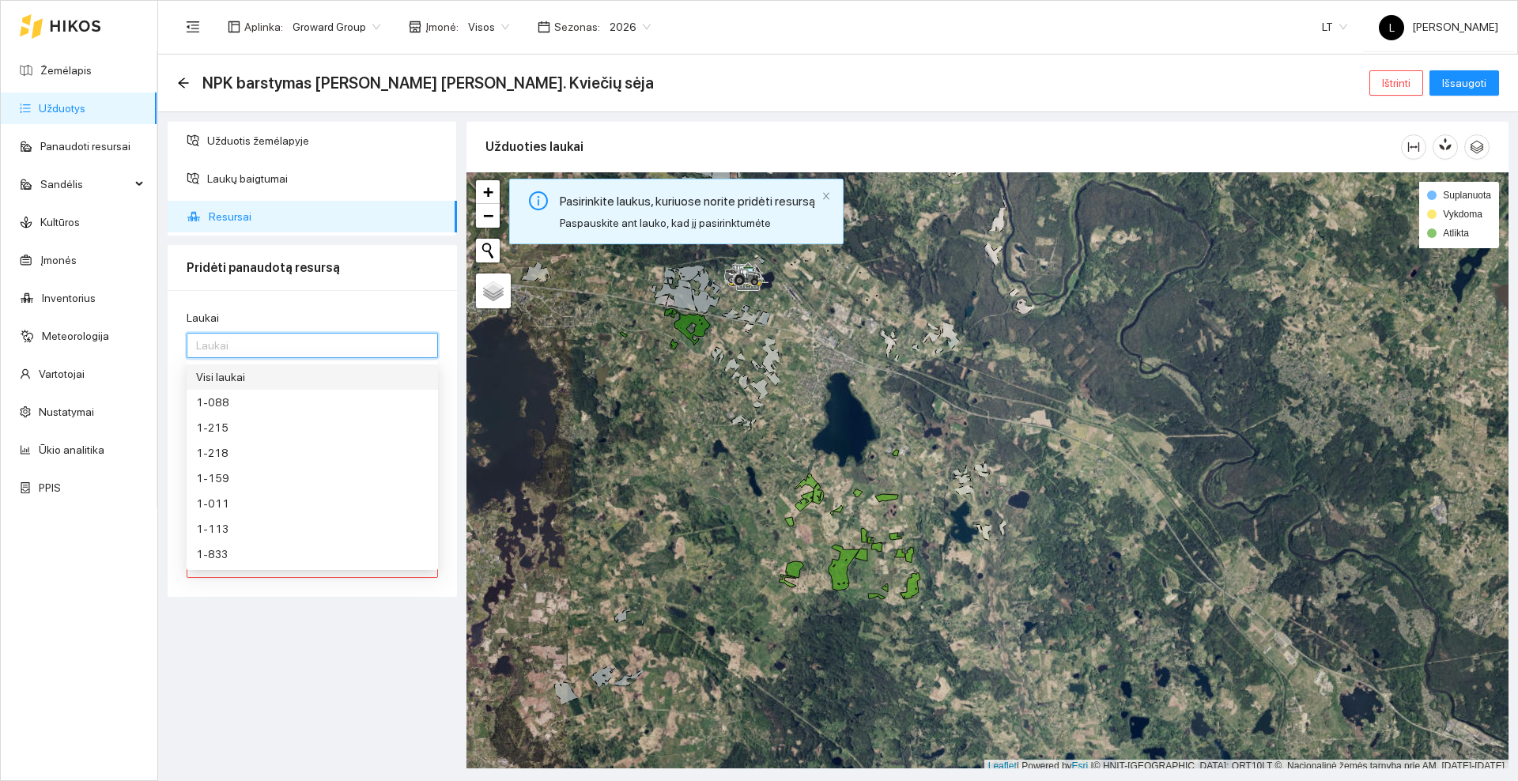
click at [259, 374] on div "Visi laukai" at bounding box center [312, 376] width 232 height 17
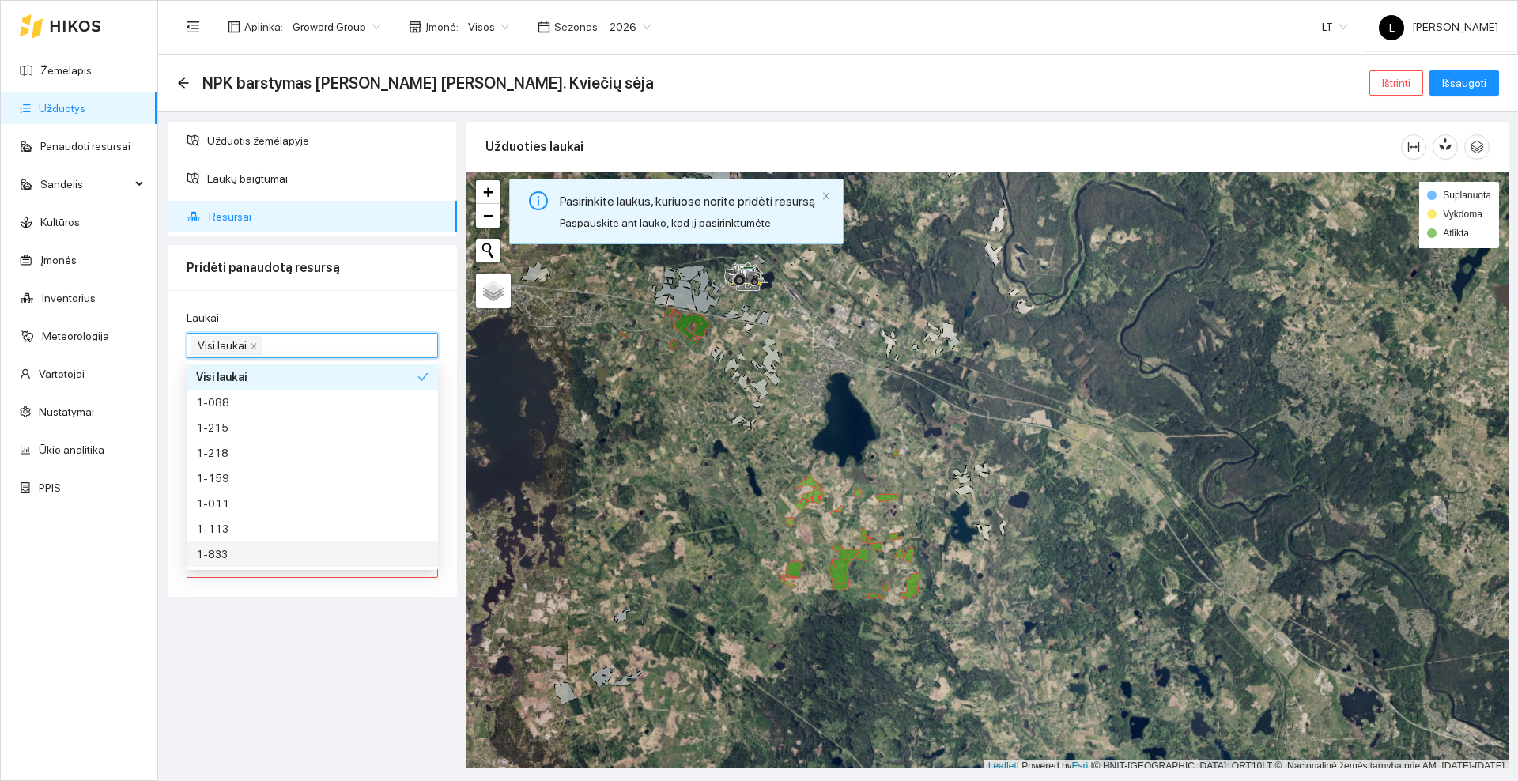
click at [330, 627] on div "Užduotis žemėlapyje Laukų baigtumai Resursai Pridėti panaudotą resursą Laukai V…" at bounding box center [312, 445] width 299 height 647
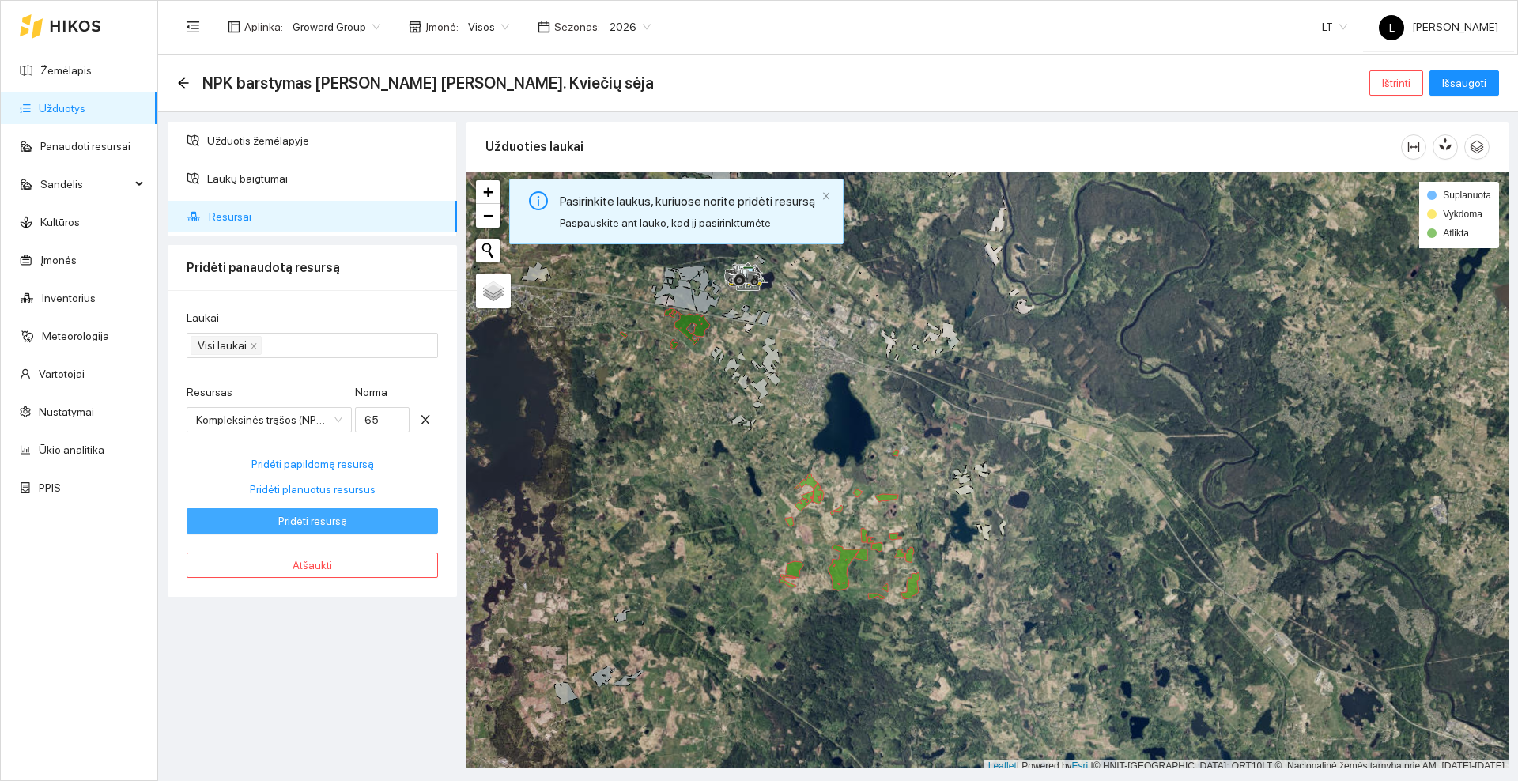
click at [300, 523] on span "Pridėti resursą" at bounding box center [312, 520] width 69 height 17
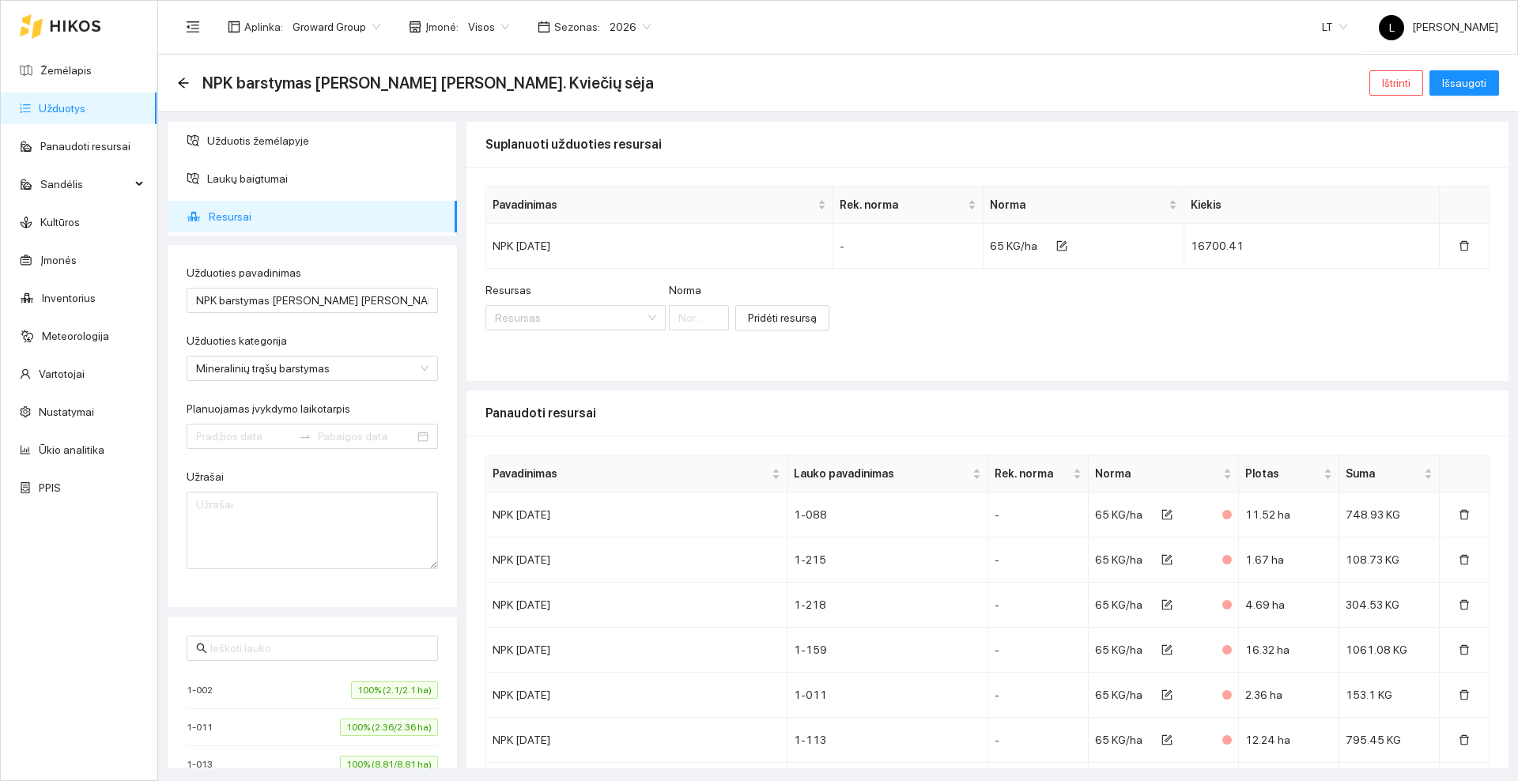
type input "[DATE]"
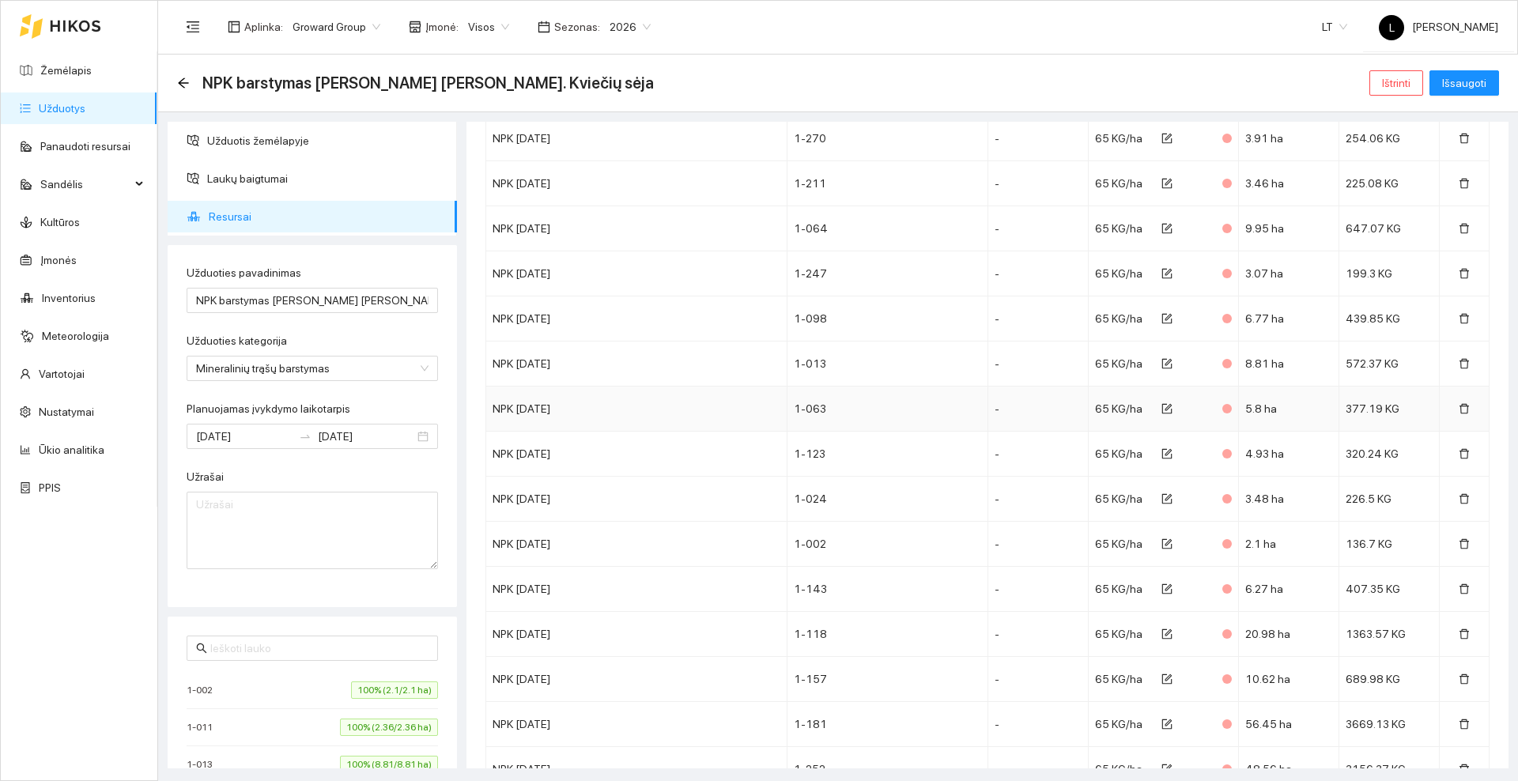
scroll to position [874, 0]
click at [1452, 84] on span "Išsaugoti" at bounding box center [1464, 82] width 44 height 17
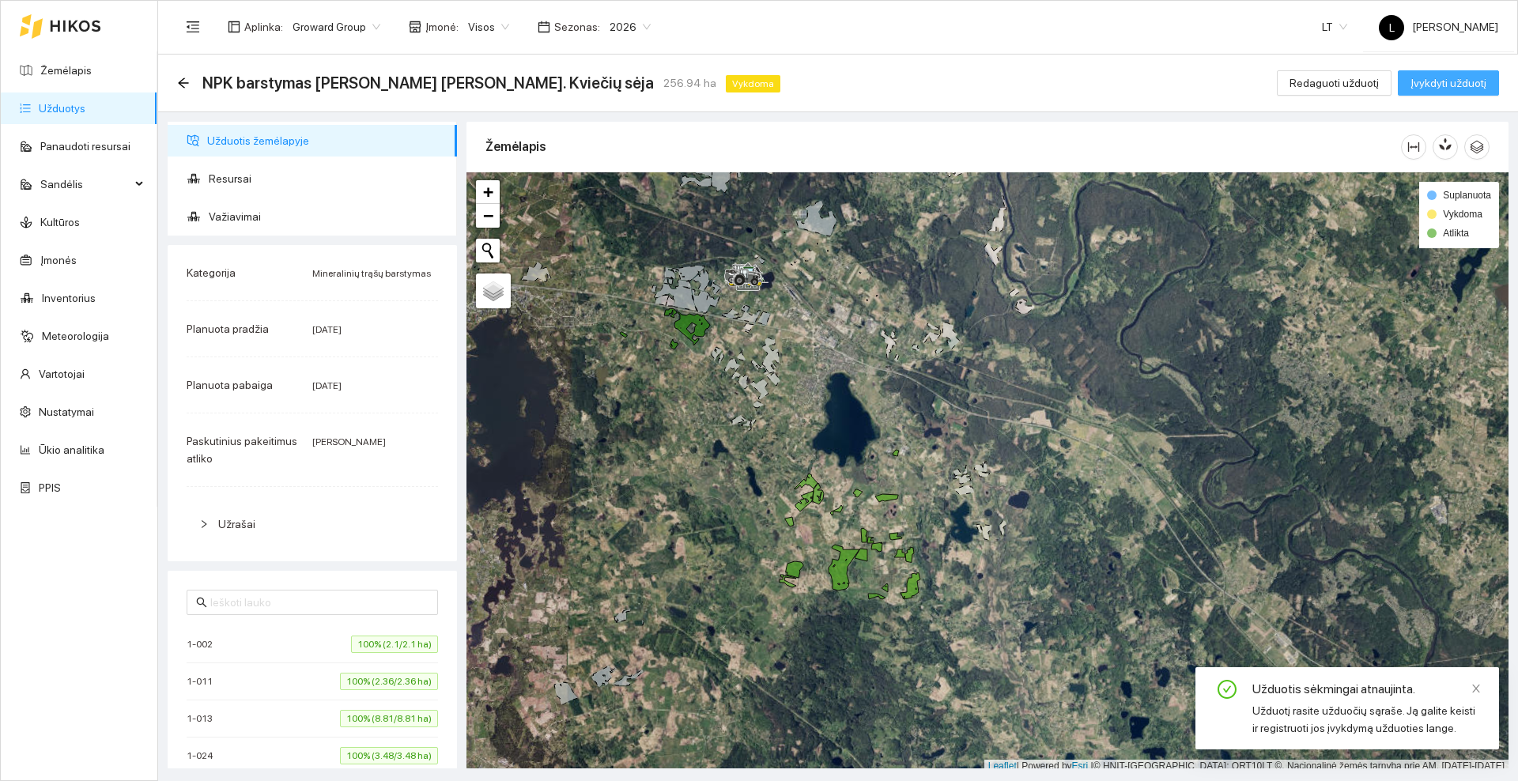
click at [1446, 78] on span "Įvykdyti užduotį" at bounding box center [1449, 82] width 76 height 17
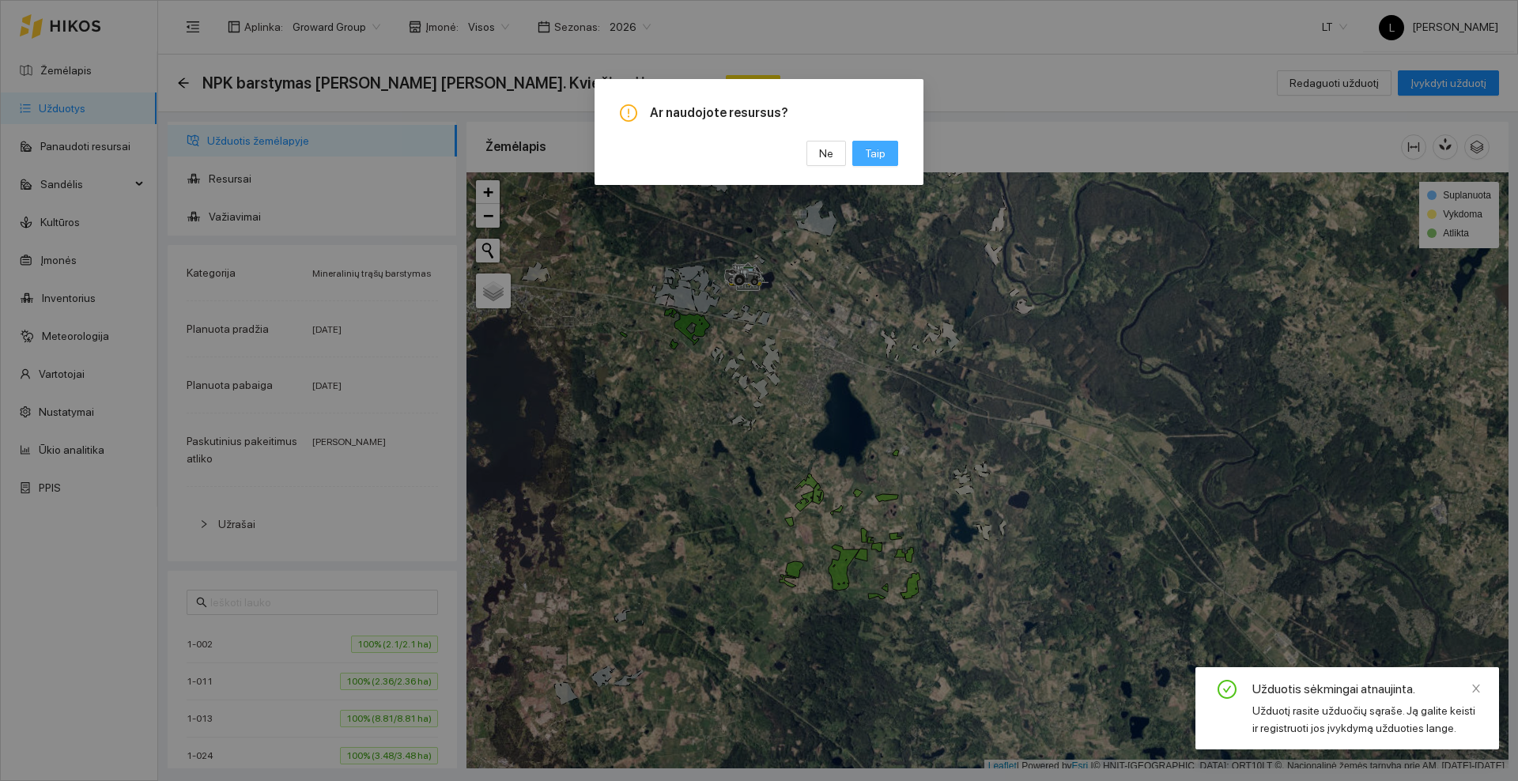
click at [888, 159] on button "Taip" at bounding box center [875, 153] width 46 height 25
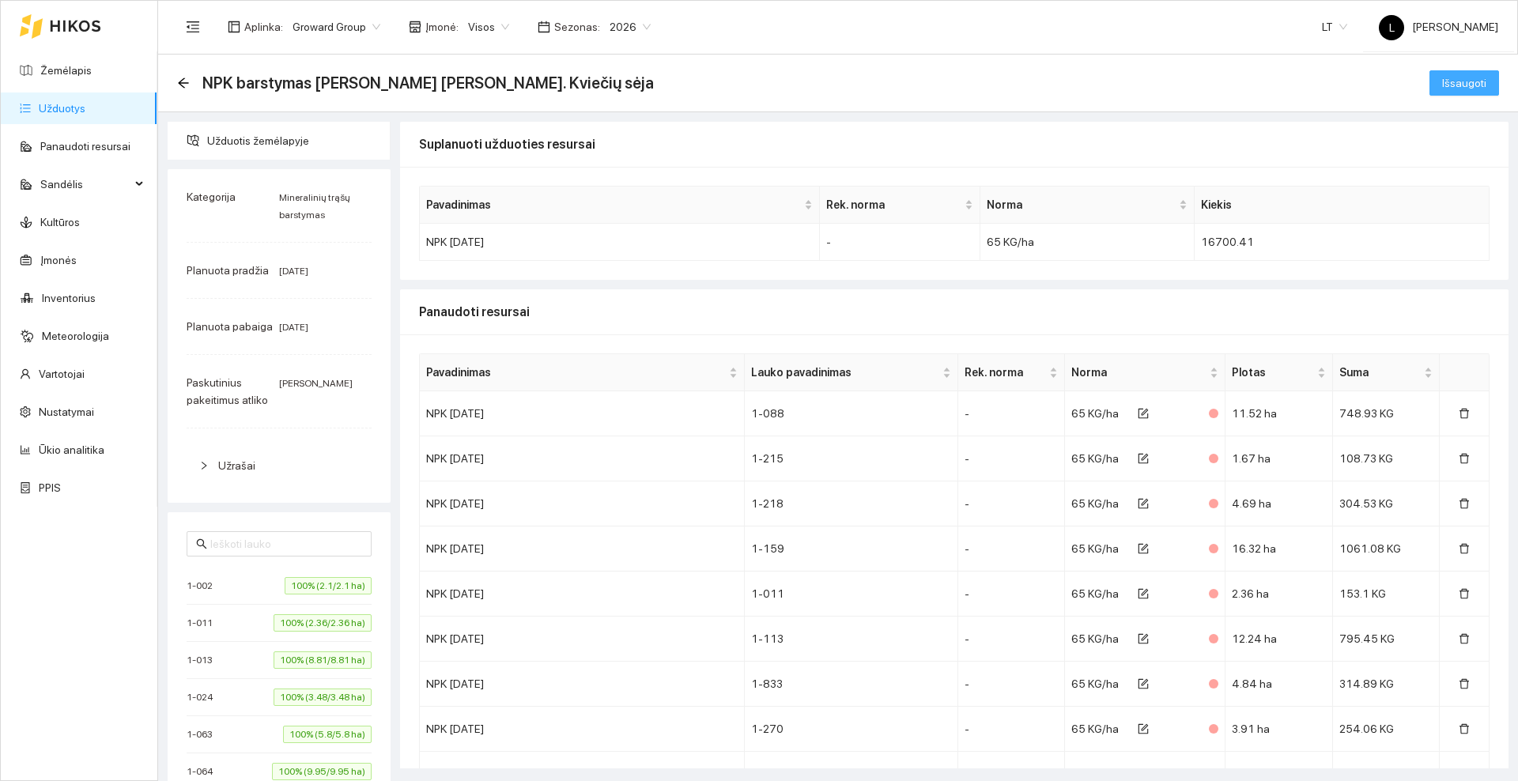
click at [1461, 74] on span "Išsaugoti" at bounding box center [1464, 82] width 44 height 17
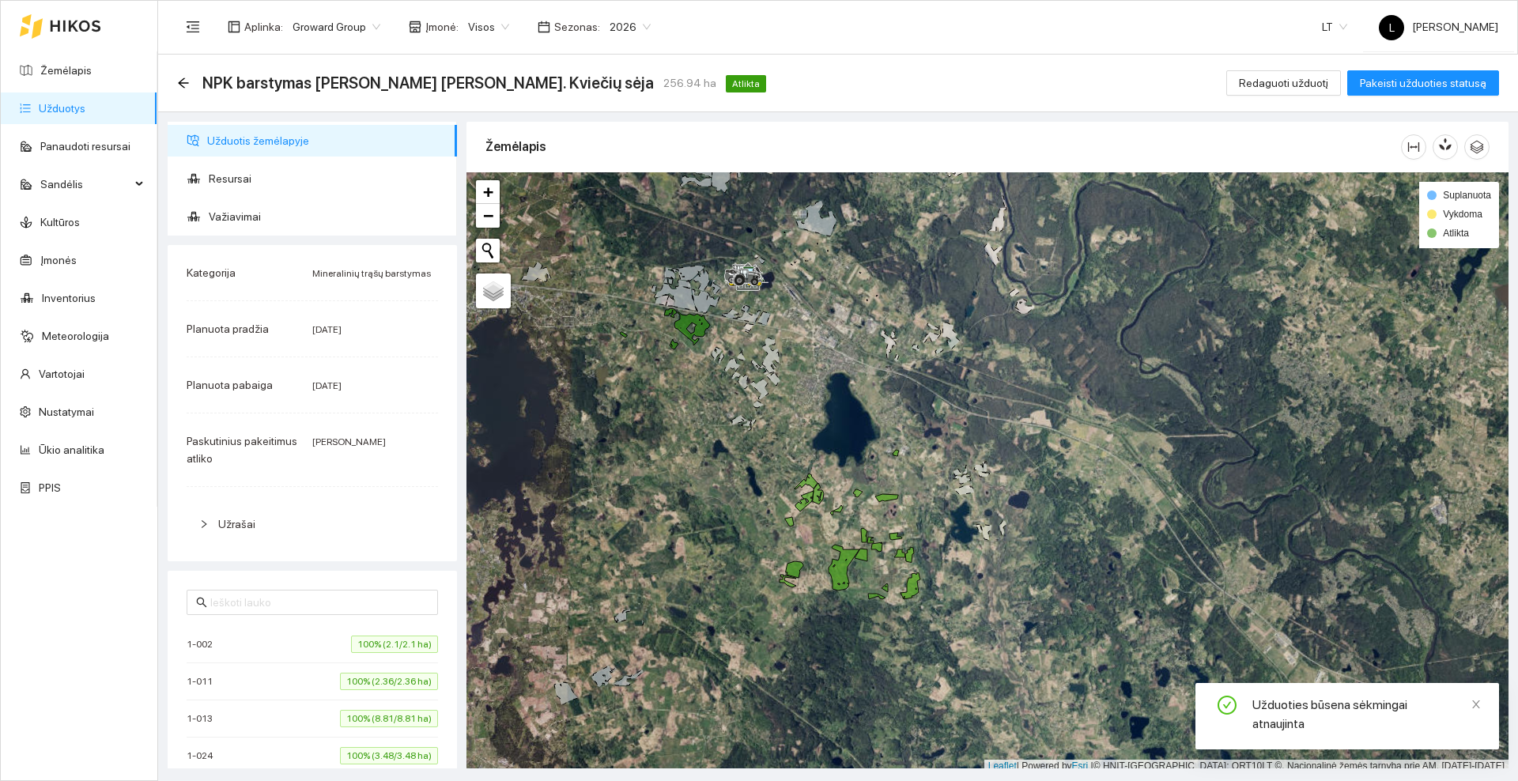
scroll to position [5, 0]
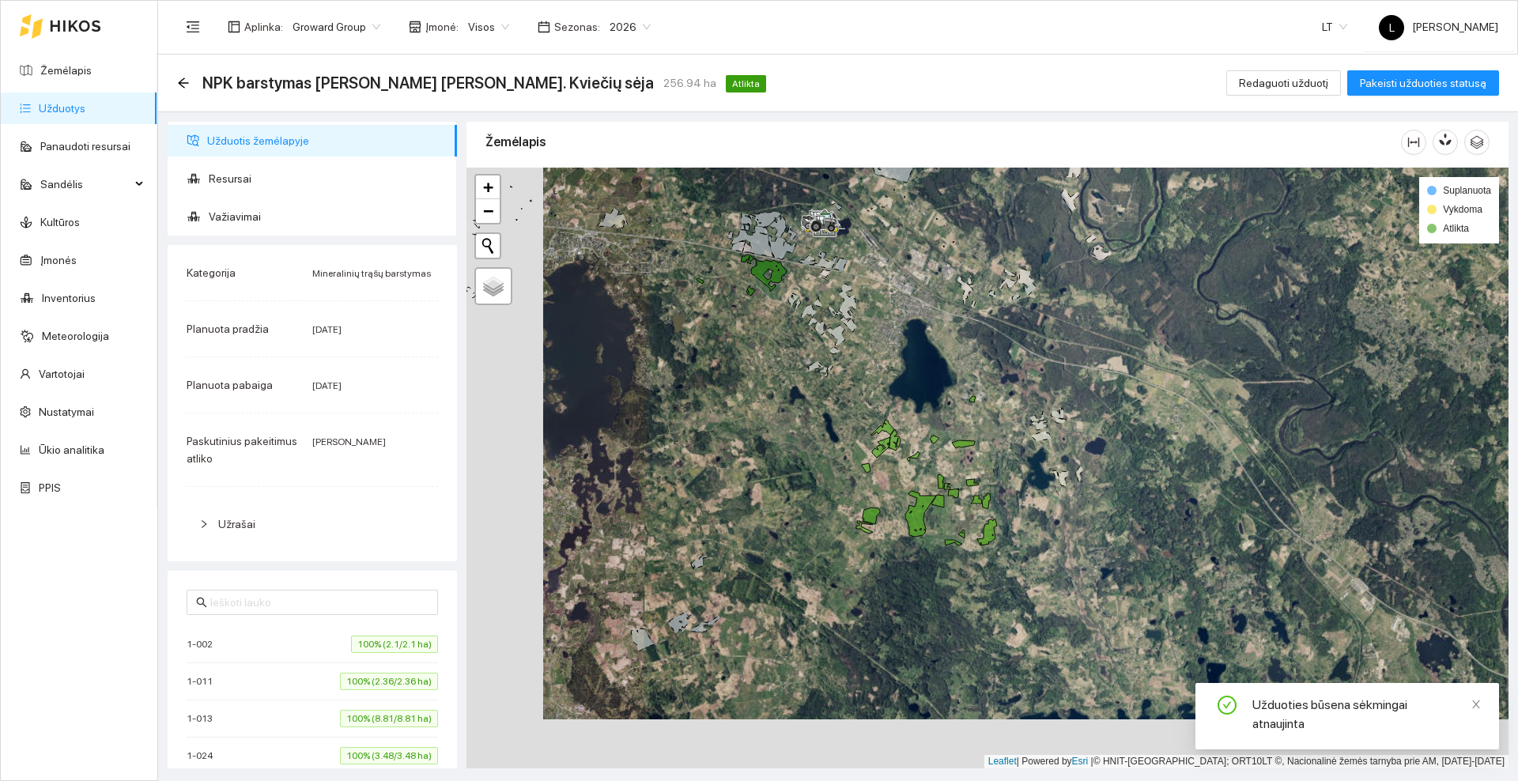
drag, startPoint x: 697, startPoint y: 440, endPoint x: 774, endPoint y: 391, distance: 91.5
click at [774, 391] on div at bounding box center [987, 468] width 1042 height 601
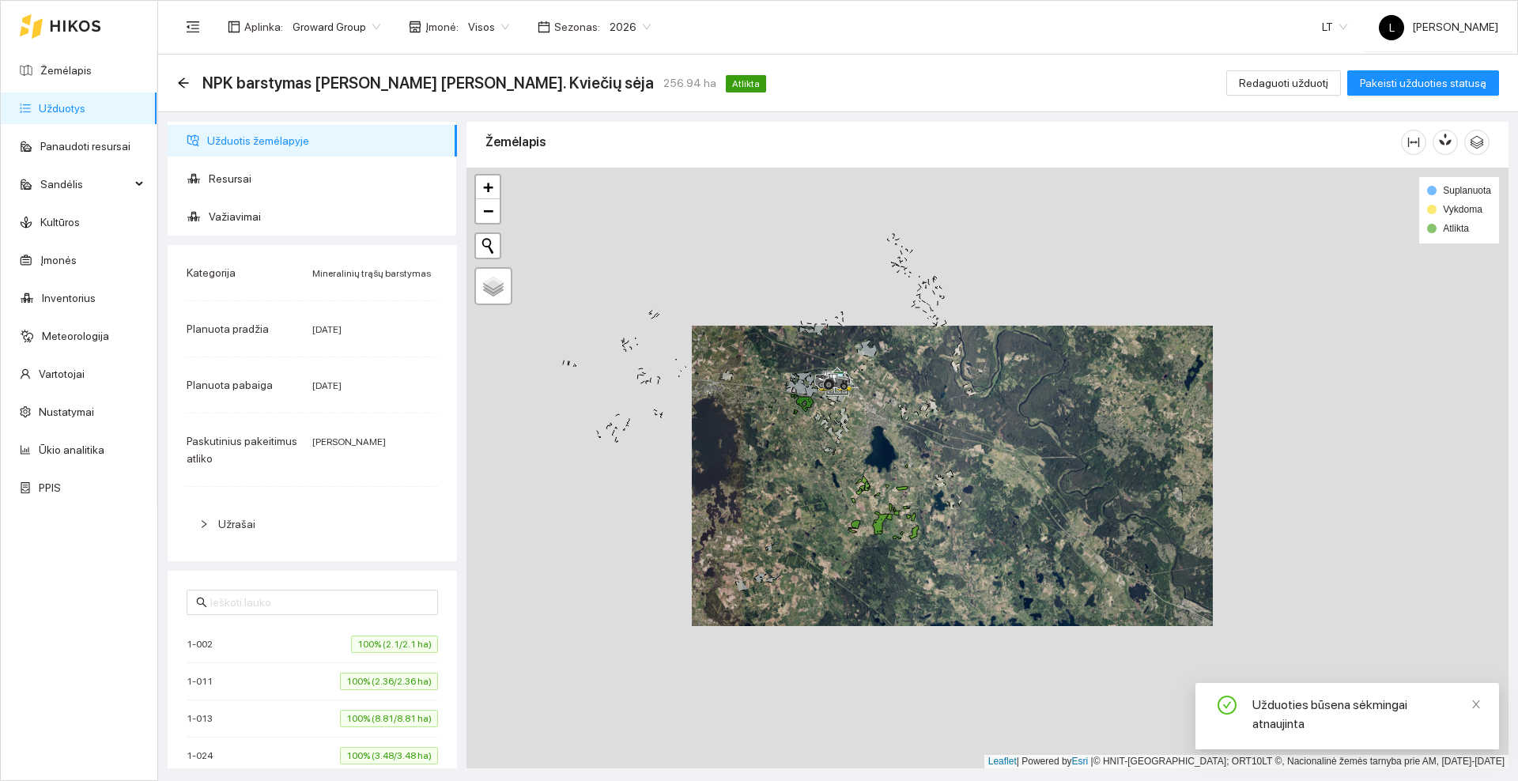
drag, startPoint x: 898, startPoint y: 334, endPoint x: 925, endPoint y: 400, distance: 70.9
click at [925, 400] on div at bounding box center [987, 468] width 1042 height 601
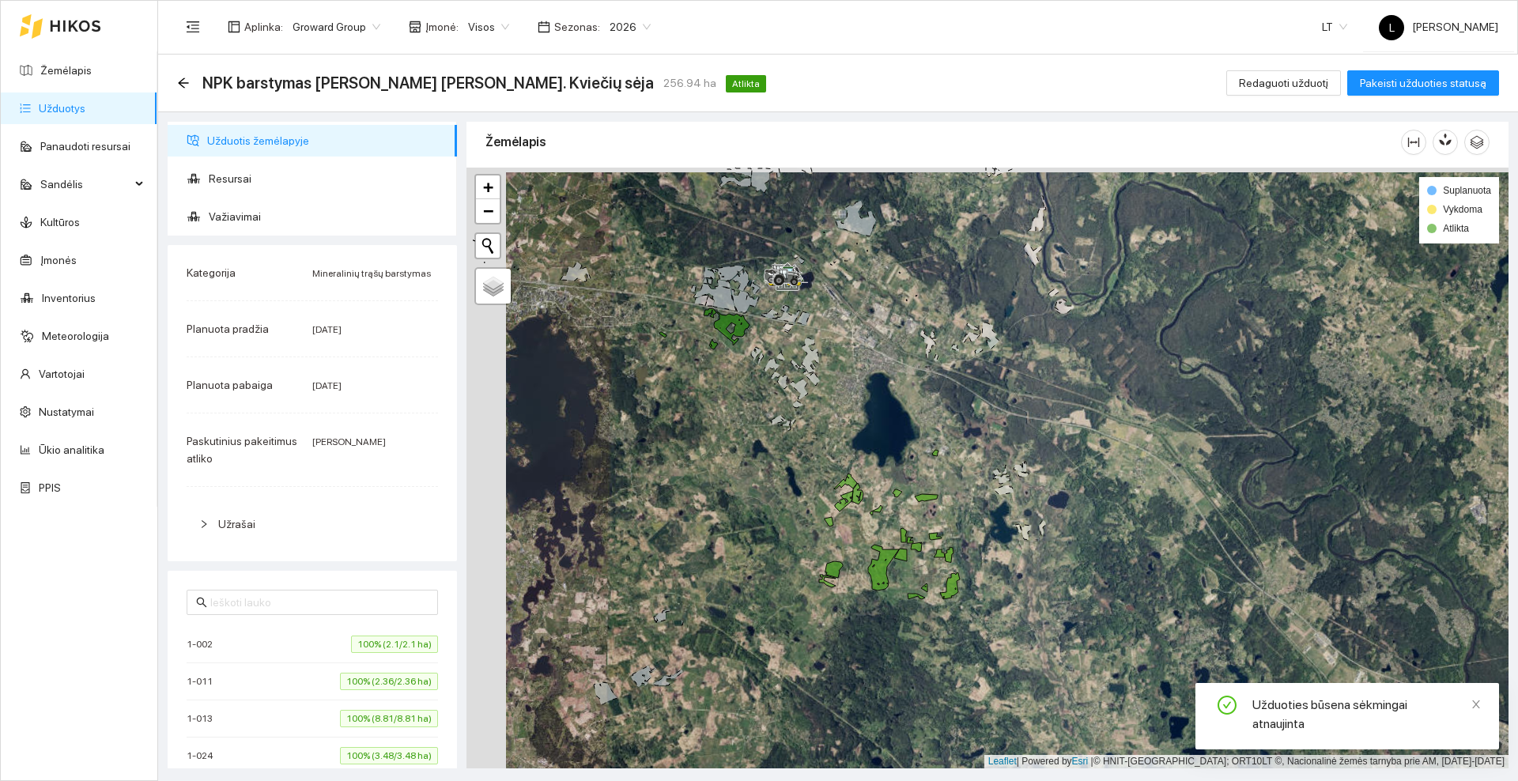
drag, startPoint x: 880, startPoint y: 467, endPoint x: 888, endPoint y: 418, distance: 49.7
click at [888, 418] on div at bounding box center [987, 468] width 1042 height 601
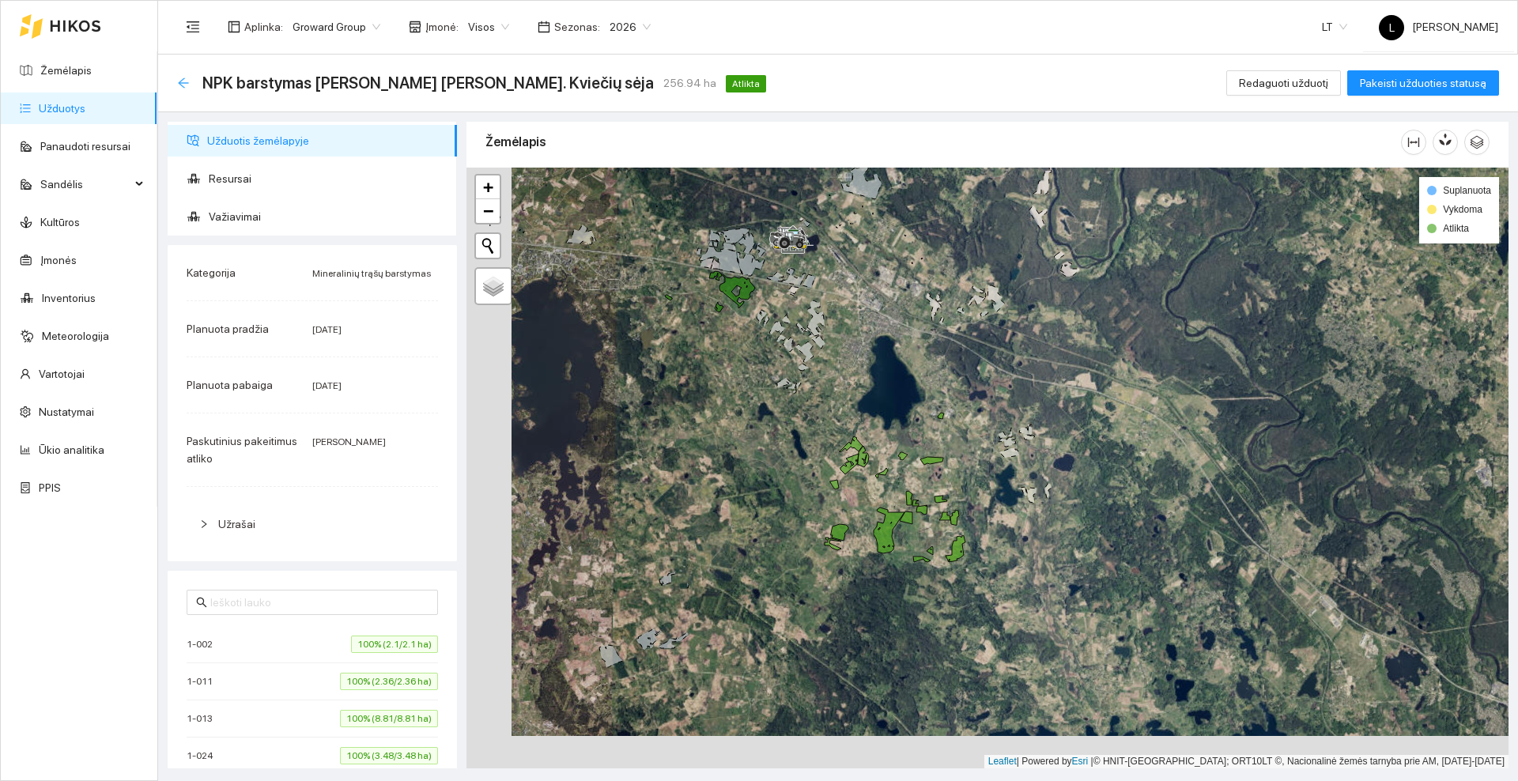
click at [179, 83] on icon "arrow-left" at bounding box center [183, 82] width 10 height 10
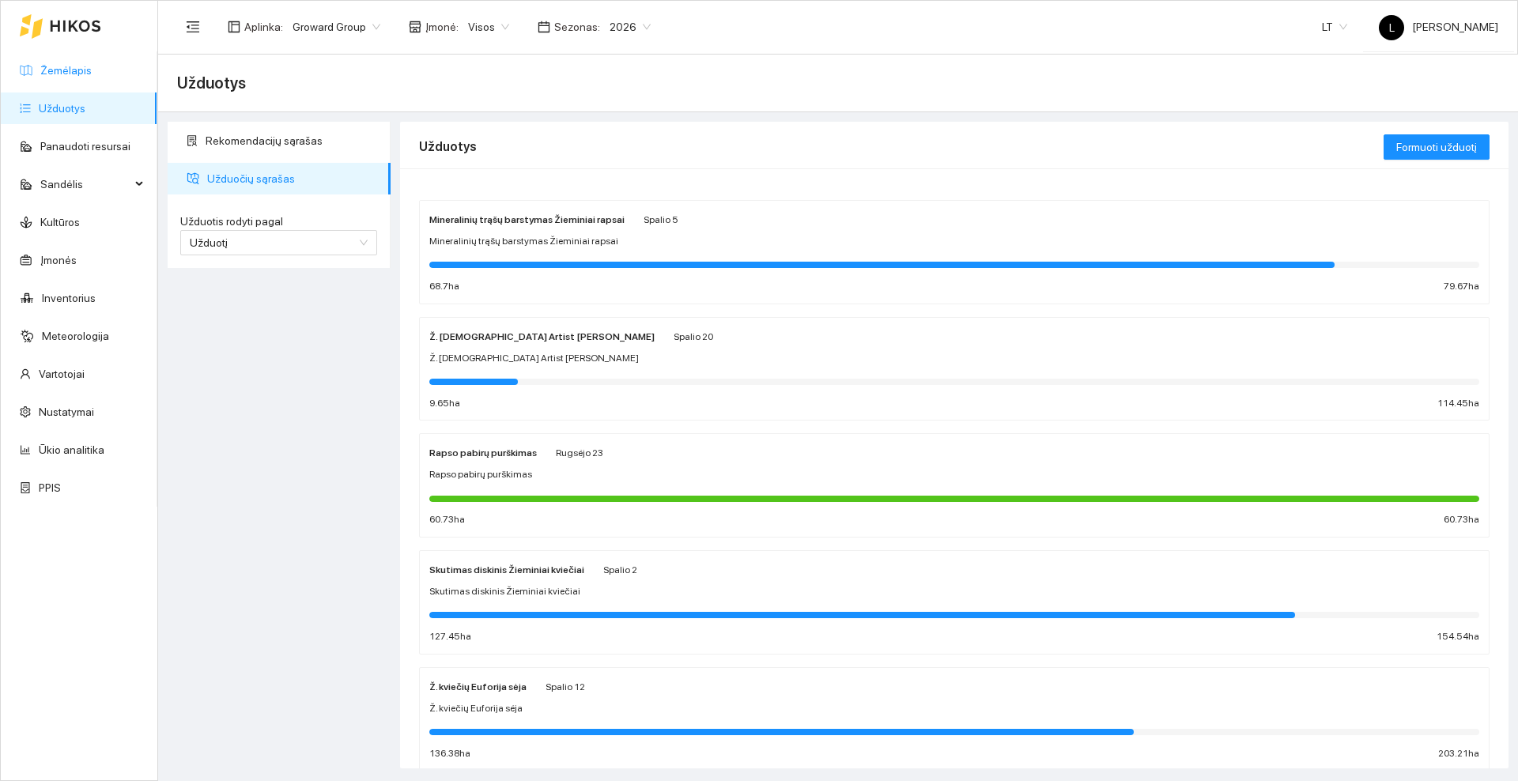
click at [62, 75] on link "Žemėlapis" at bounding box center [65, 70] width 51 height 13
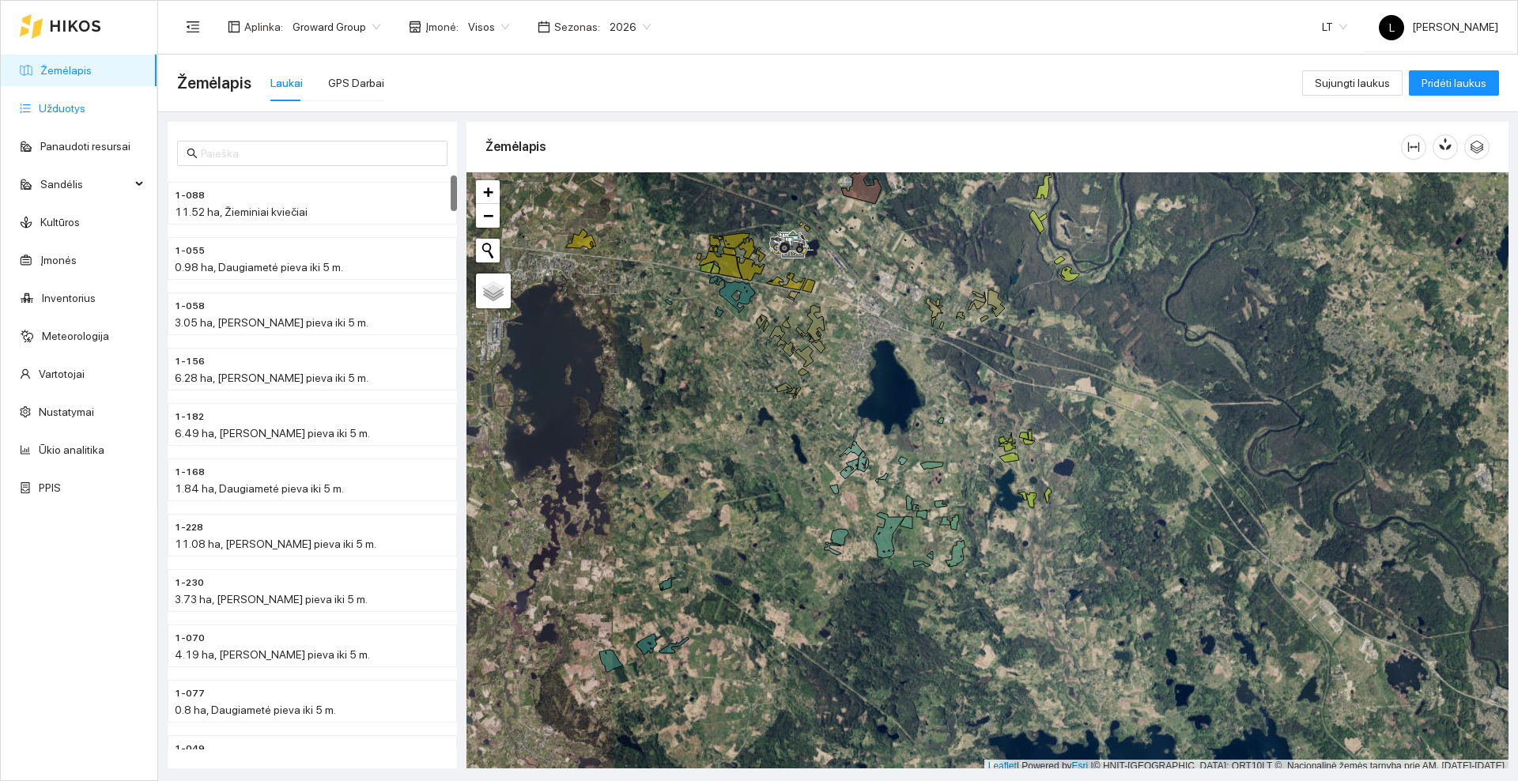
click at [69, 108] on link "Užduotys" at bounding box center [62, 108] width 47 height 13
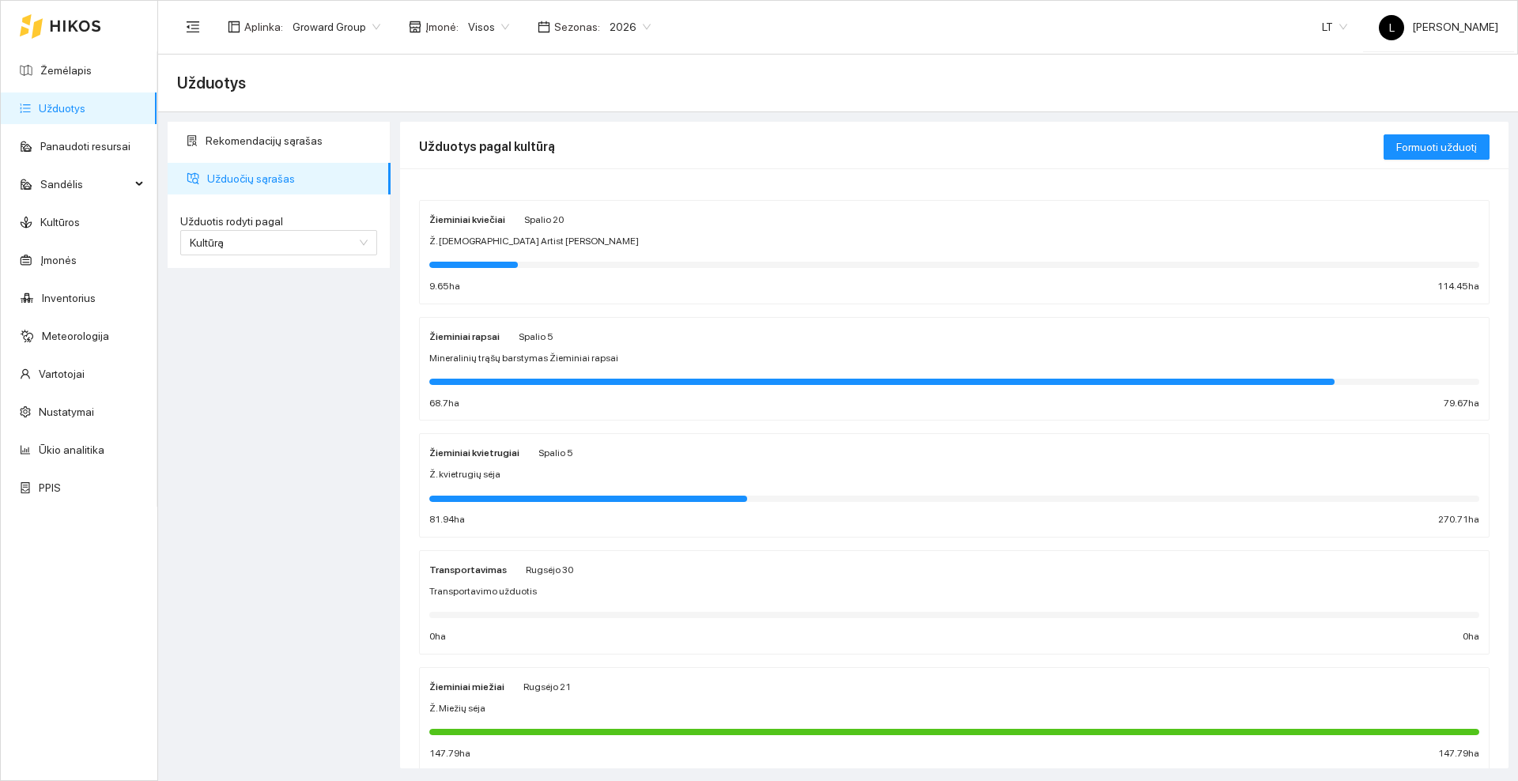
click at [538, 218] on span "Spalio 20" at bounding box center [544, 219] width 40 height 11
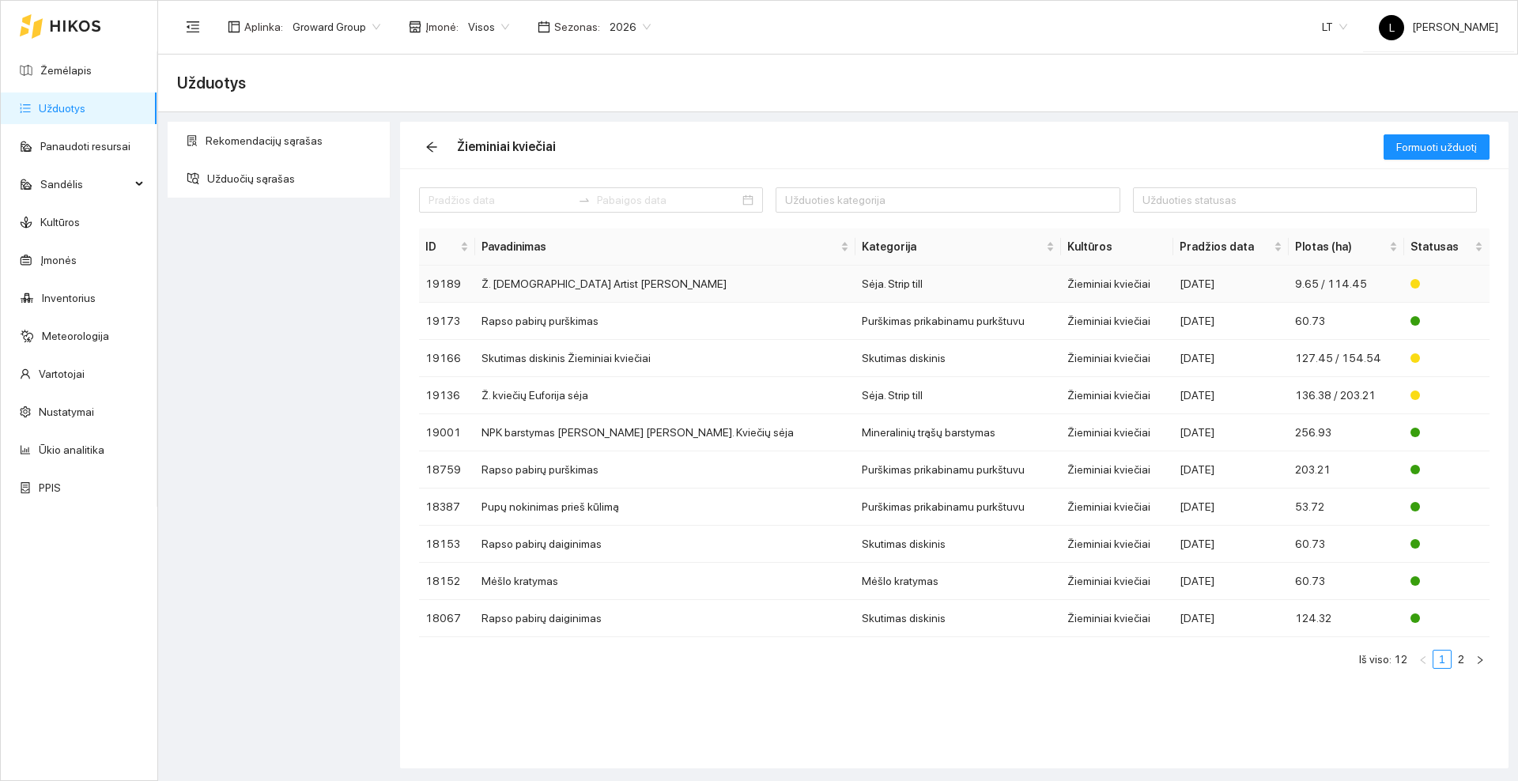
click at [602, 282] on td "Ž. [DEMOGRAPHIC_DATA] Artist [PERSON_NAME]" at bounding box center [665, 284] width 380 height 37
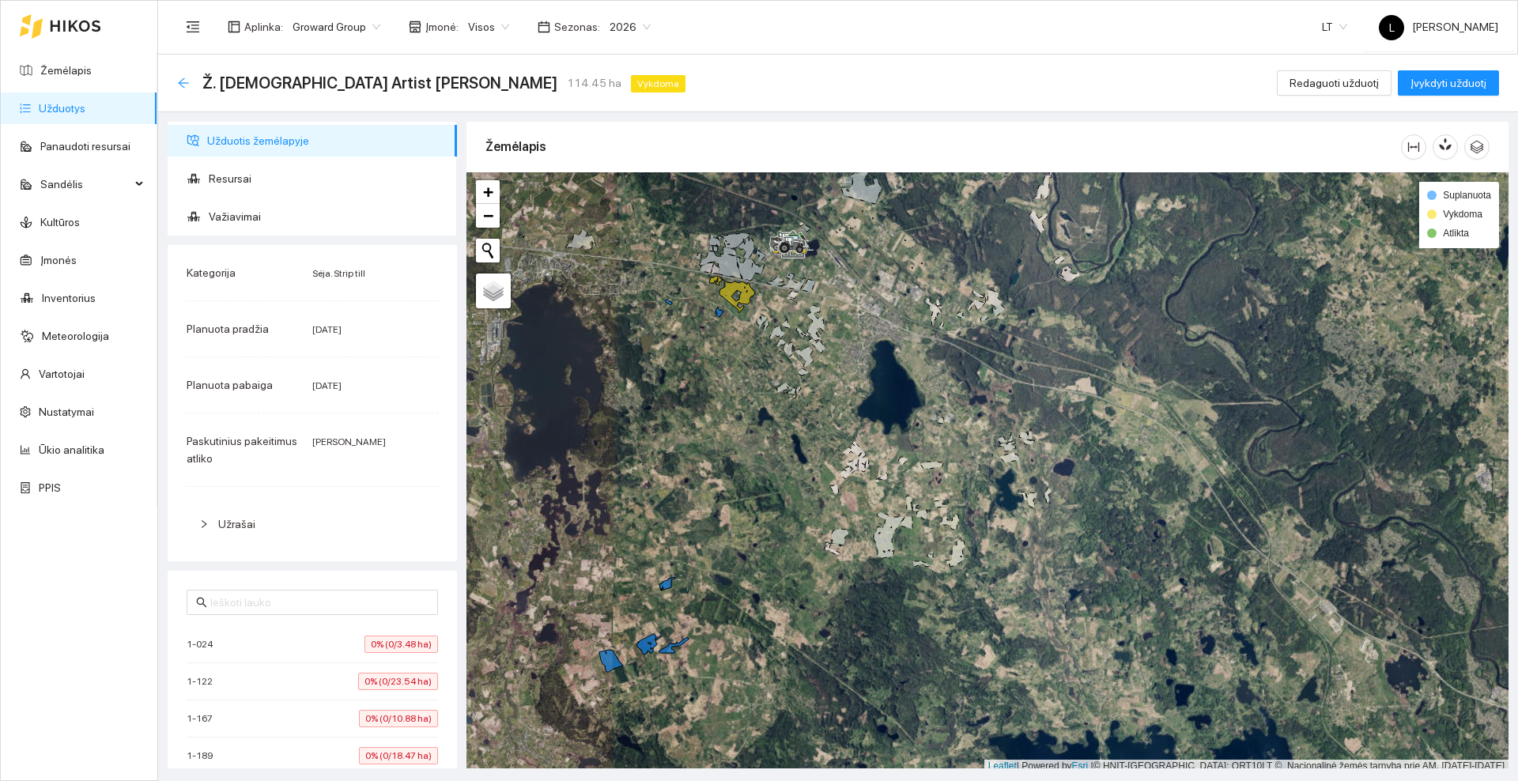
click at [184, 80] on icon "arrow-left" at bounding box center [183, 83] width 13 height 13
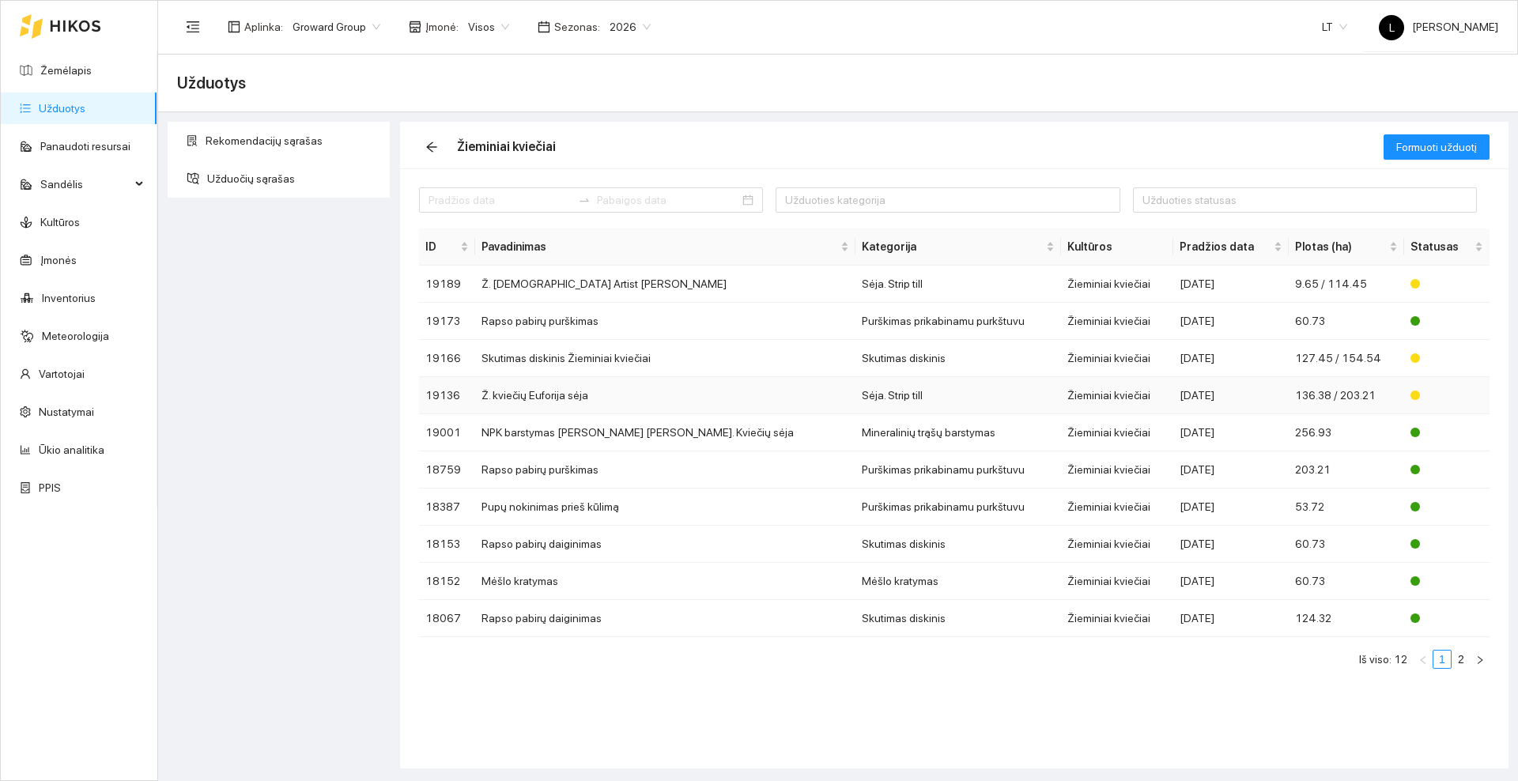
click at [568, 391] on td "Ž. kviečių Euforija sėja" at bounding box center [665, 395] width 380 height 37
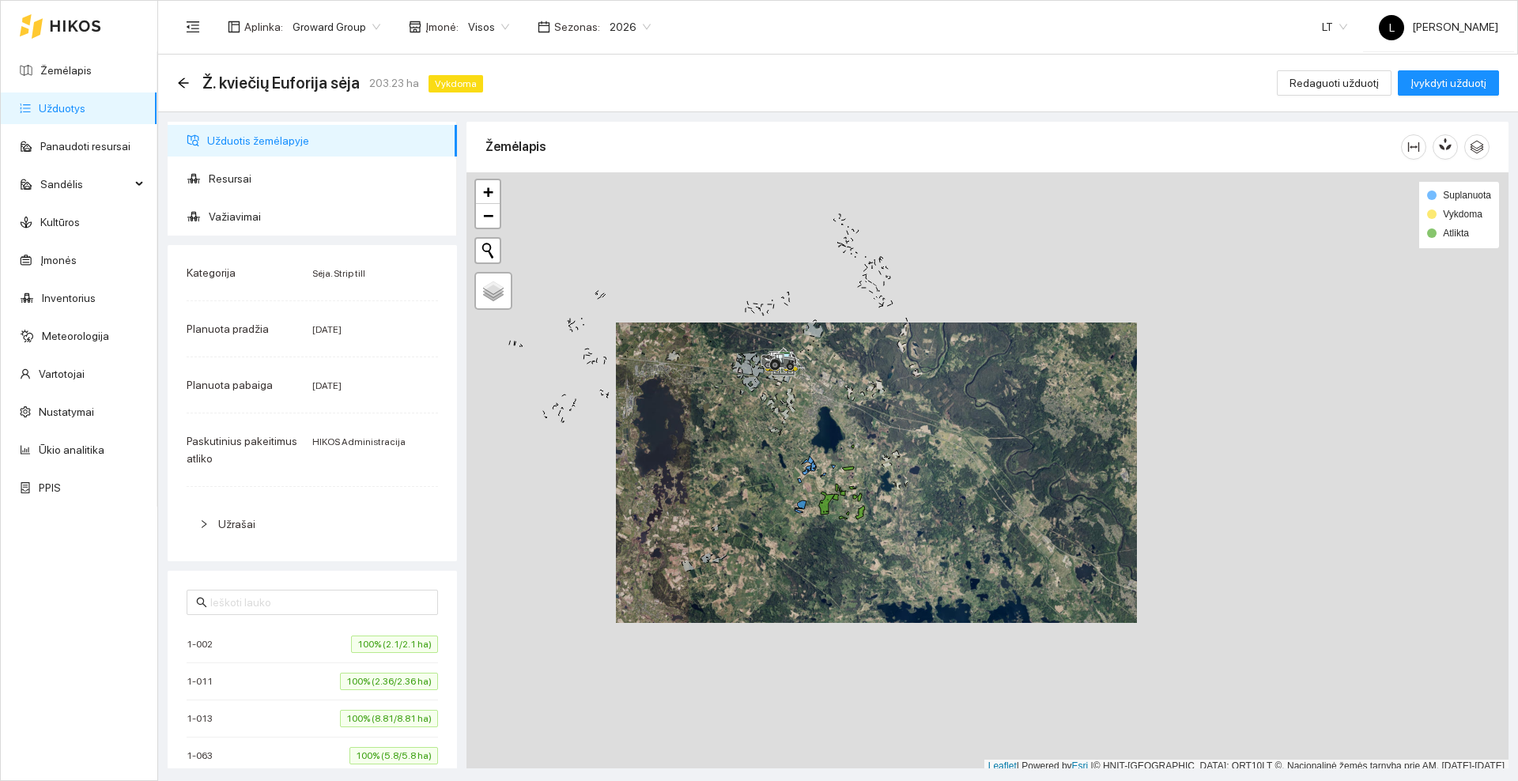
scroll to position [5, 0]
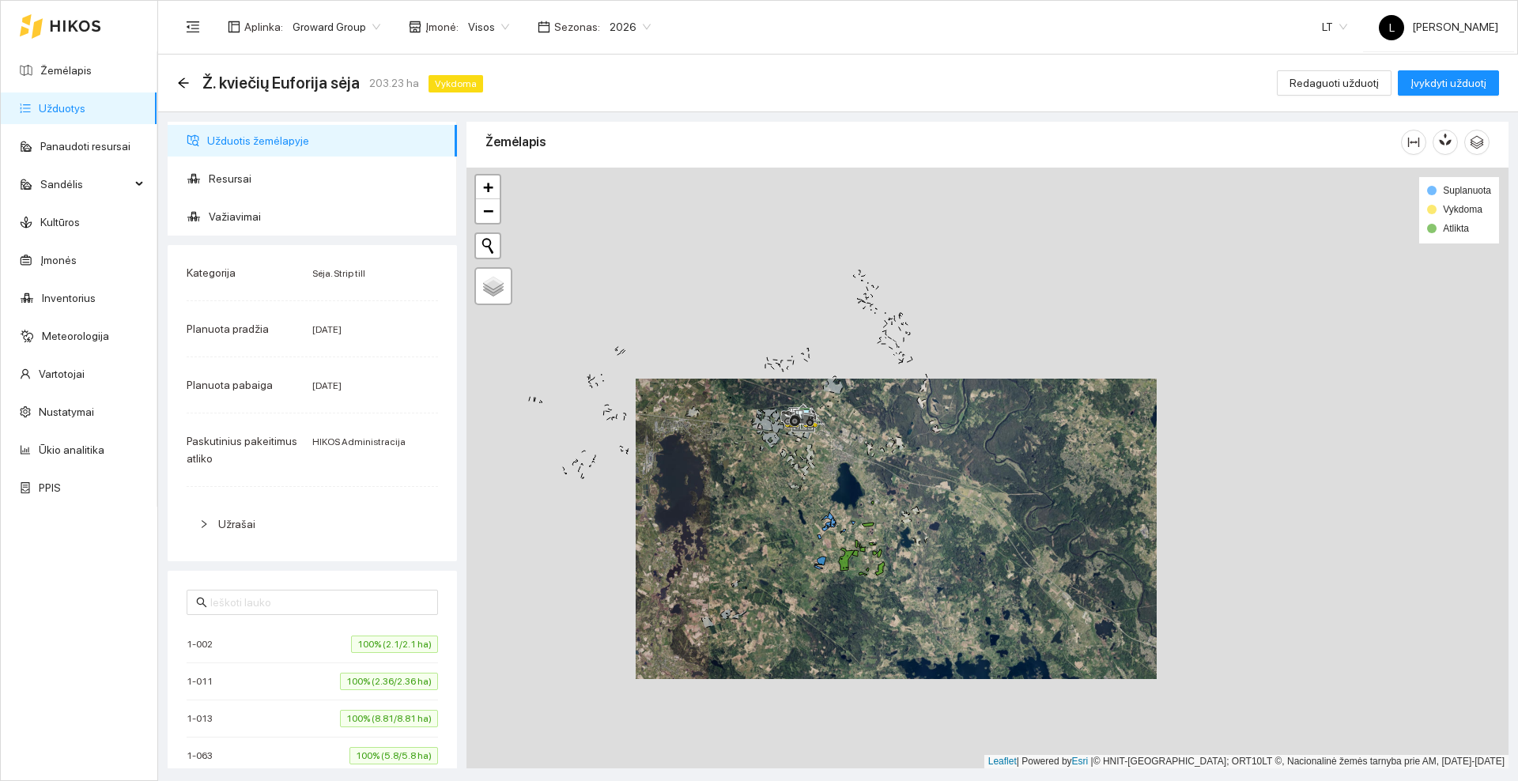
drag, startPoint x: 728, startPoint y: 464, endPoint x: 761, endPoint y: 559, distance: 100.5
click at [761, 559] on div at bounding box center [987, 468] width 1042 height 601
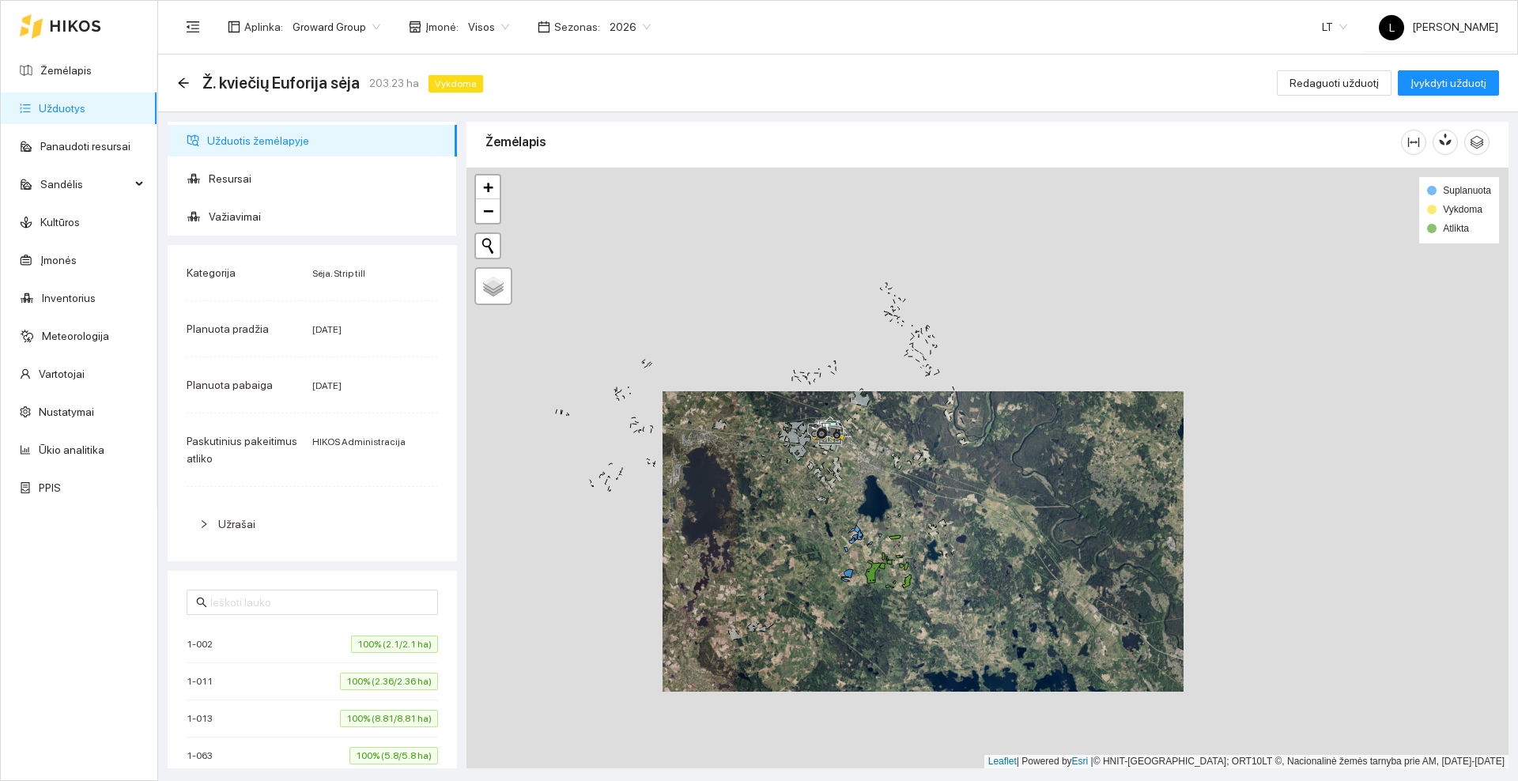
drag, startPoint x: 757, startPoint y: 585, endPoint x: 864, endPoint y: 451, distance: 171.0
click at [864, 451] on div at bounding box center [987, 468] width 1042 height 601
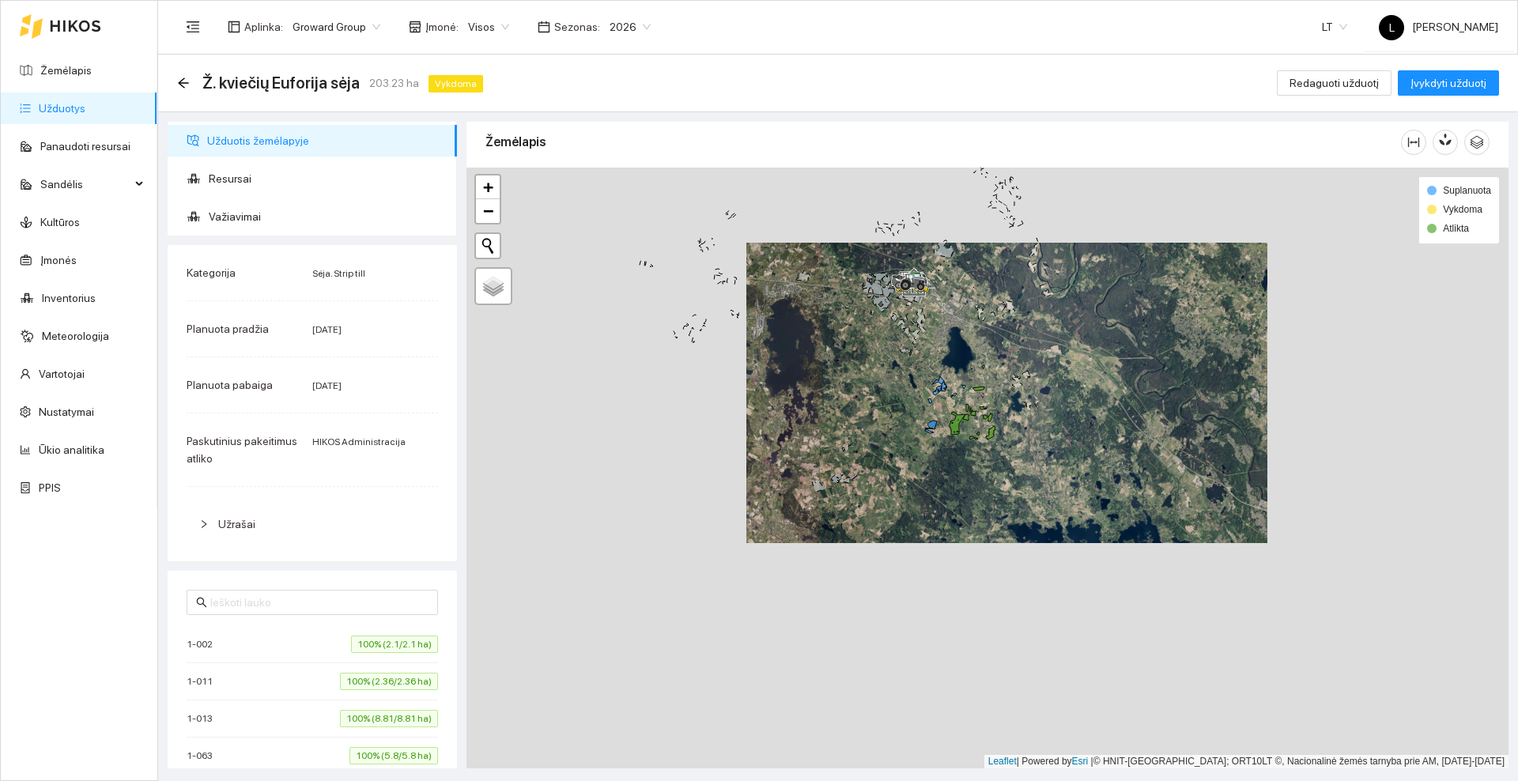
drag, startPoint x: 863, startPoint y: 487, endPoint x: 844, endPoint y: 425, distance: 65.3
click at [844, 425] on div at bounding box center [987, 468] width 1042 height 601
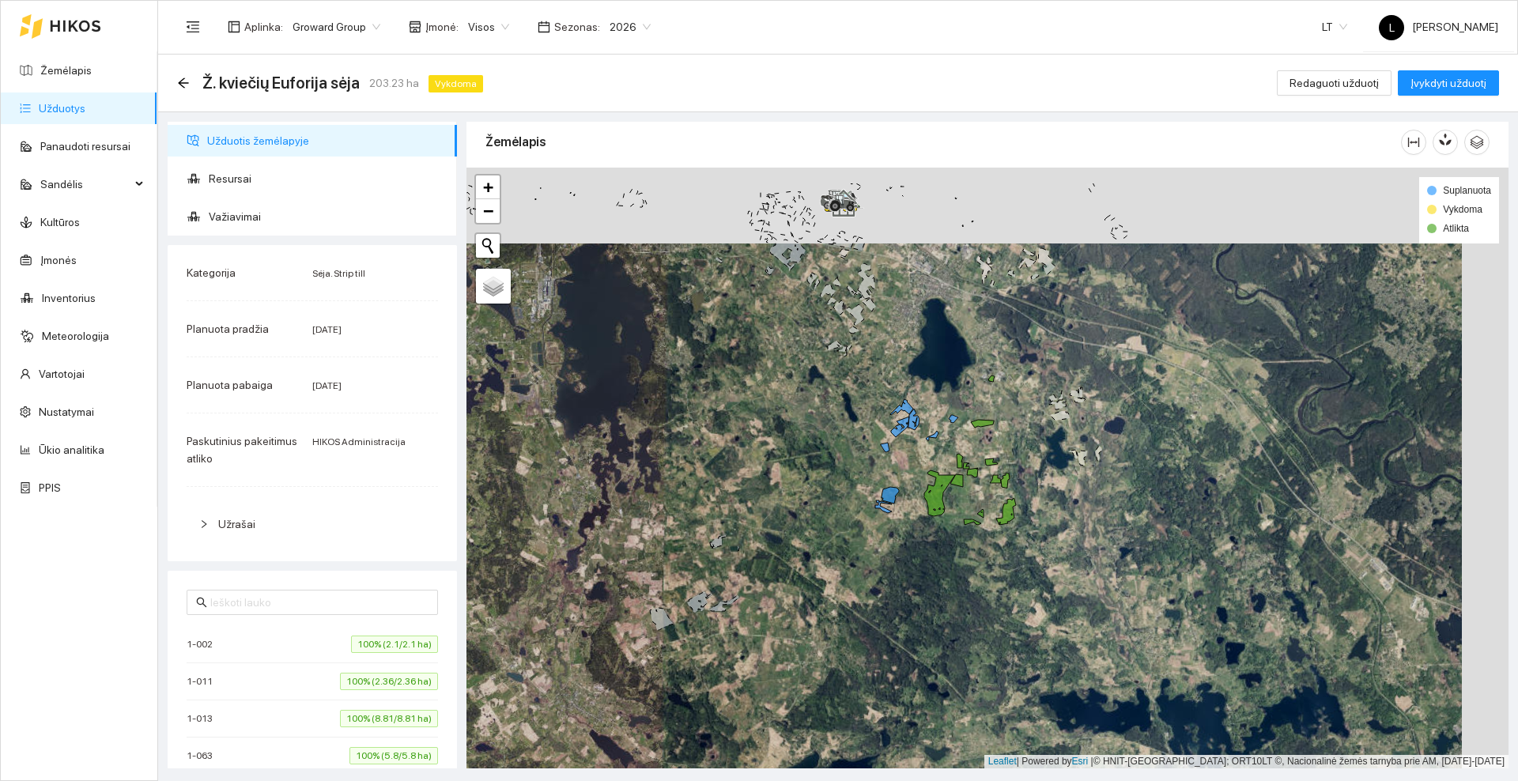
drag, startPoint x: 804, startPoint y: 402, endPoint x: 760, endPoint y: 470, distance: 80.5
click at [760, 470] on div at bounding box center [987, 468] width 1042 height 601
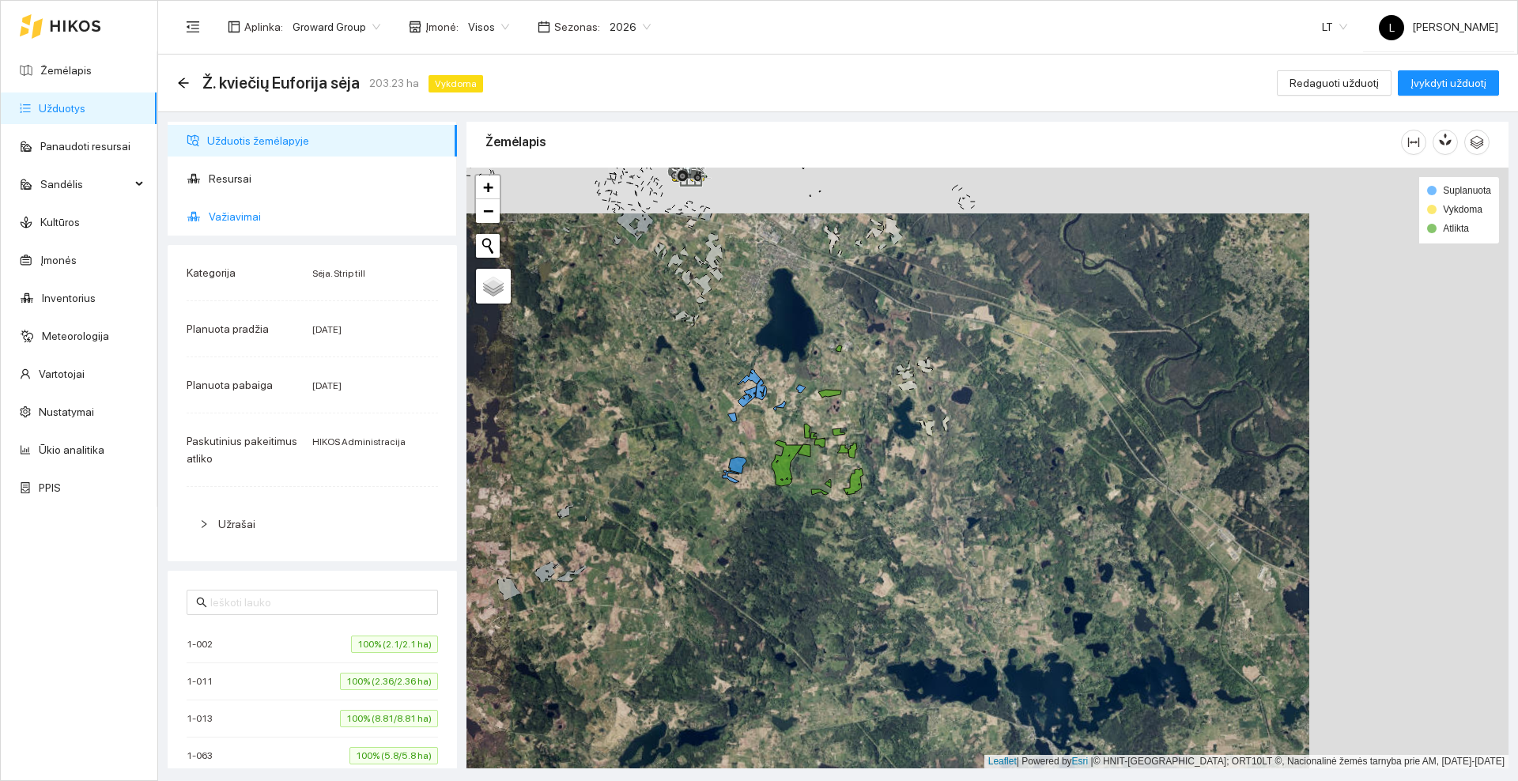
click at [232, 213] on span "Važiavimai" at bounding box center [327, 217] width 236 height 32
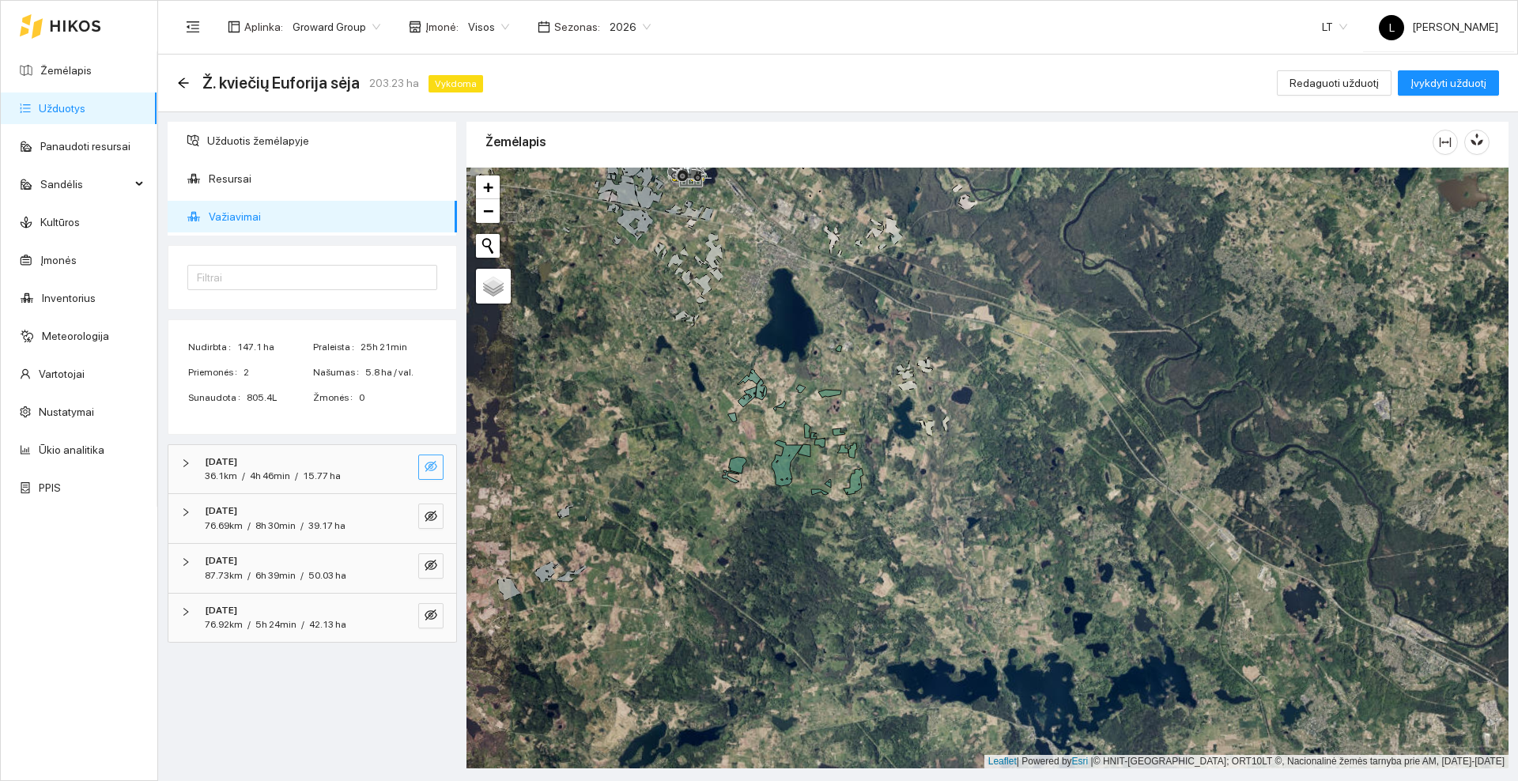
click at [432, 463] on icon "eye-invisible" at bounding box center [431, 466] width 13 height 13
click at [432, 510] on icon "eye-invisible" at bounding box center [431, 516] width 13 height 13
click at [428, 569] on icon "eye-invisible" at bounding box center [431, 565] width 13 height 13
click at [430, 617] on icon "eye-invisible" at bounding box center [431, 615] width 13 height 13
click at [430, 617] on icon "eye" at bounding box center [431, 615] width 13 height 13
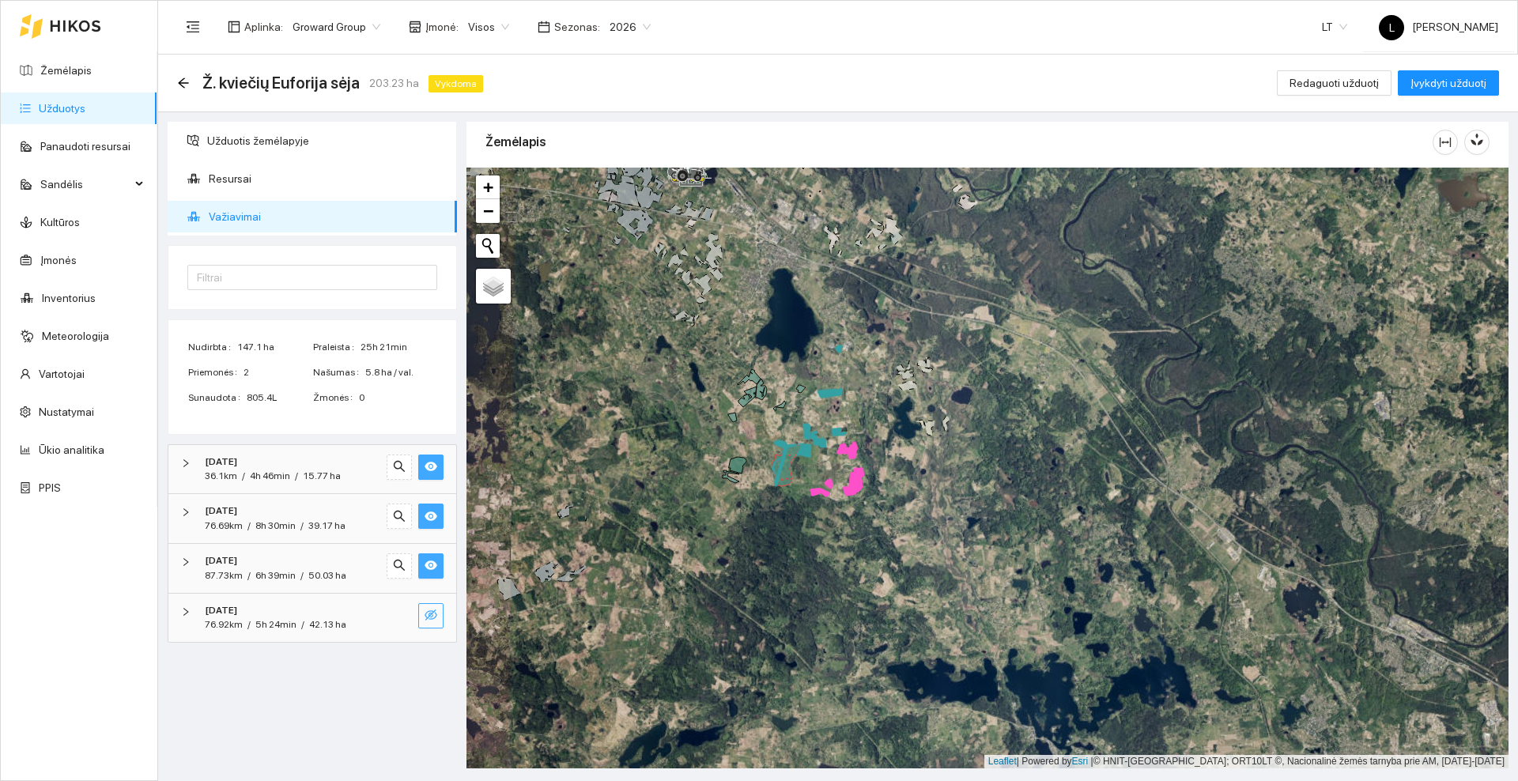
click at [432, 564] on icon "eye" at bounding box center [431, 565] width 13 height 13
click at [432, 564] on icon "eye-invisible" at bounding box center [431, 565] width 13 height 11
click at [424, 616] on button "button" at bounding box center [430, 615] width 25 height 25
click at [427, 618] on icon "eye" at bounding box center [431, 615] width 13 height 13
click at [441, 567] on button "button" at bounding box center [430, 565] width 25 height 25
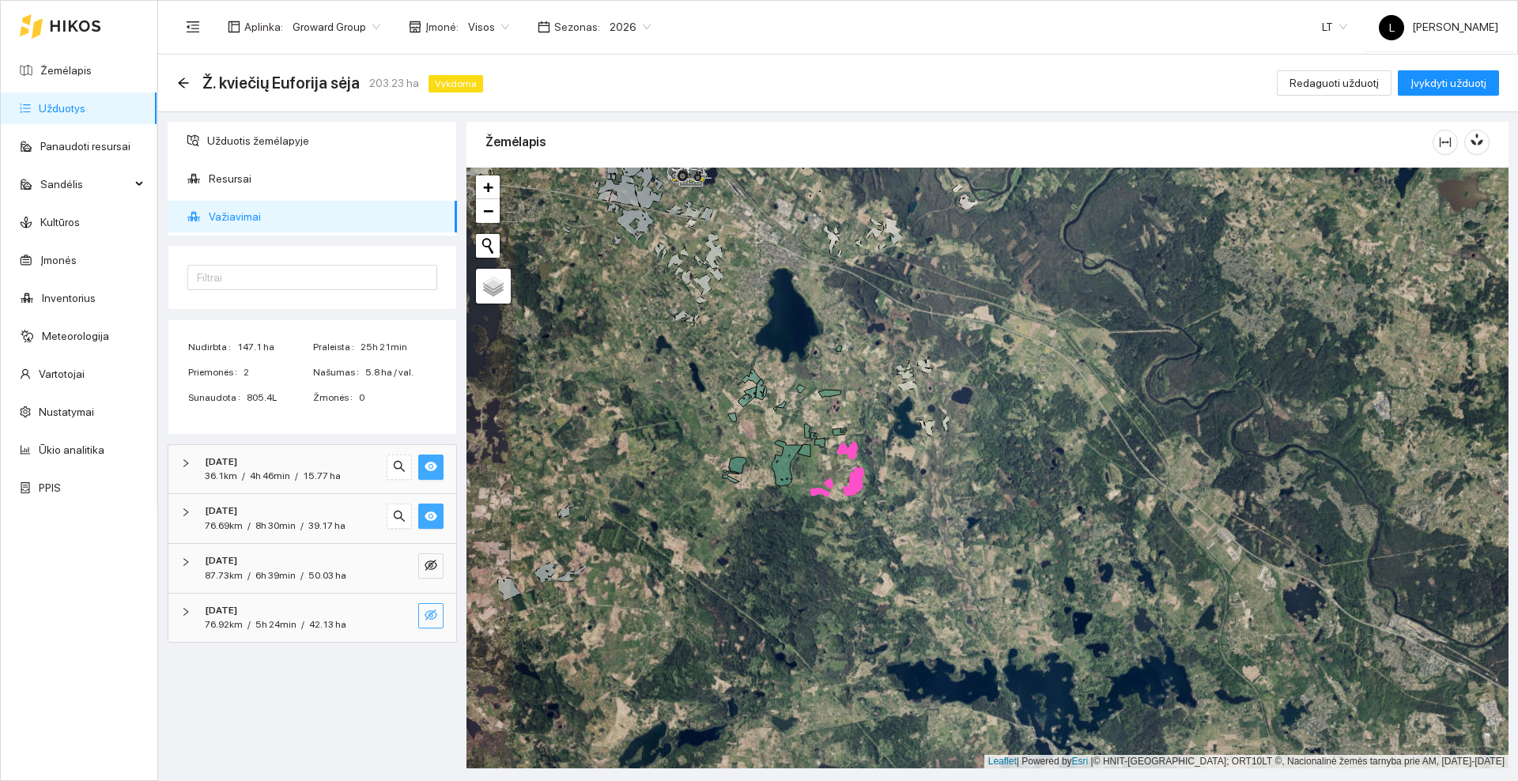
click at [430, 523] on span "eye" at bounding box center [431, 517] width 13 height 15
click at [428, 466] on icon "eye" at bounding box center [431, 466] width 13 height 9
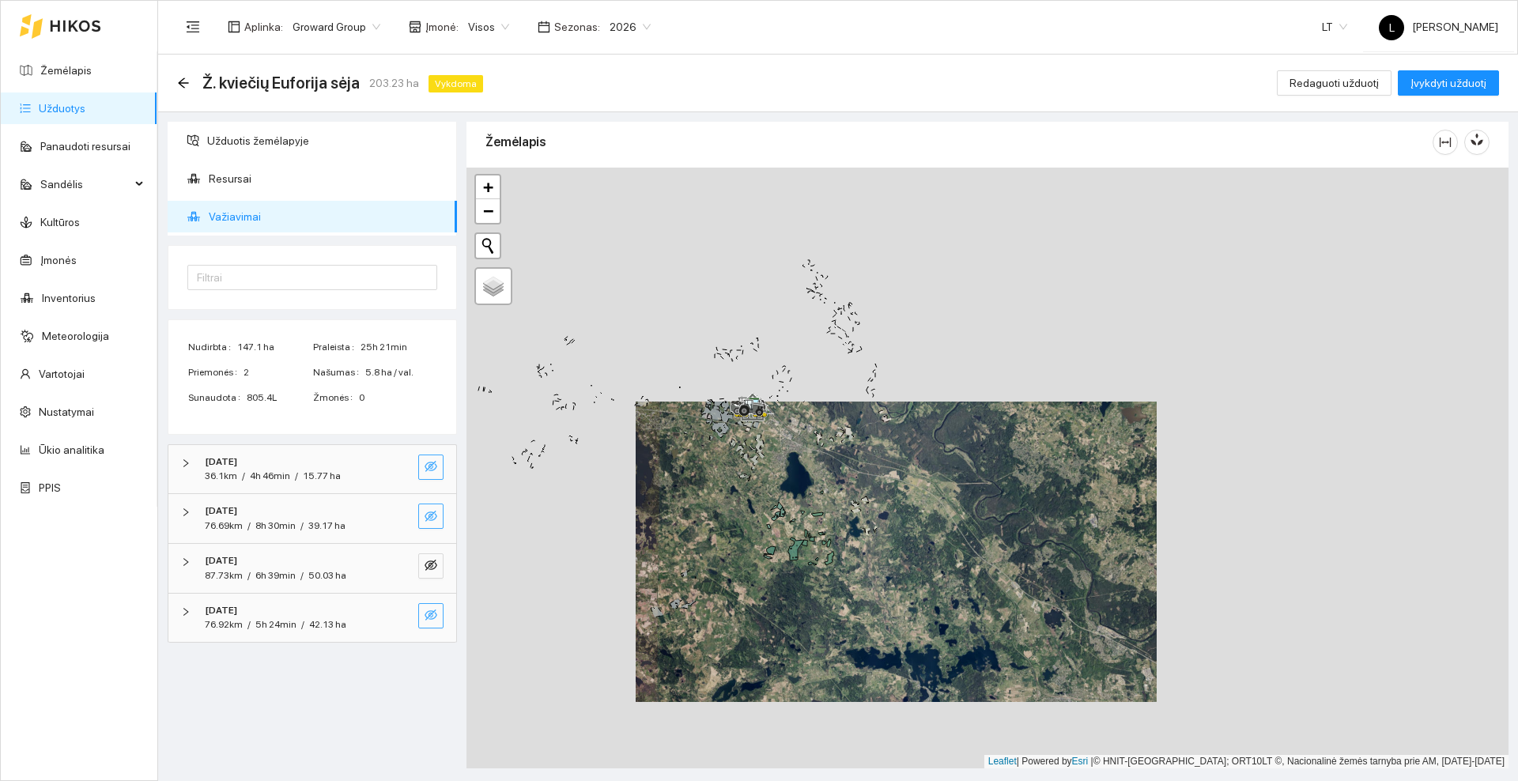
drag, startPoint x: 659, startPoint y: 414, endPoint x: 727, endPoint y: 513, distance: 120.6
click at [727, 513] on div at bounding box center [987, 468] width 1042 height 601
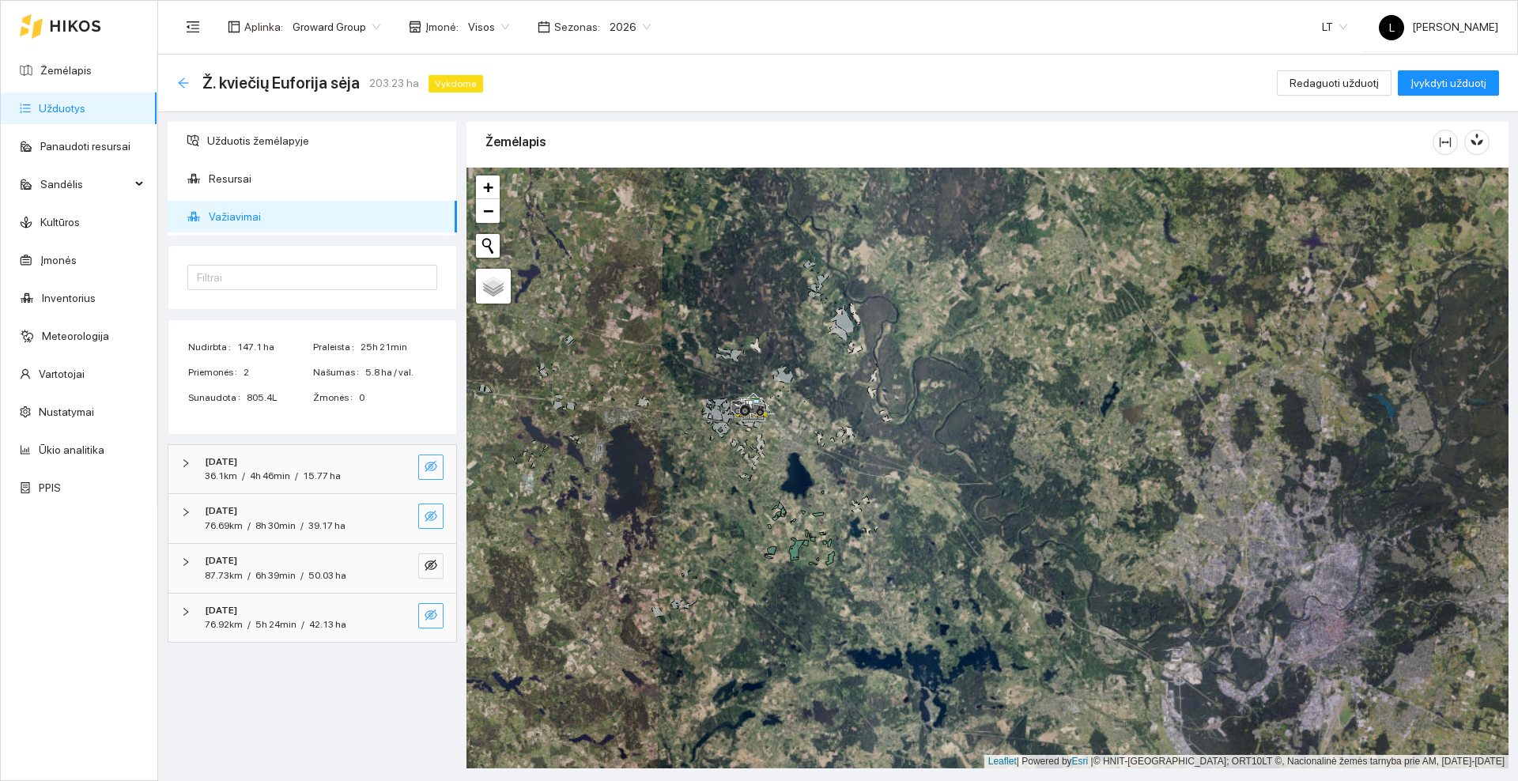
click at [187, 82] on icon "arrow-left" at bounding box center [183, 82] width 10 height 10
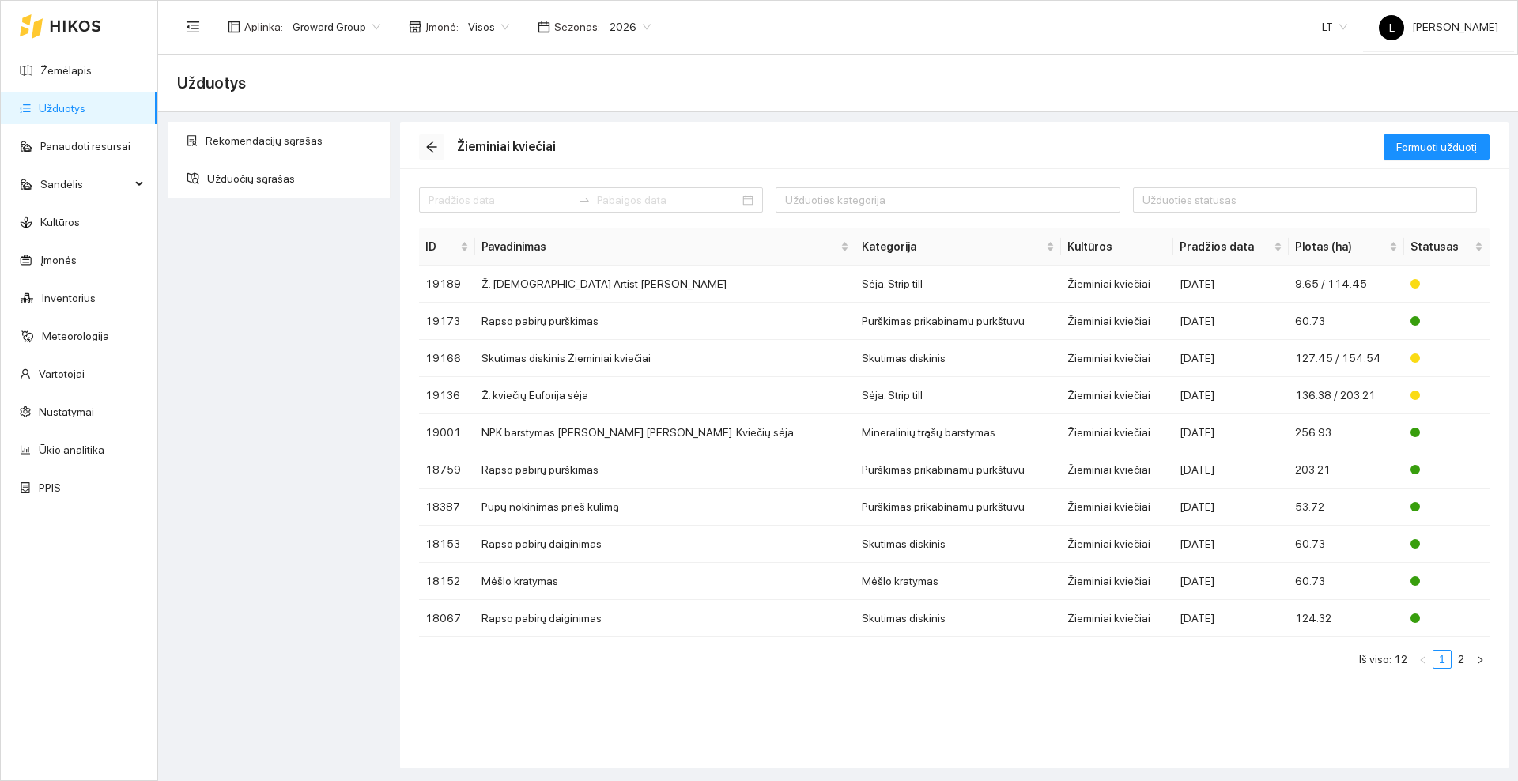
click at [435, 144] on icon "arrow-left" at bounding box center [431, 147] width 13 height 13
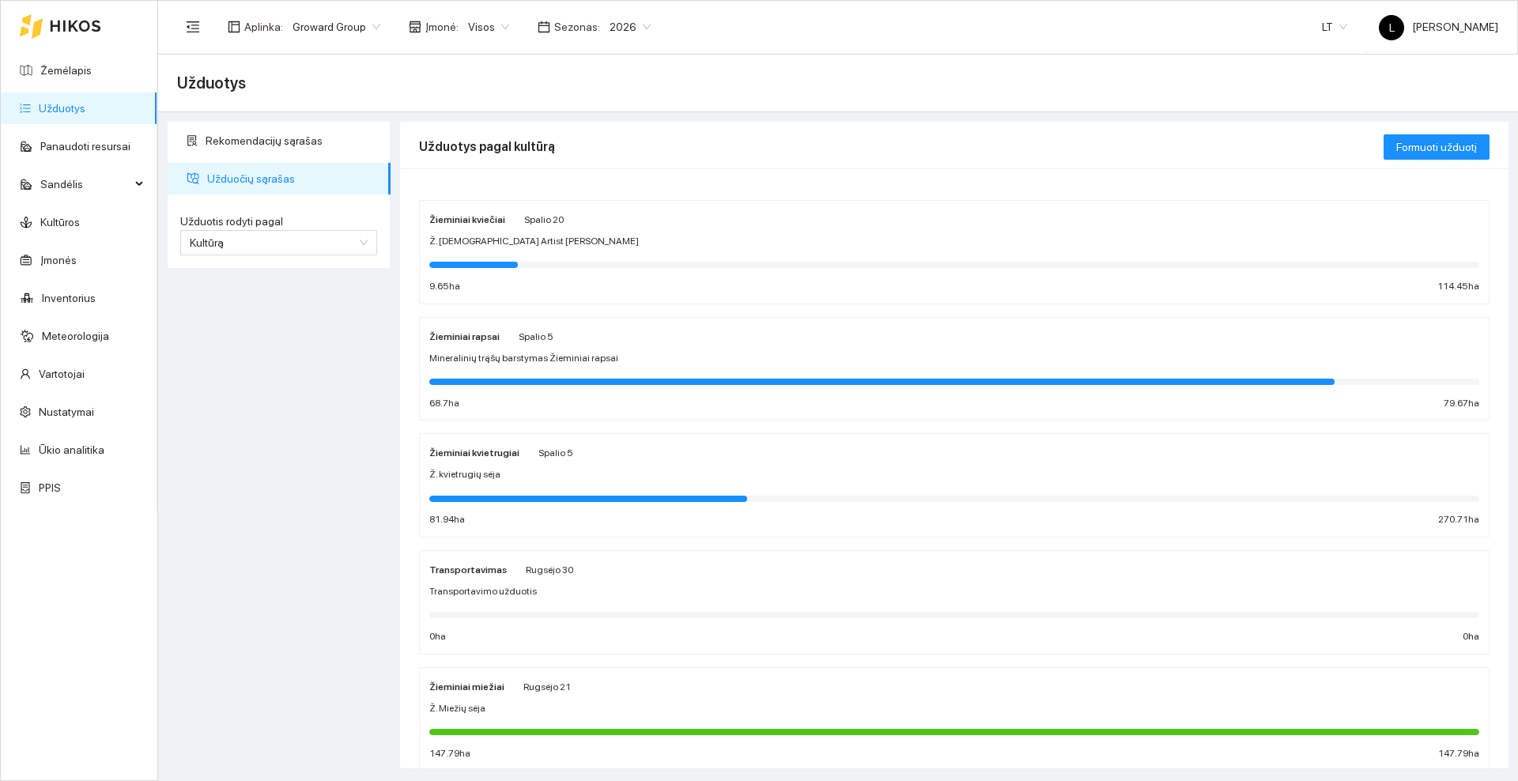
click at [566, 363] on span "Mineralinių trąšų barstymas Žieminiai rapsai" at bounding box center [523, 358] width 189 height 15
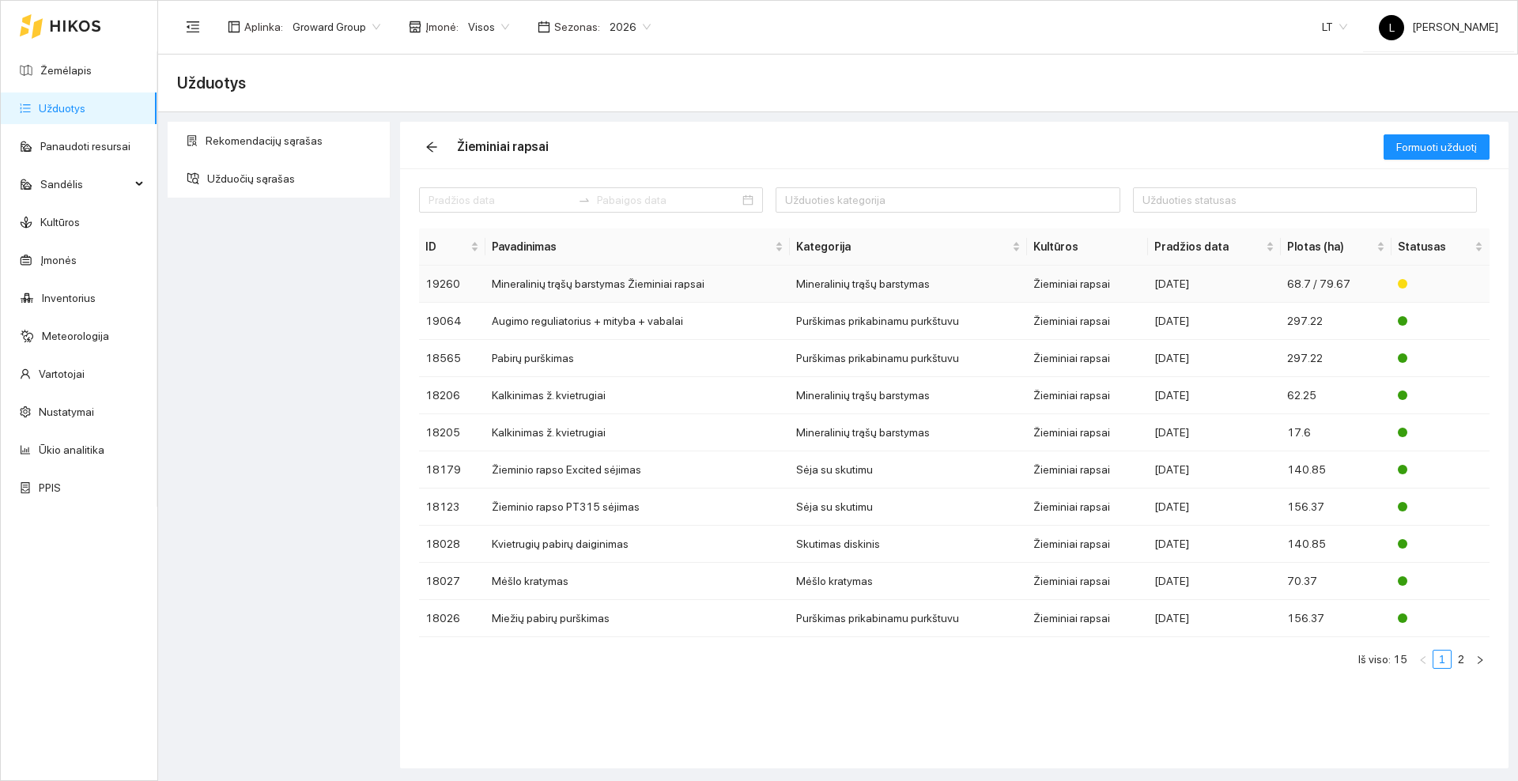
click at [563, 285] on td "Mineralinių trąšų barstymas Žieminiai rapsai" at bounding box center [637, 284] width 304 height 37
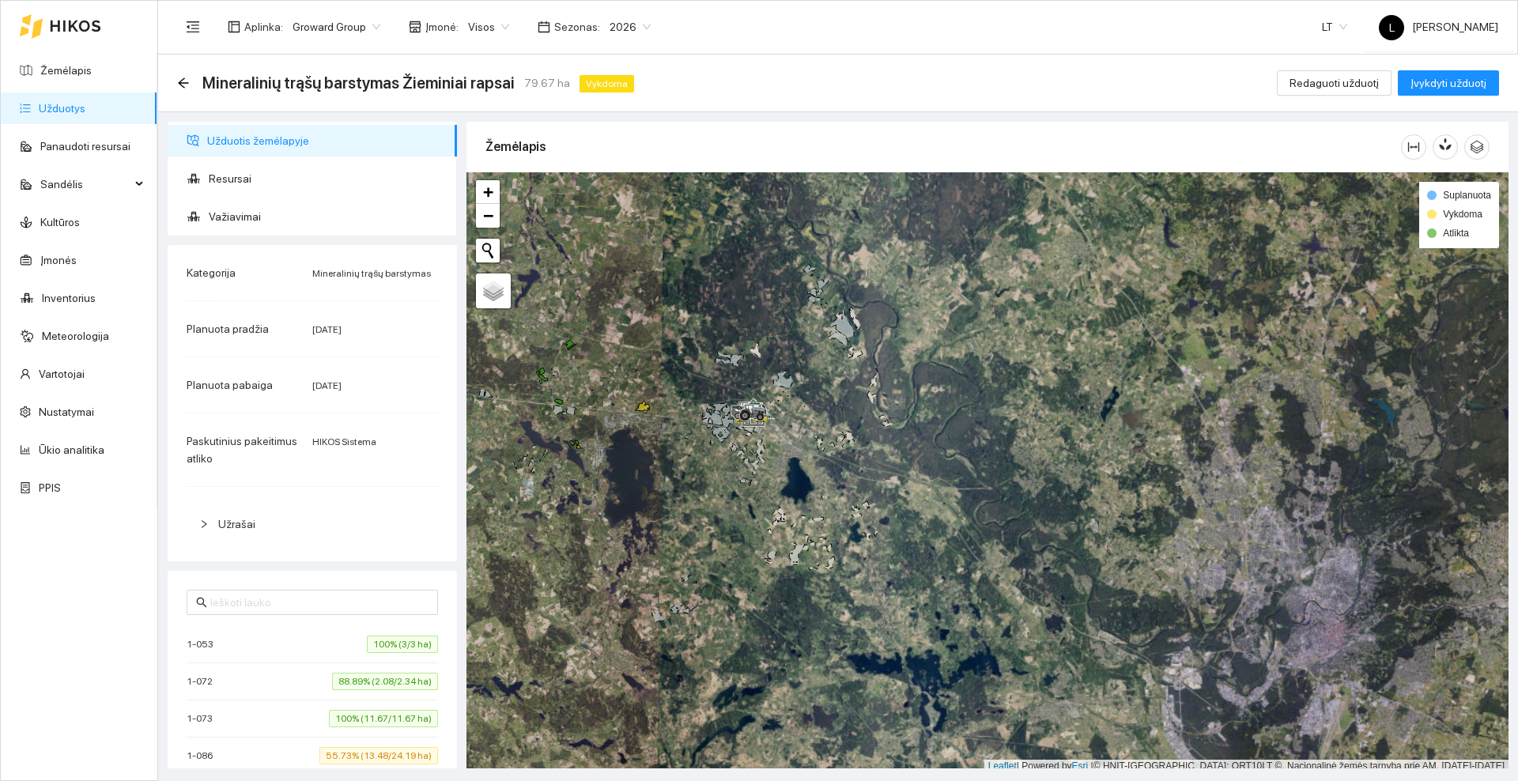
scroll to position [5, 0]
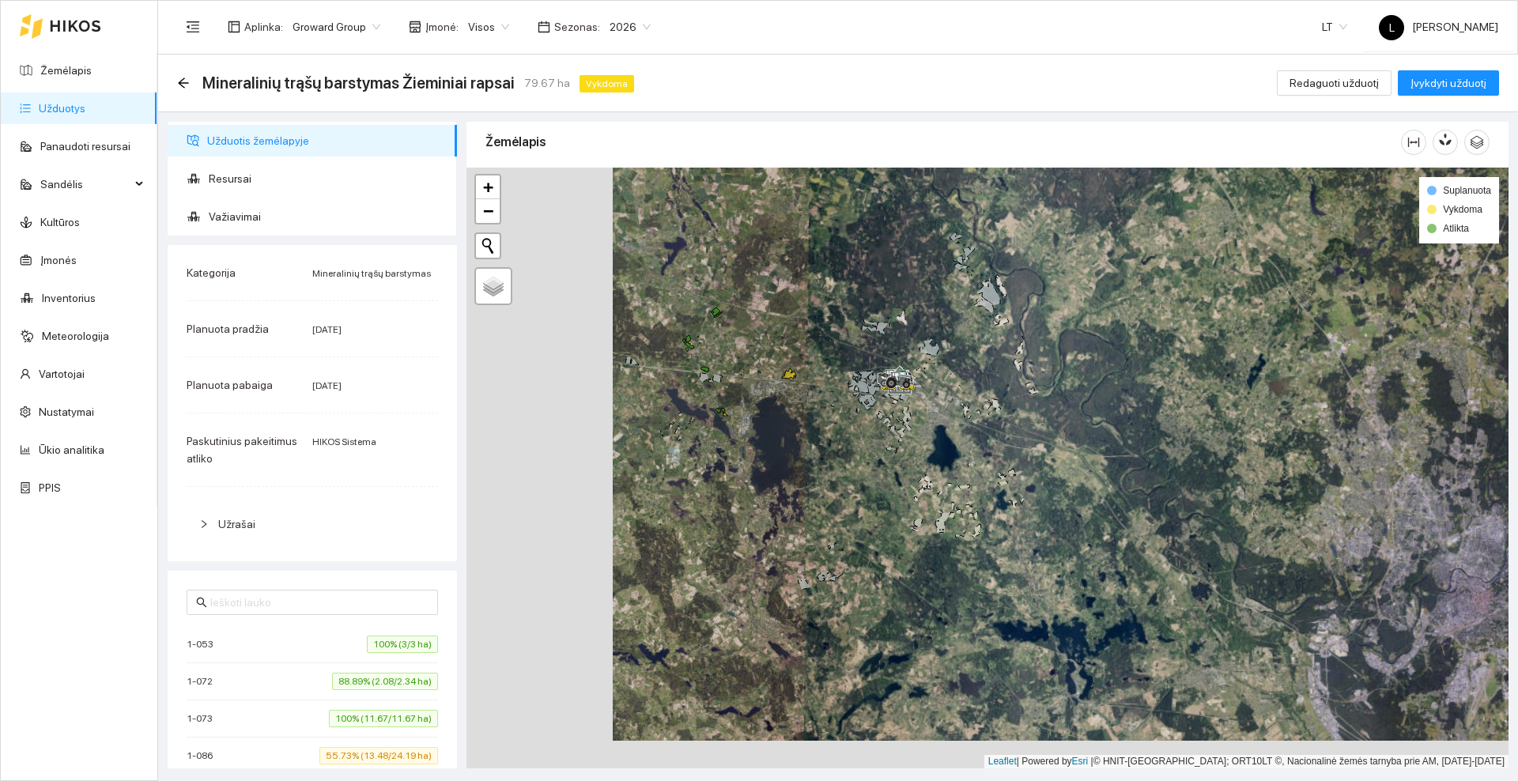
drag, startPoint x: 599, startPoint y: 387, endPoint x: 744, endPoint y: 359, distance: 147.3
click at [744, 359] on div at bounding box center [987, 468] width 1042 height 601
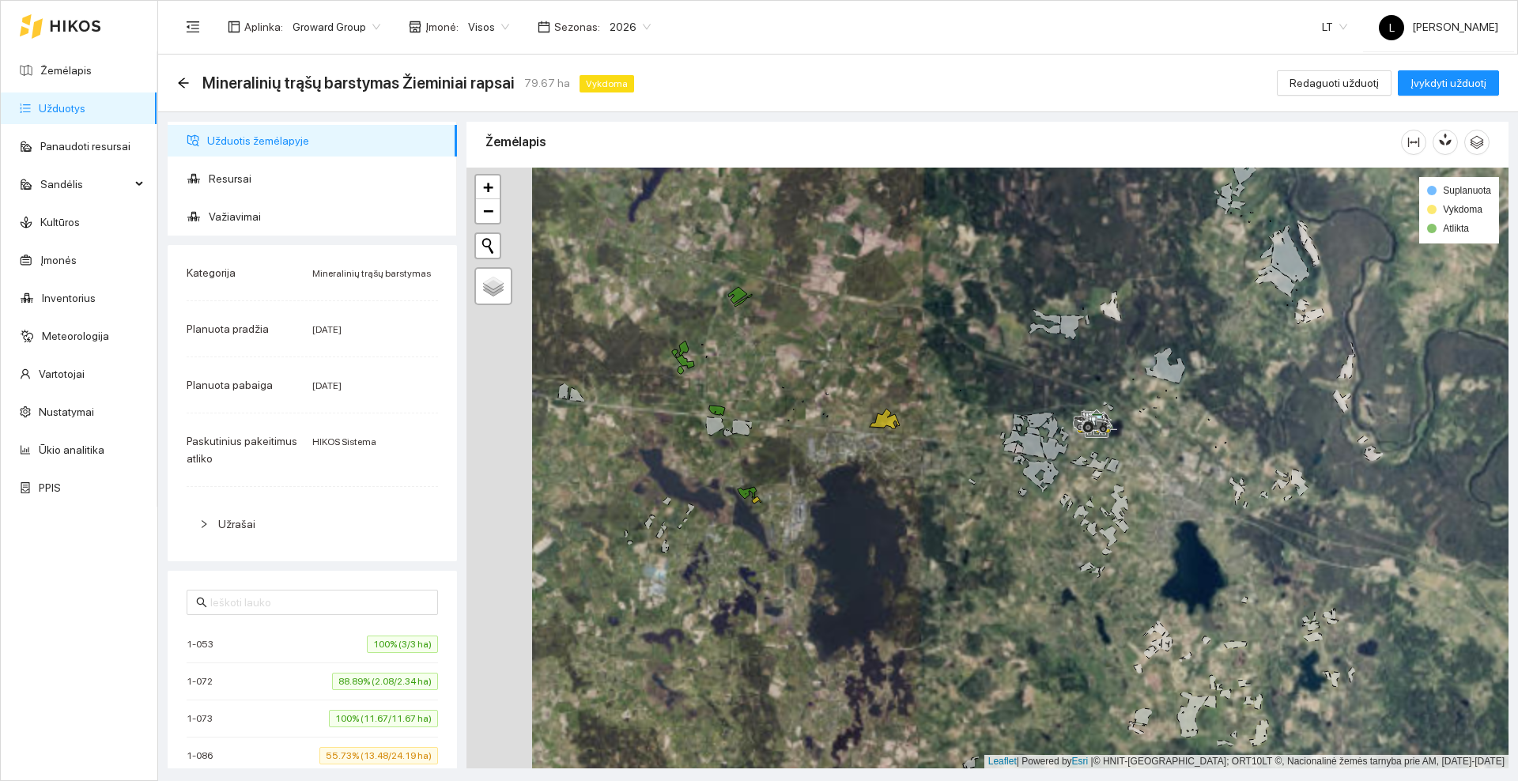
drag, startPoint x: 747, startPoint y: 340, endPoint x: 784, endPoint y: 377, distance: 52.0
click at [784, 377] on div at bounding box center [987, 468] width 1042 height 601
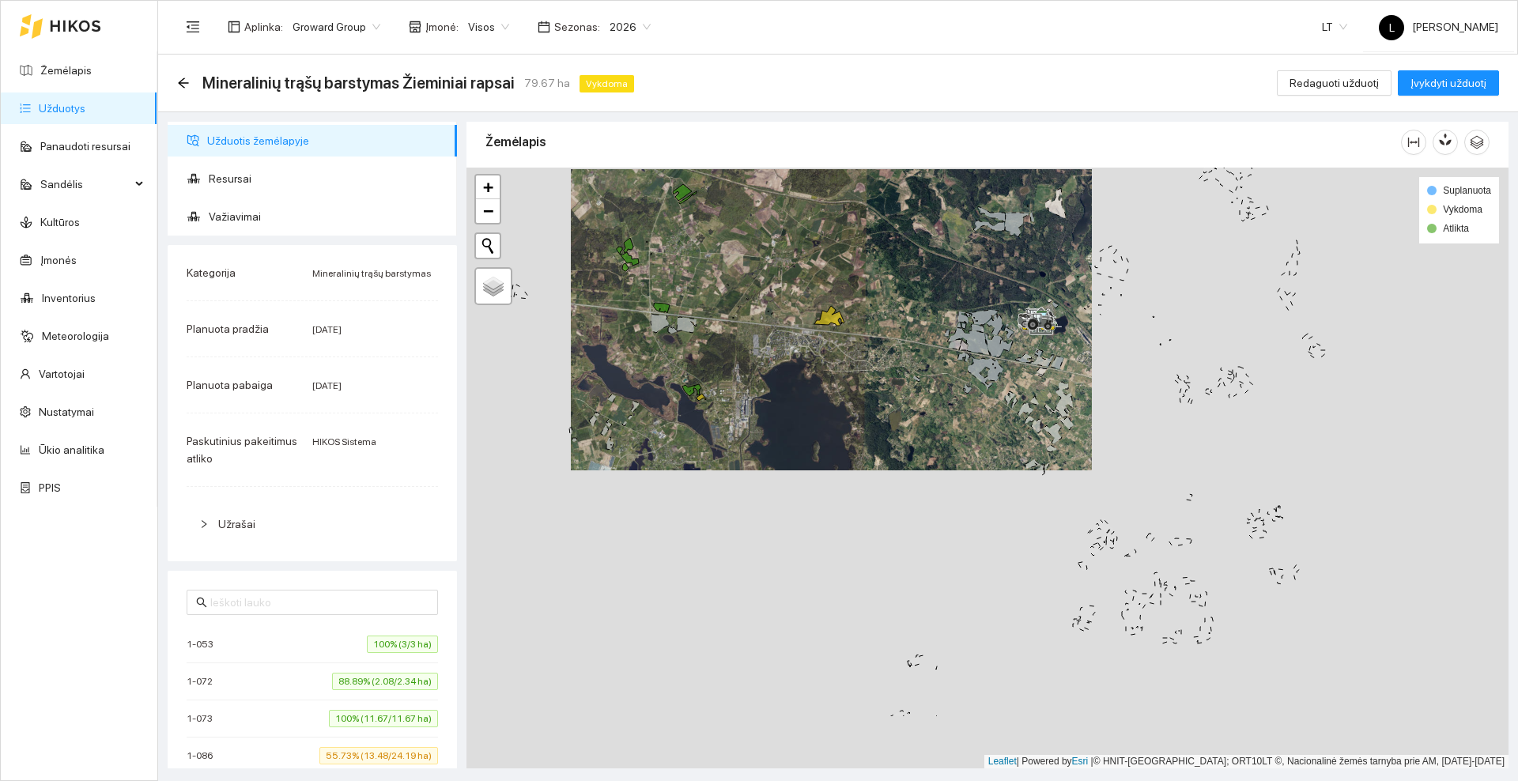
drag, startPoint x: 915, startPoint y: 559, endPoint x: 834, endPoint y: 447, distance: 138.2
click at [834, 447] on div at bounding box center [987, 468] width 1042 height 601
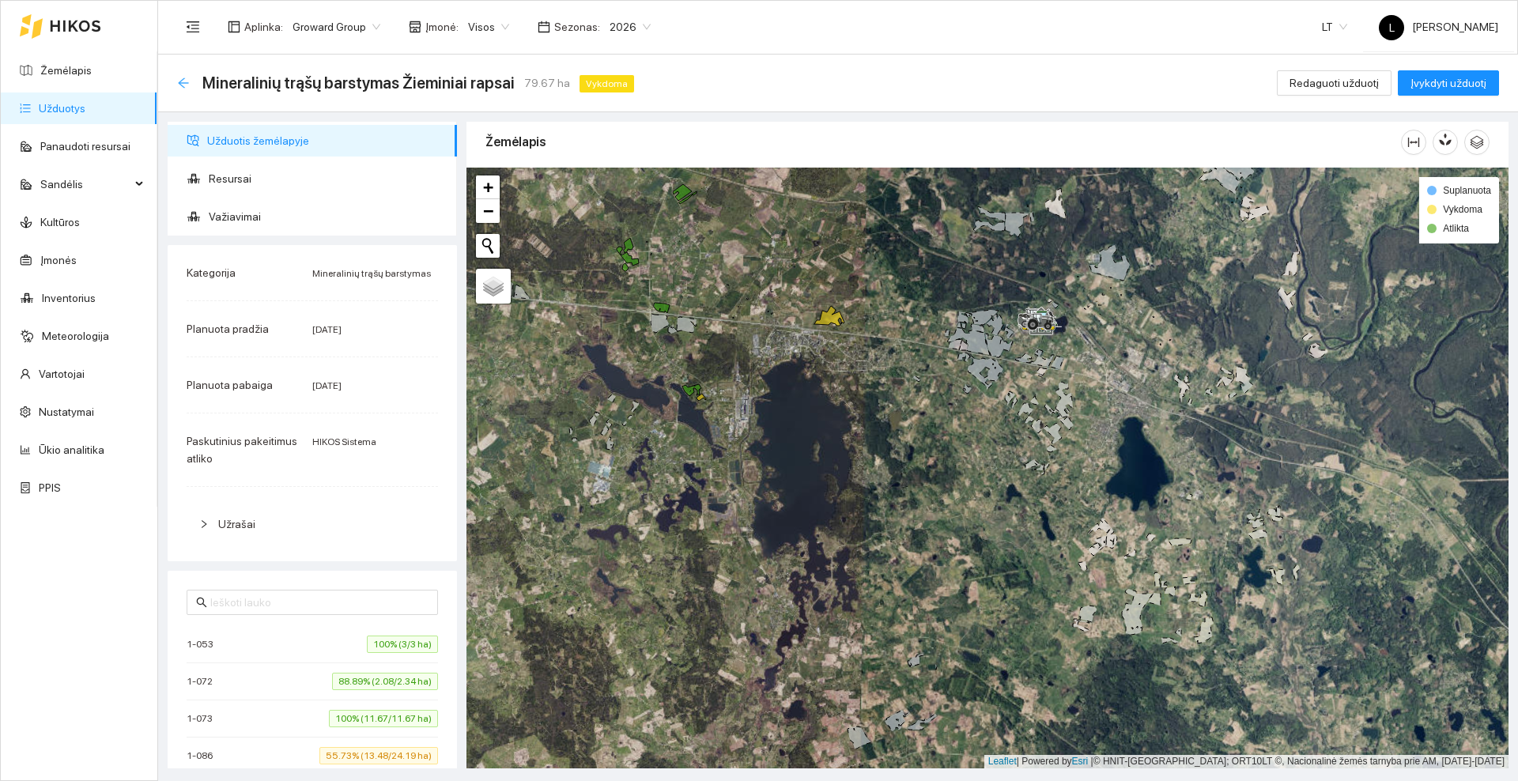
click at [179, 81] on icon "arrow-left" at bounding box center [183, 83] width 13 height 13
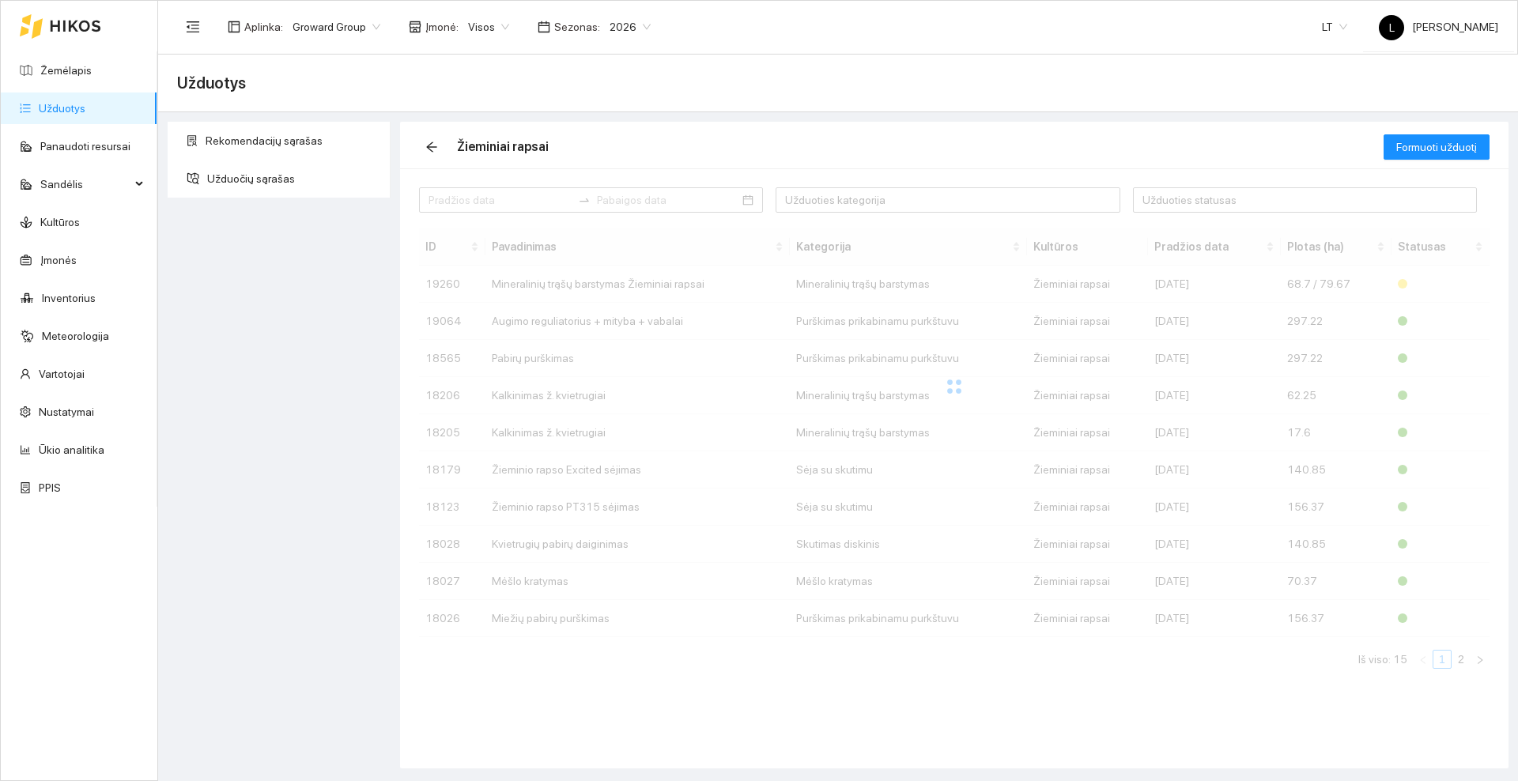
click at [76, 20] on icon at bounding box center [75, 26] width 51 height 13
